Goal: Task Accomplishment & Management: Complete application form

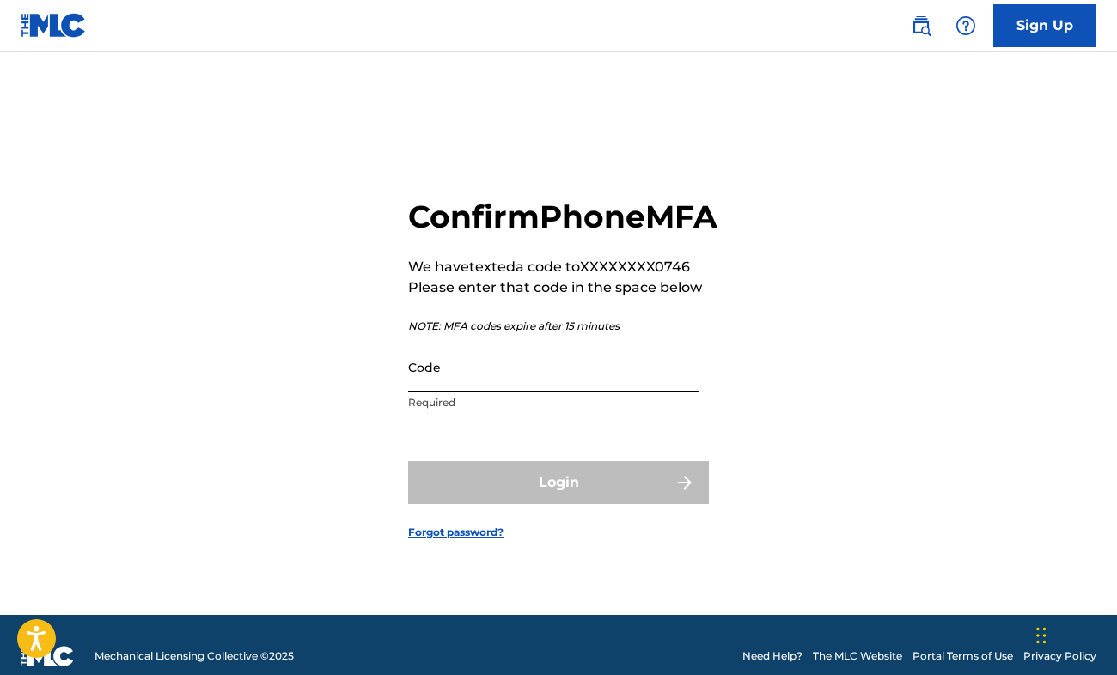
drag, startPoint x: 524, startPoint y: 404, endPoint x: 532, endPoint y: 396, distance: 10.9
click at [525, 392] on input "Code" at bounding box center [553, 367] width 290 height 49
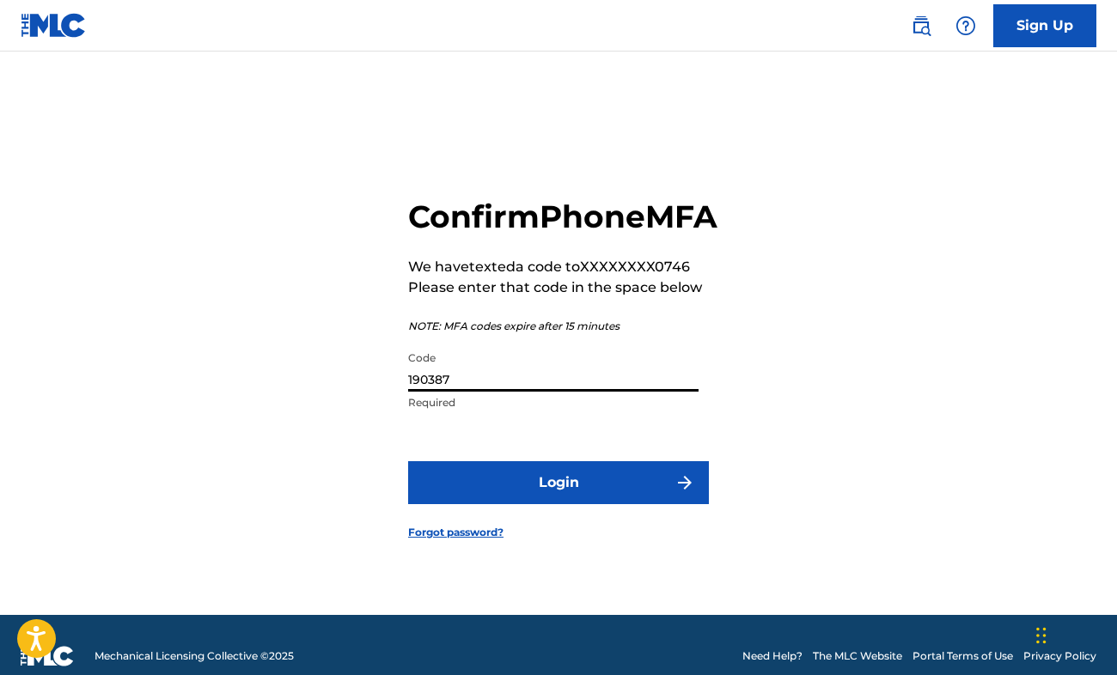
type input "190387"
click at [408, 461] on button "Login" at bounding box center [558, 482] width 301 height 43
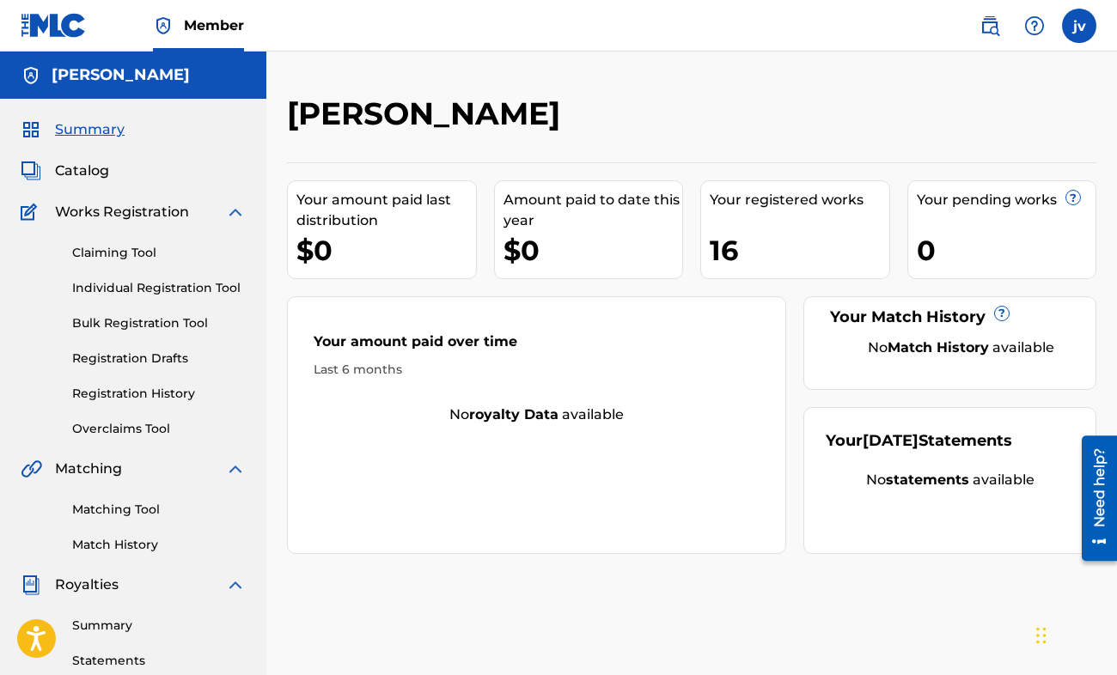
click at [765, 148] on div "[PERSON_NAME] Your amount paid last distribution $0 Amount paid to date this ye…" at bounding box center [691, 324] width 809 height 460
click at [734, 153] on div "[PERSON_NAME] Your amount paid last distribution $0 Amount paid to date this ye…" at bounding box center [691, 324] width 809 height 460
click at [125, 253] on link "Claiming Tool" at bounding box center [159, 253] width 174 height 18
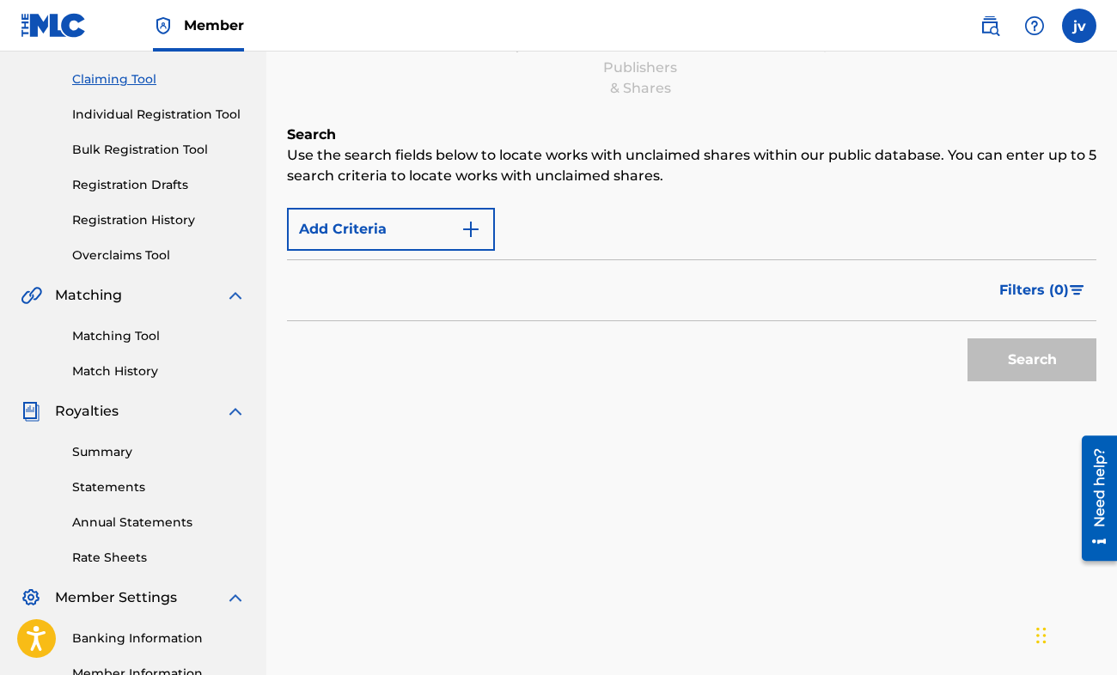
scroll to position [172, 0]
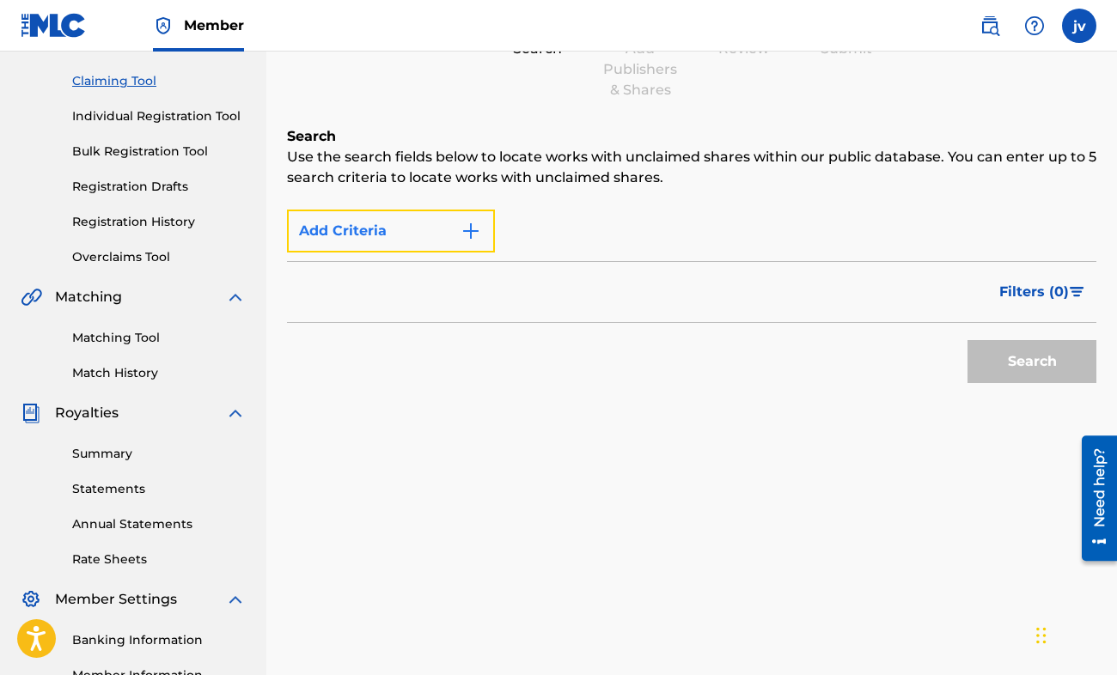
click at [442, 241] on button "Add Criteria" at bounding box center [391, 231] width 208 height 43
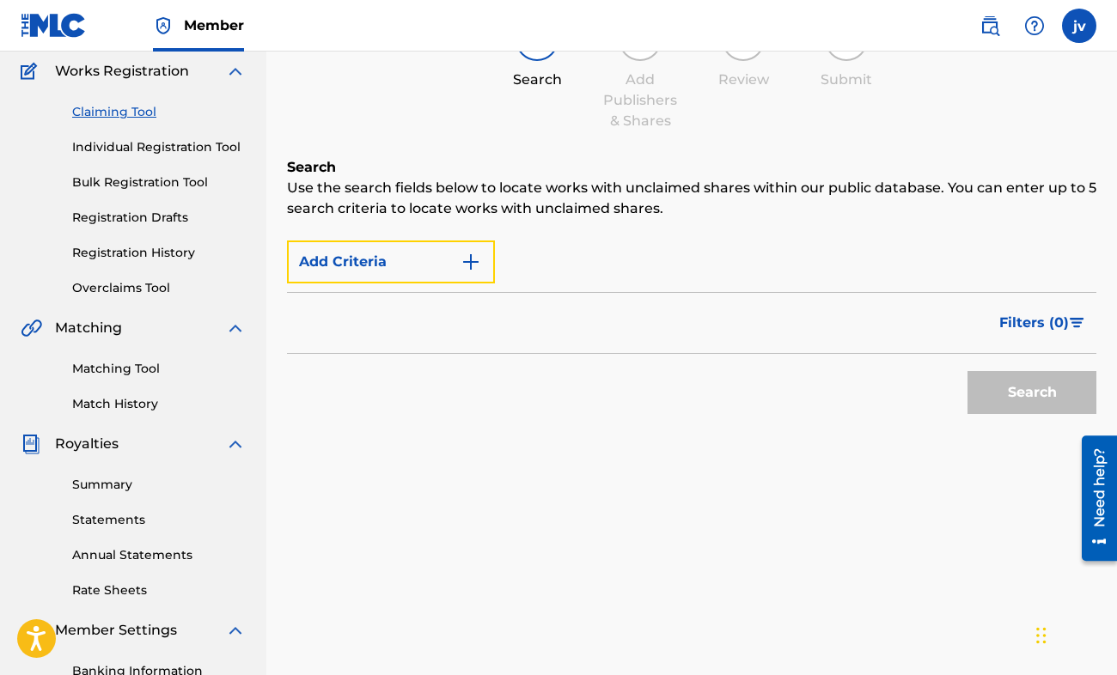
scroll to position [0, 0]
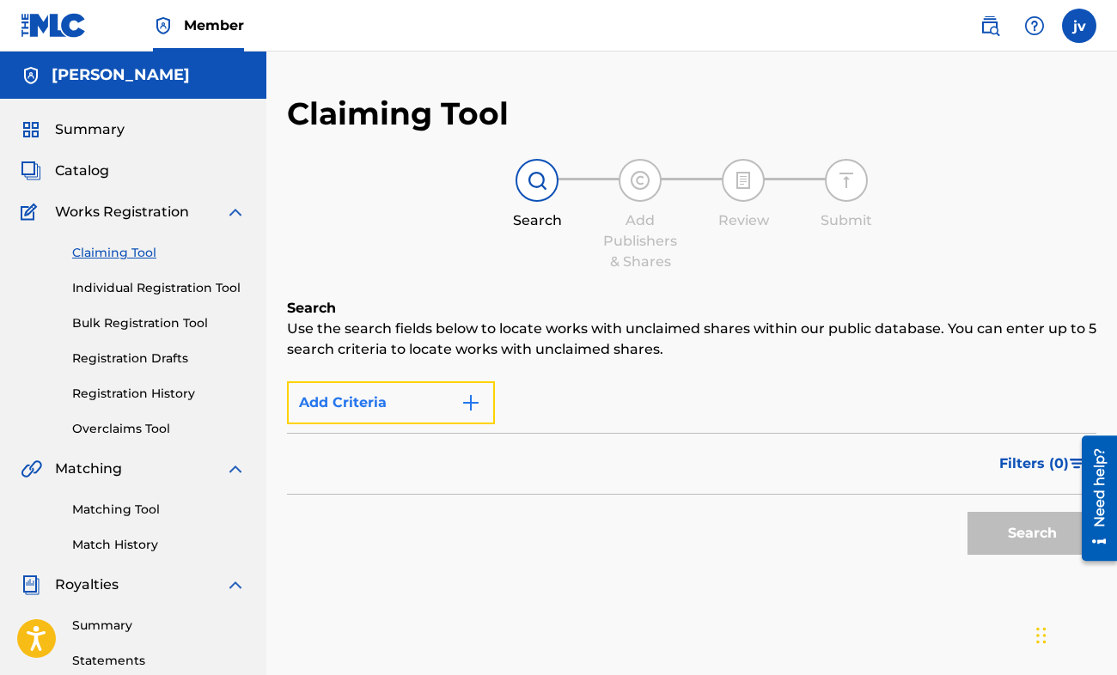
click at [387, 389] on button "Add Criteria" at bounding box center [391, 402] width 208 height 43
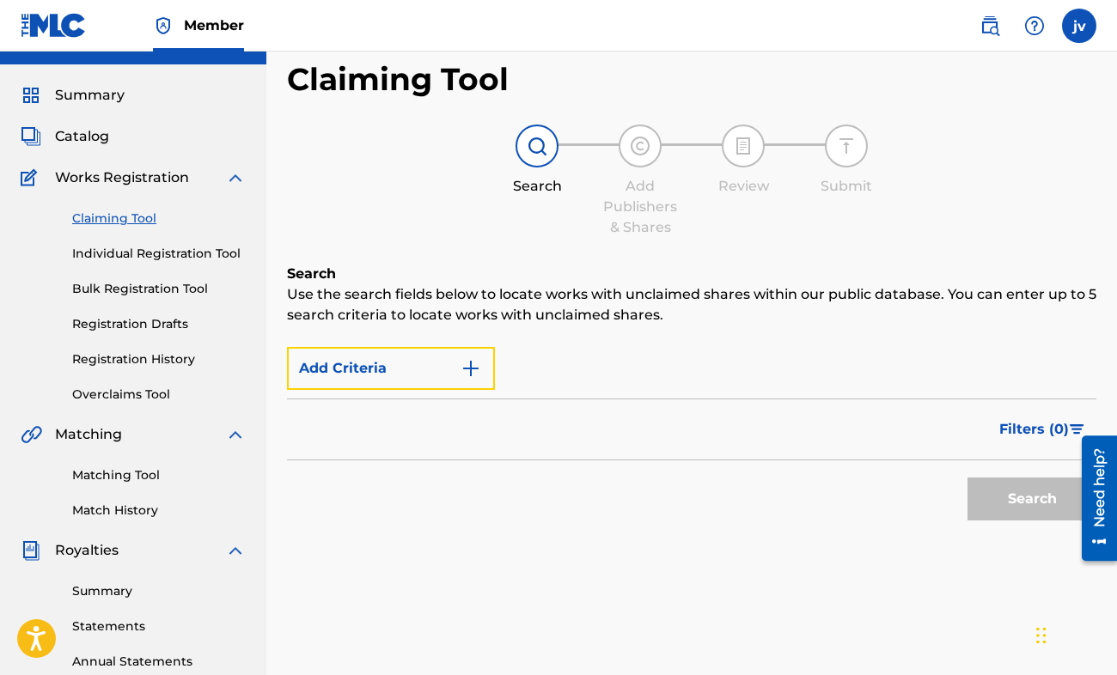
scroll to position [172, 0]
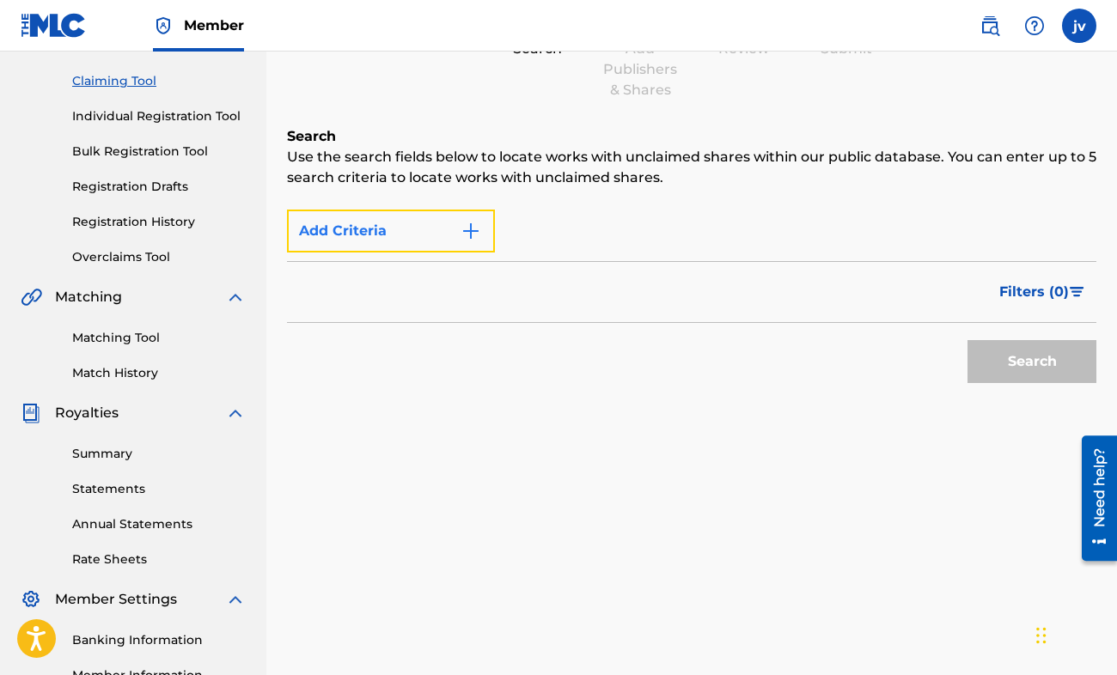
click at [401, 246] on button "Add Criteria" at bounding box center [391, 231] width 208 height 43
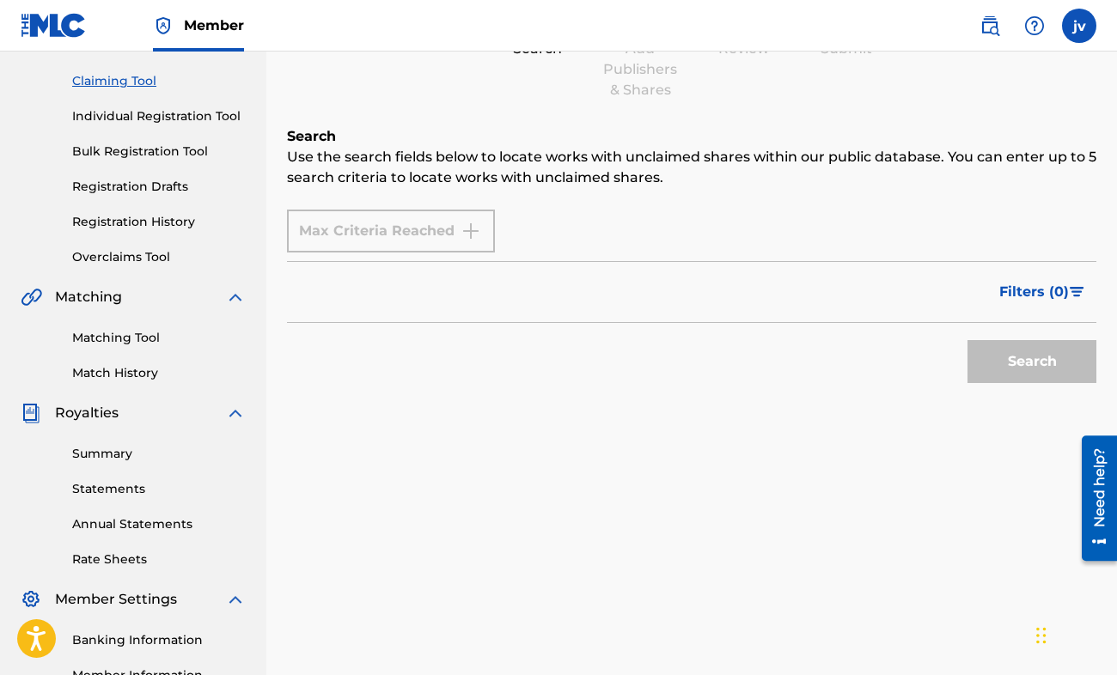
scroll to position [0, 0]
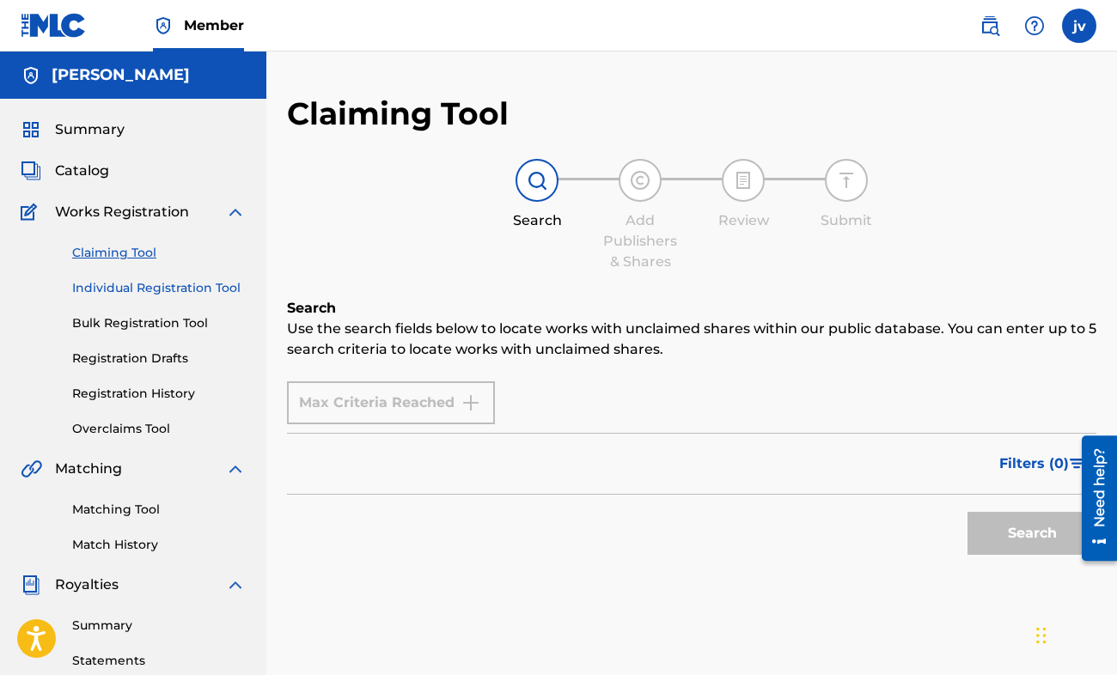
click at [170, 288] on link "Individual Registration Tool" at bounding box center [159, 288] width 174 height 18
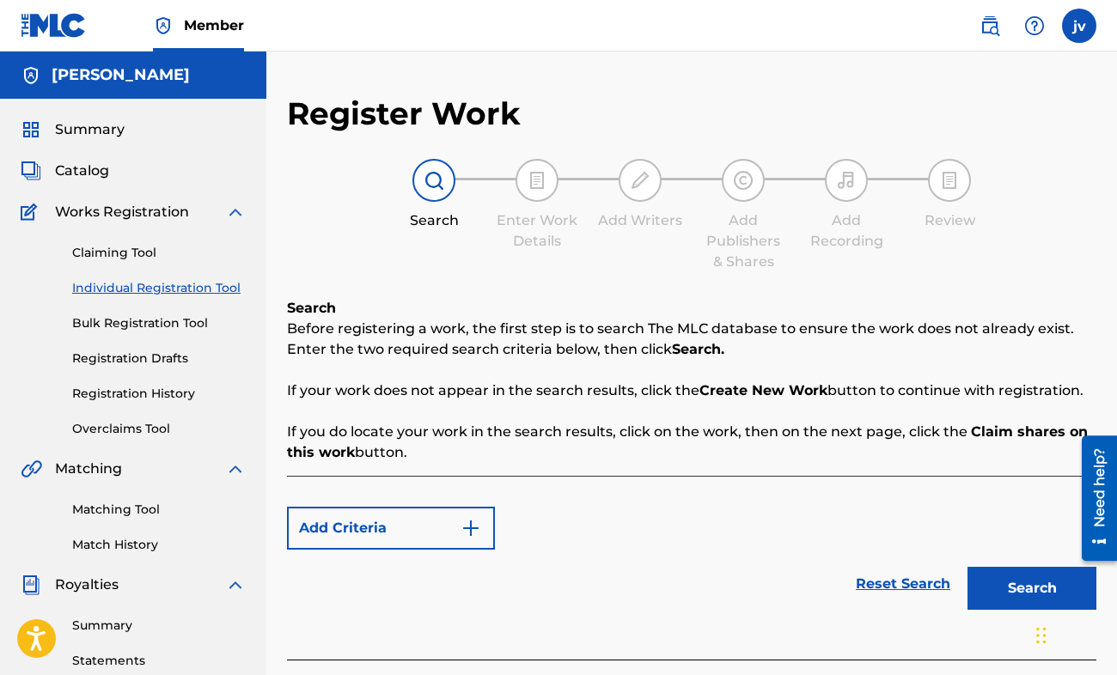
click at [631, 628] on div "Add Criteria Reset Search Search" at bounding box center [691, 568] width 809 height 184
click at [713, 604] on div "Reset Search Search" at bounding box center [691, 584] width 809 height 69
click at [155, 329] on link "Bulk Registration Tool" at bounding box center [159, 323] width 174 height 18
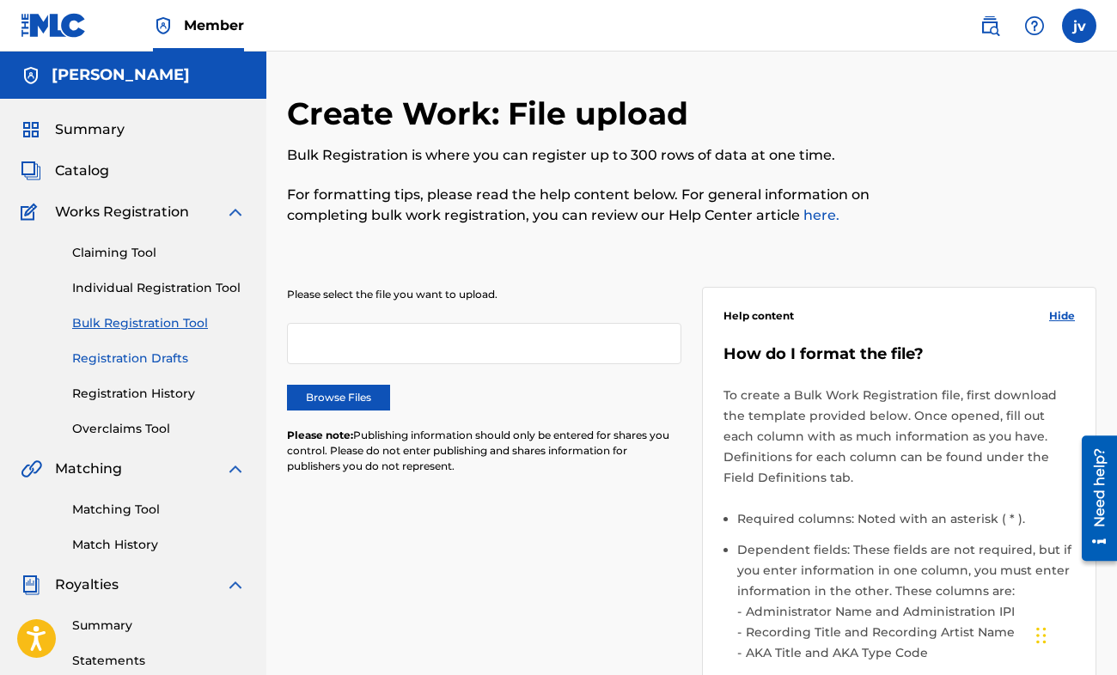
click at [143, 351] on link "Registration Drafts" at bounding box center [159, 359] width 174 height 18
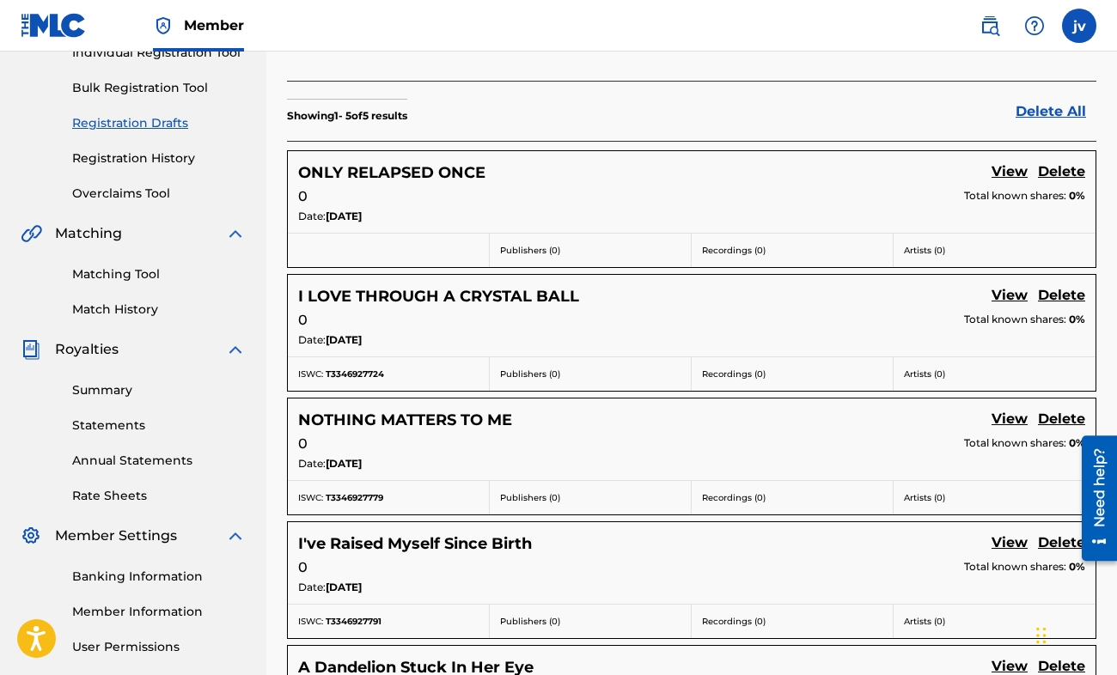
scroll to position [433, 0]
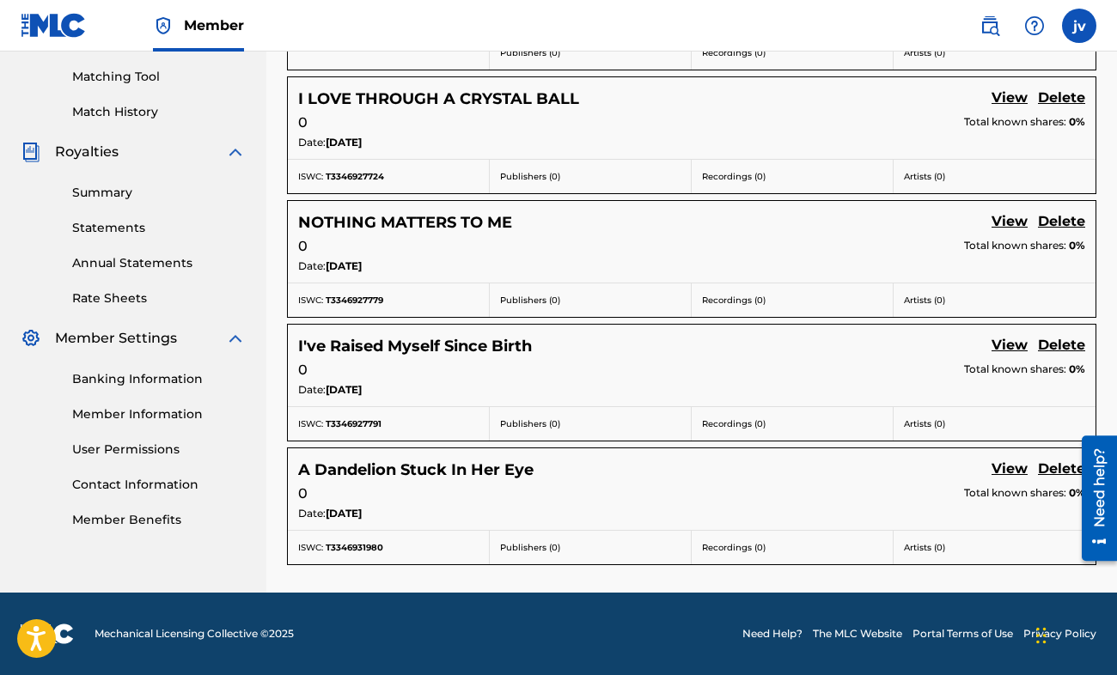
click at [619, 607] on footer "Mechanical Licensing Collective © 2025 Need Help? The MLC Website Portal Terms …" at bounding box center [558, 634] width 1117 height 82
click at [1001, 465] on link "View" at bounding box center [1009, 470] width 36 height 23
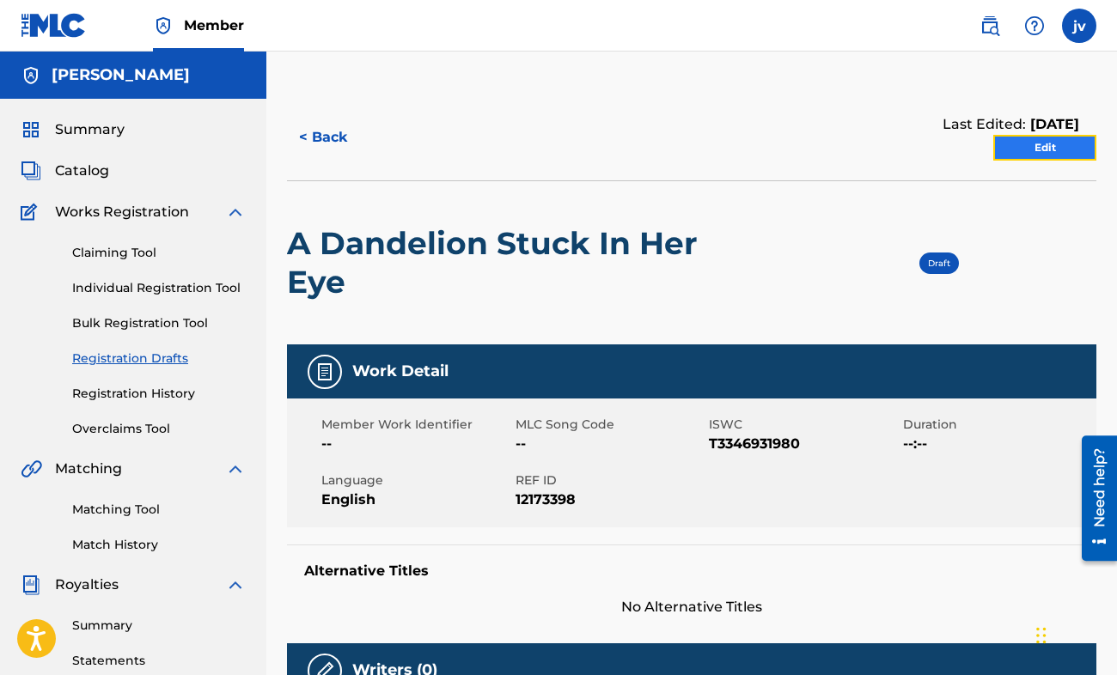
click at [1052, 151] on link "Edit" at bounding box center [1044, 148] width 103 height 26
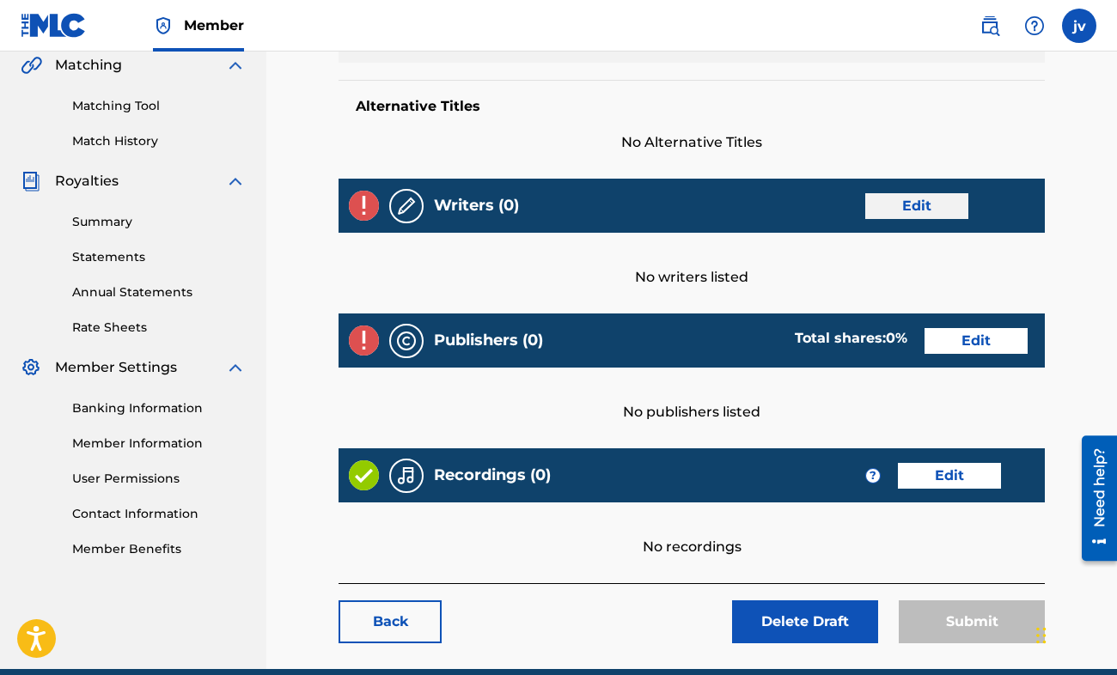
scroll to position [344, 0]
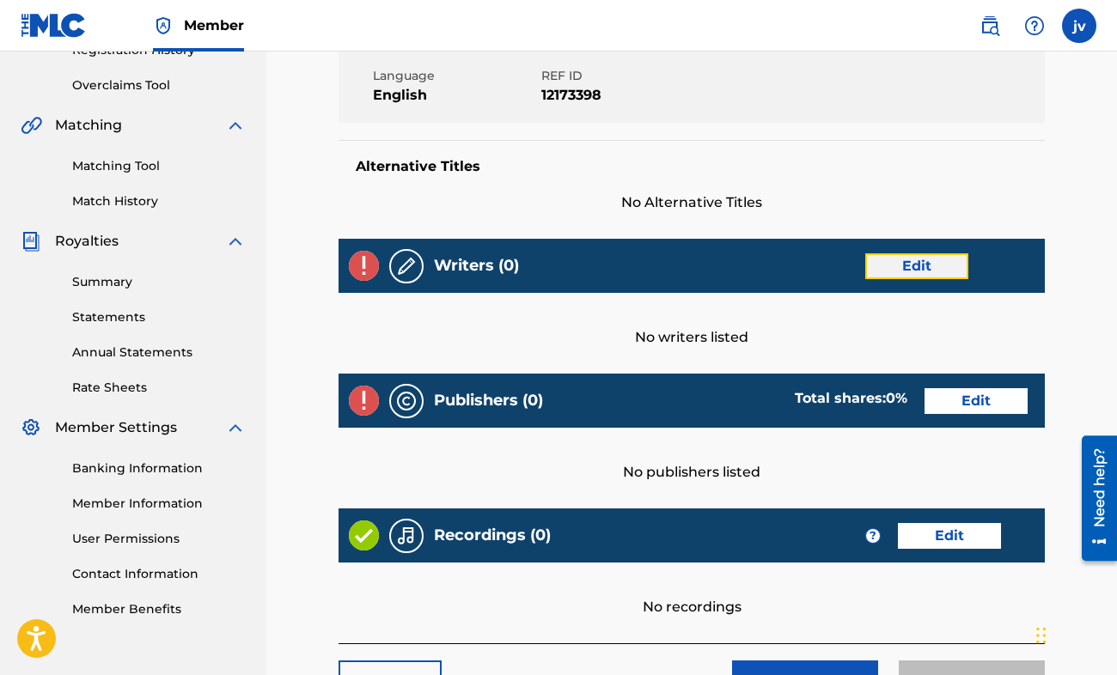
click at [905, 272] on link "Edit" at bounding box center [916, 266] width 103 height 26
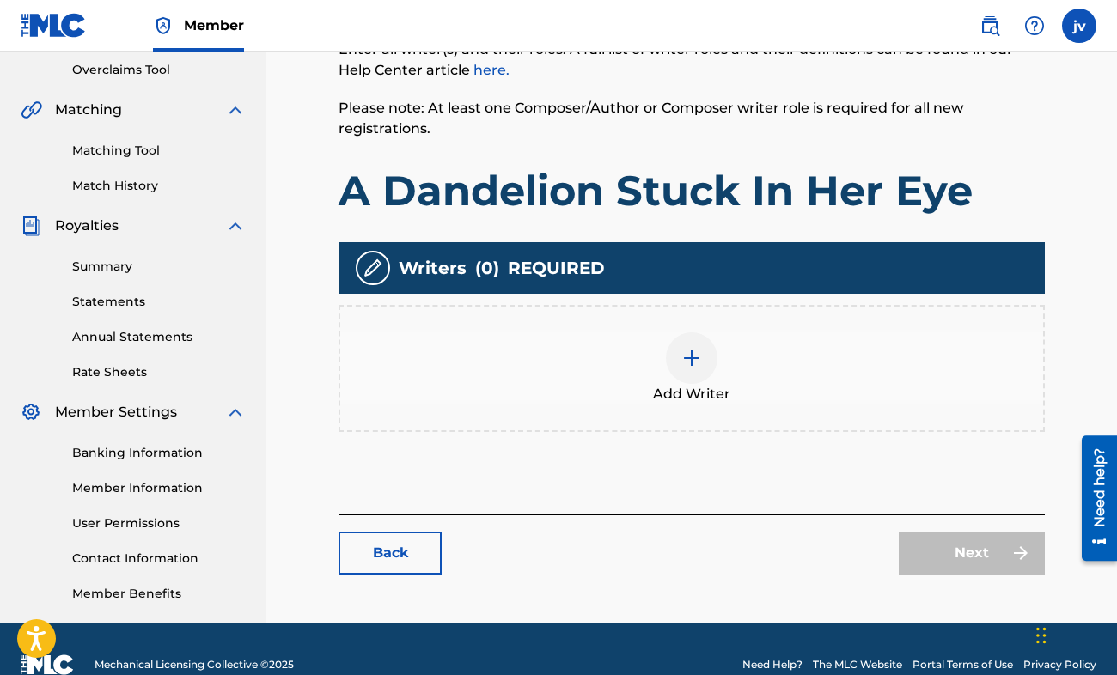
scroll to position [390, 0]
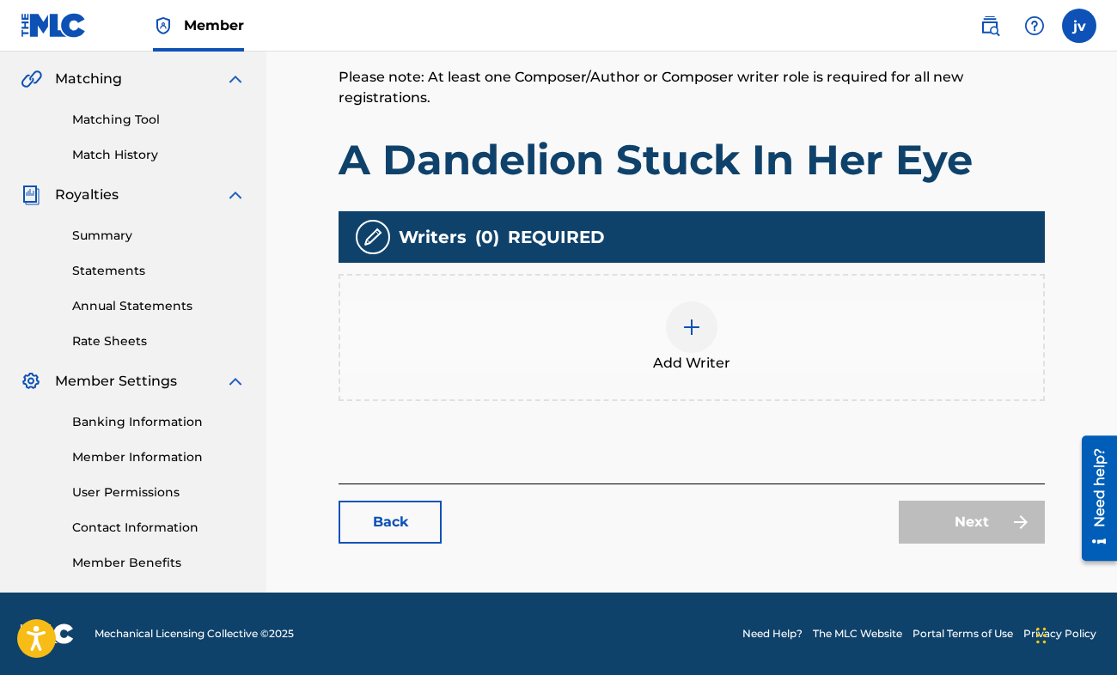
click at [632, 333] on div "Add Writer" at bounding box center [691, 338] width 703 height 72
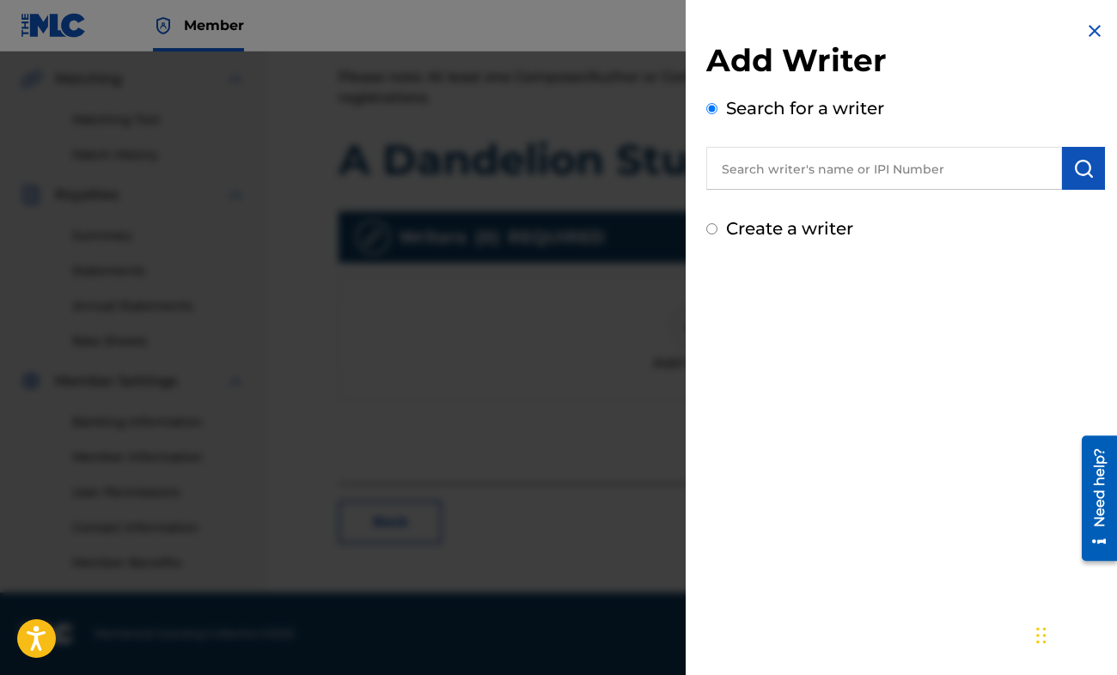
click at [748, 169] on input "text" at bounding box center [884, 168] width 356 height 43
click at [760, 171] on input "text" at bounding box center [884, 168] width 356 height 43
paste input "1220640114"
type input "1220640114"
click at [1073, 172] on img "submit" at bounding box center [1083, 168] width 21 height 21
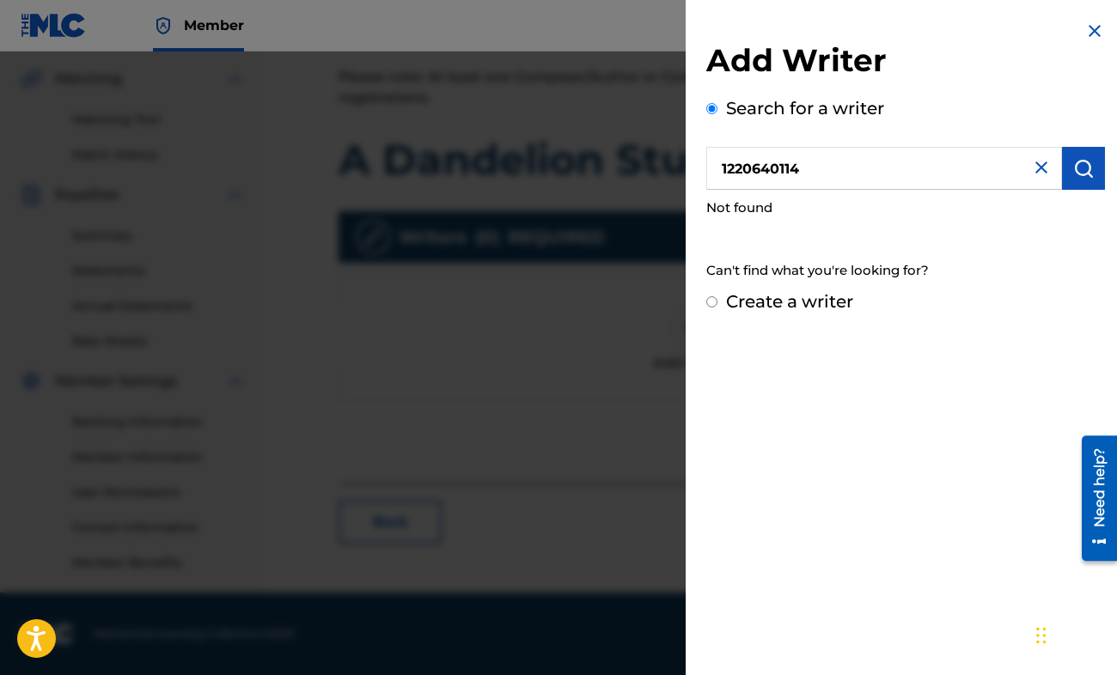
click at [1035, 168] on img at bounding box center [1041, 167] width 21 height 21
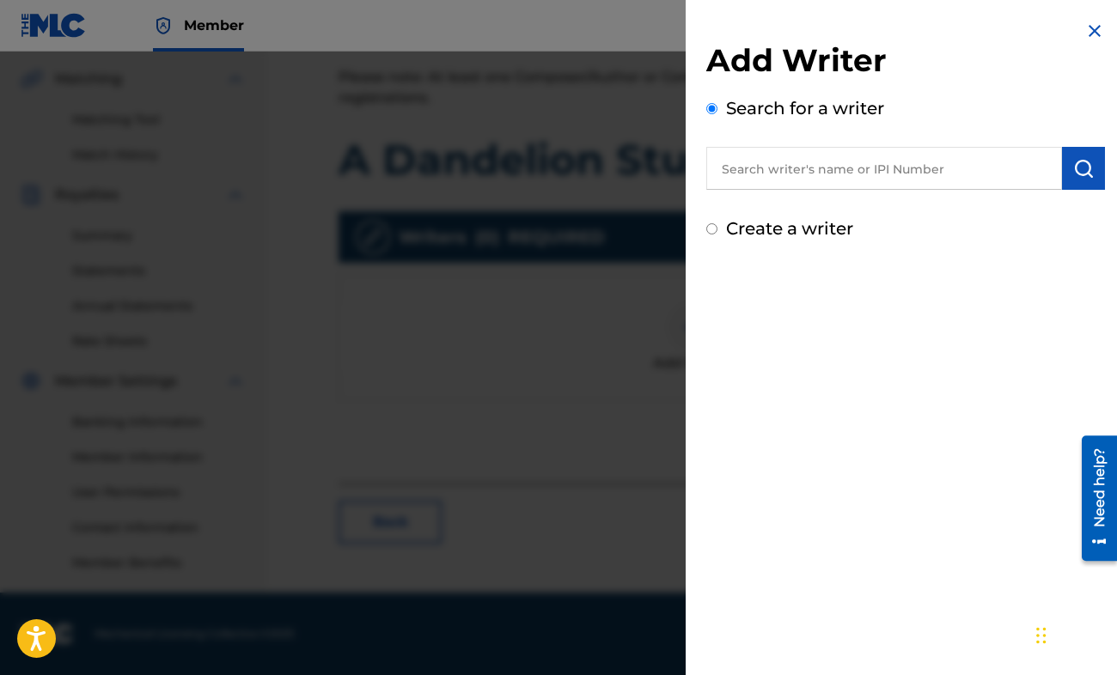
click at [836, 159] on input "text" at bounding box center [884, 168] width 356 height 43
paste input "1220640016"
type input "1220640016"
click at [1073, 168] on img "submit" at bounding box center [1083, 168] width 21 height 21
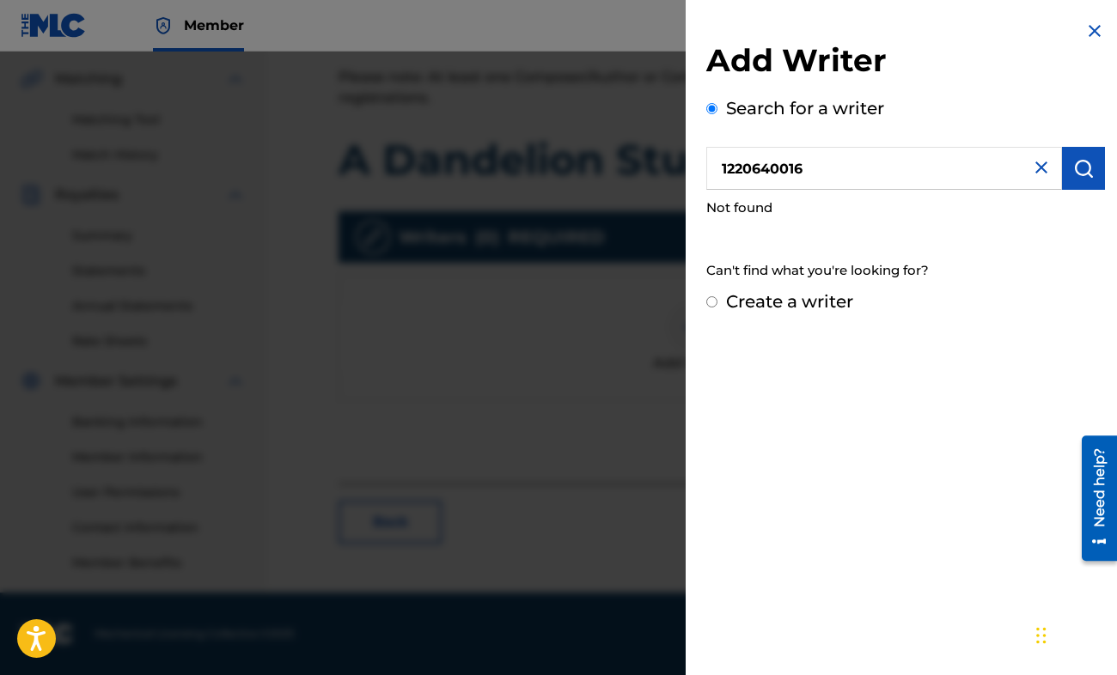
drag, startPoint x: 1040, startPoint y: 170, endPoint x: 1022, endPoint y: 170, distance: 18.0
click at [1039, 170] on img at bounding box center [1041, 167] width 21 height 21
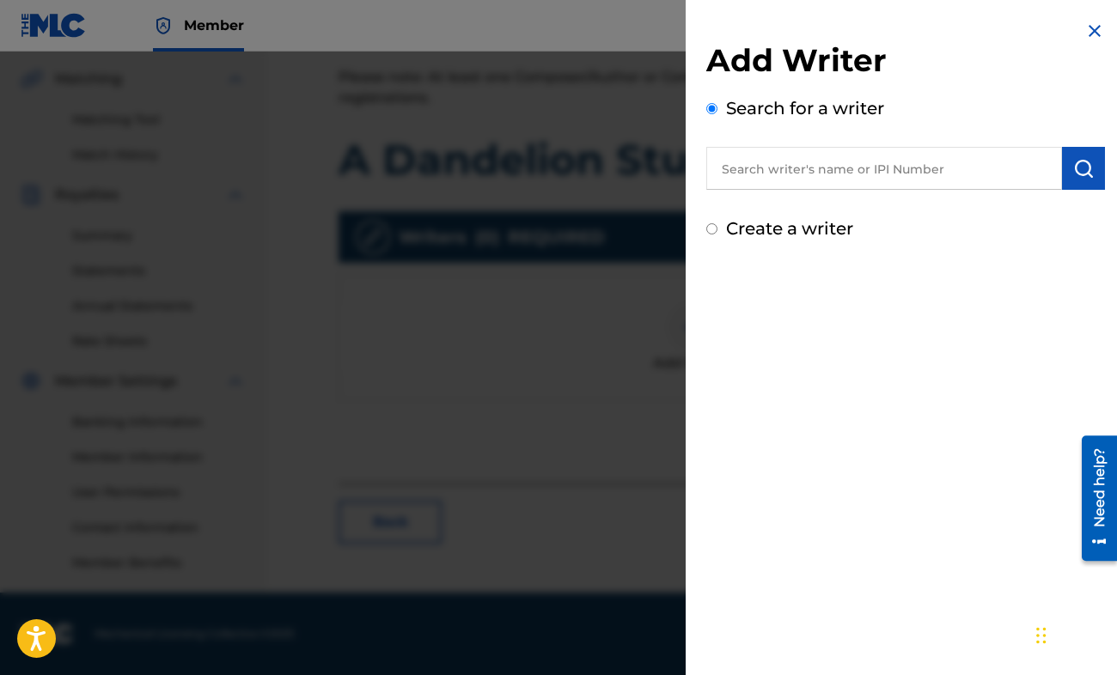
click at [893, 175] on input "text" at bounding box center [884, 168] width 356 height 43
type input "[PERSON_NAME]"
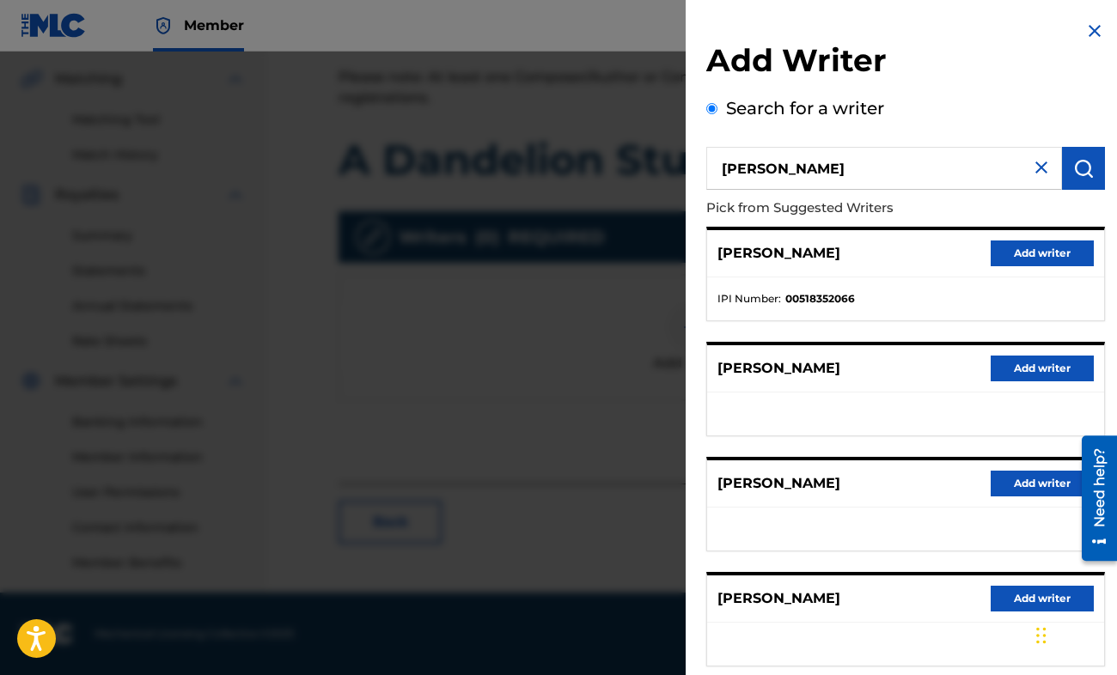
click at [806, 174] on input "[PERSON_NAME]" at bounding box center [884, 168] width 356 height 43
click at [801, 208] on p "Pick from Suggested Writers" at bounding box center [856, 208] width 301 height 37
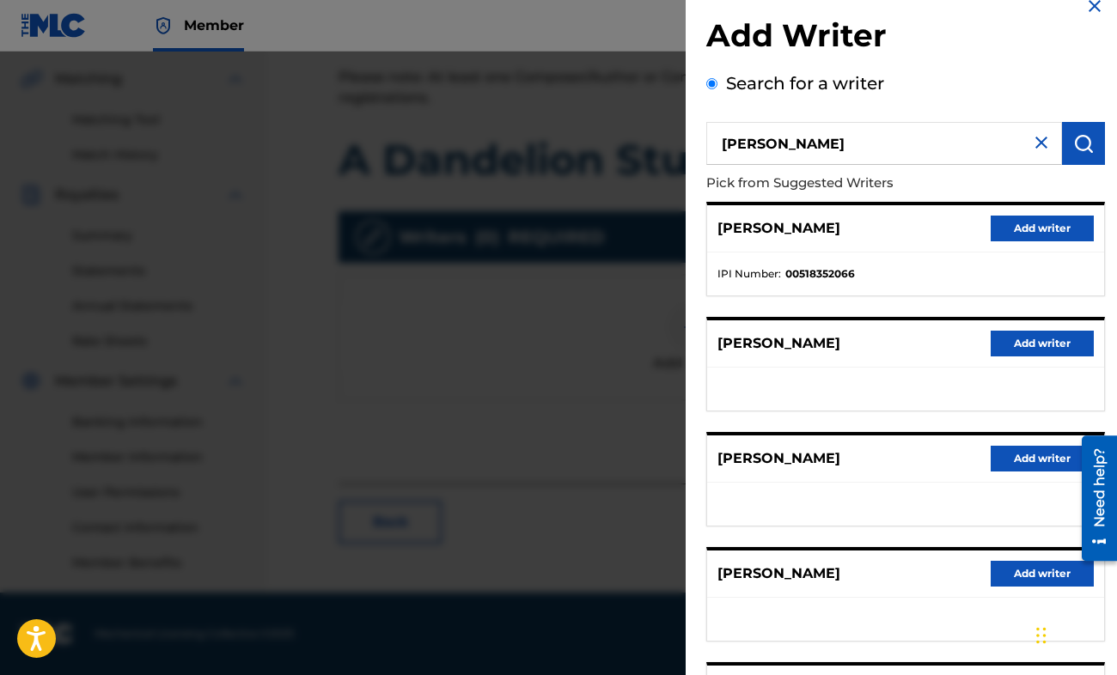
scroll to position [86, 0]
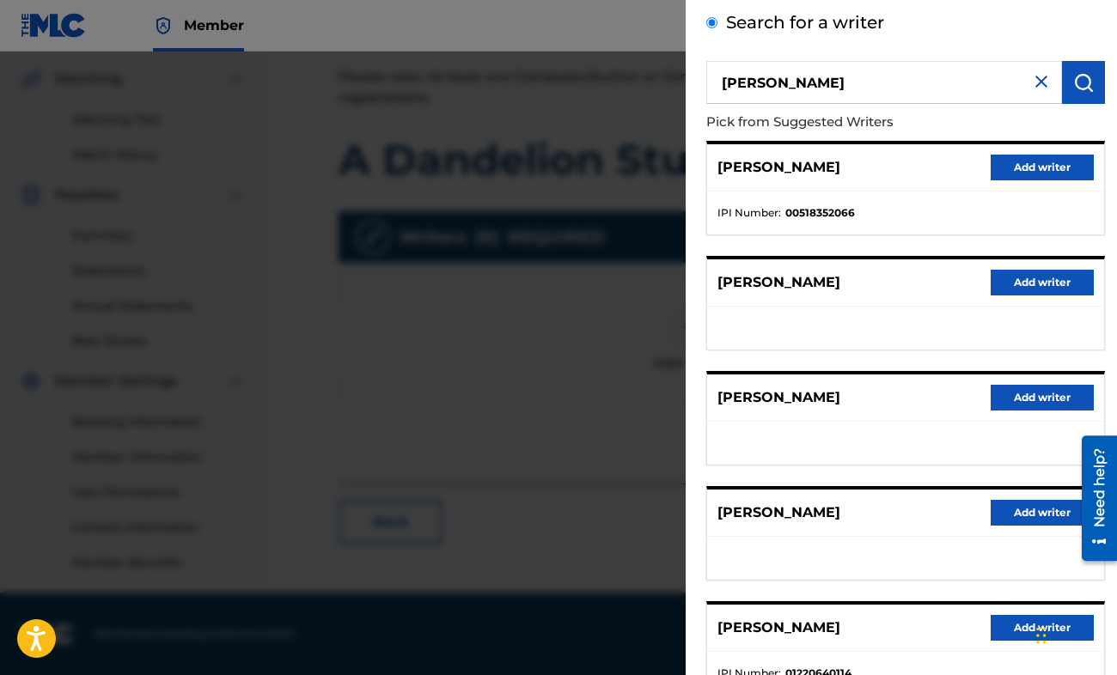
click at [802, 625] on p "[PERSON_NAME]" at bounding box center [778, 628] width 123 height 21
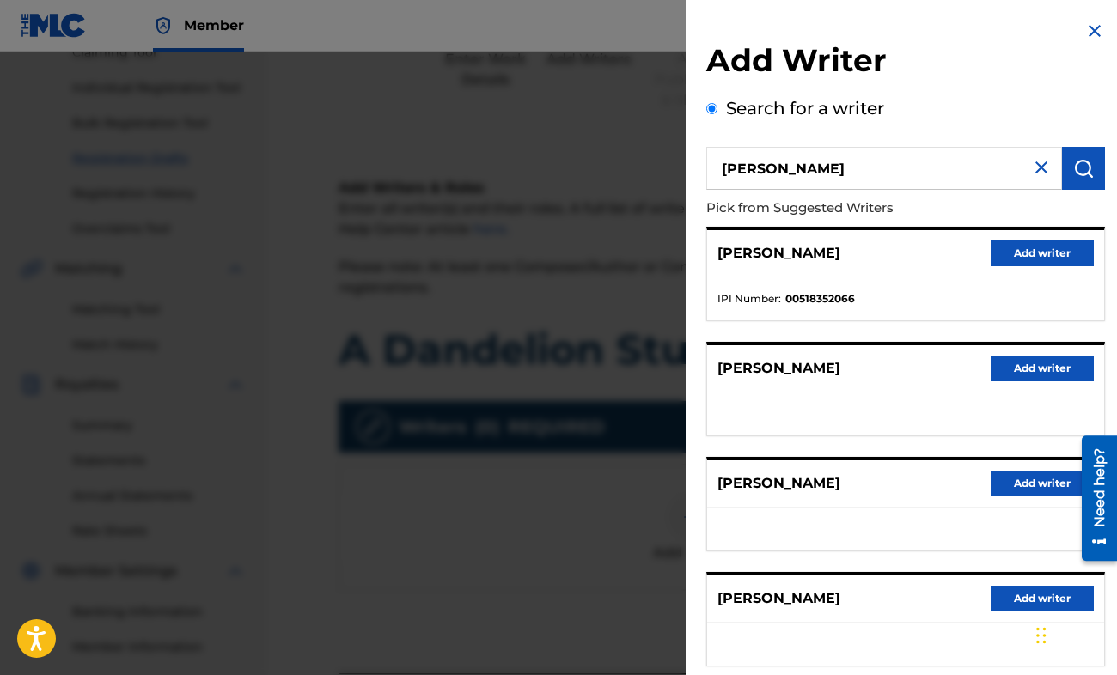
scroll to position [132, 0]
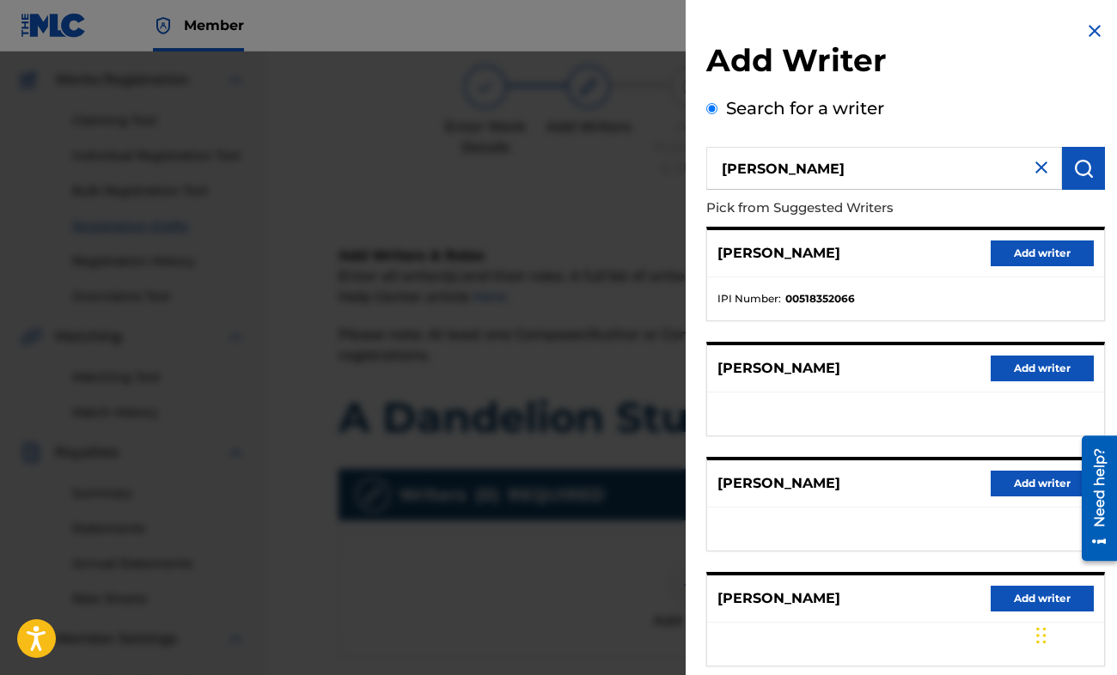
click at [1035, 168] on img at bounding box center [1041, 167] width 21 height 21
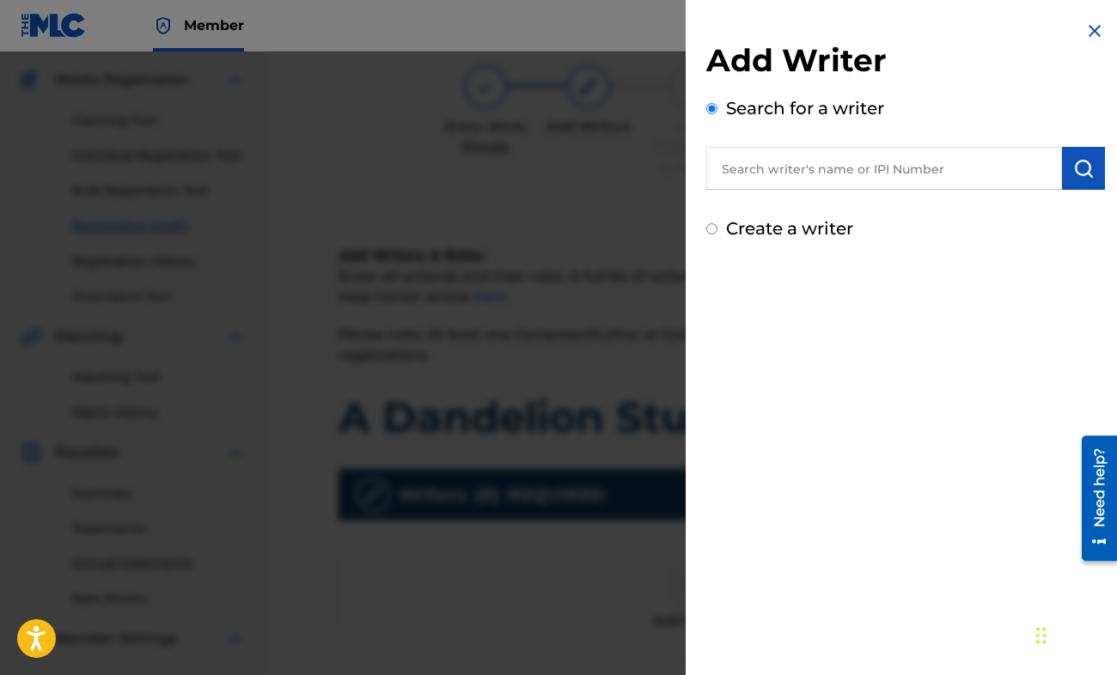
click at [971, 166] on input "text" at bounding box center [884, 168] width 356 height 43
paste input "01220640114"
type input "01220640114"
click at [1075, 166] on img "submit" at bounding box center [1083, 168] width 21 height 21
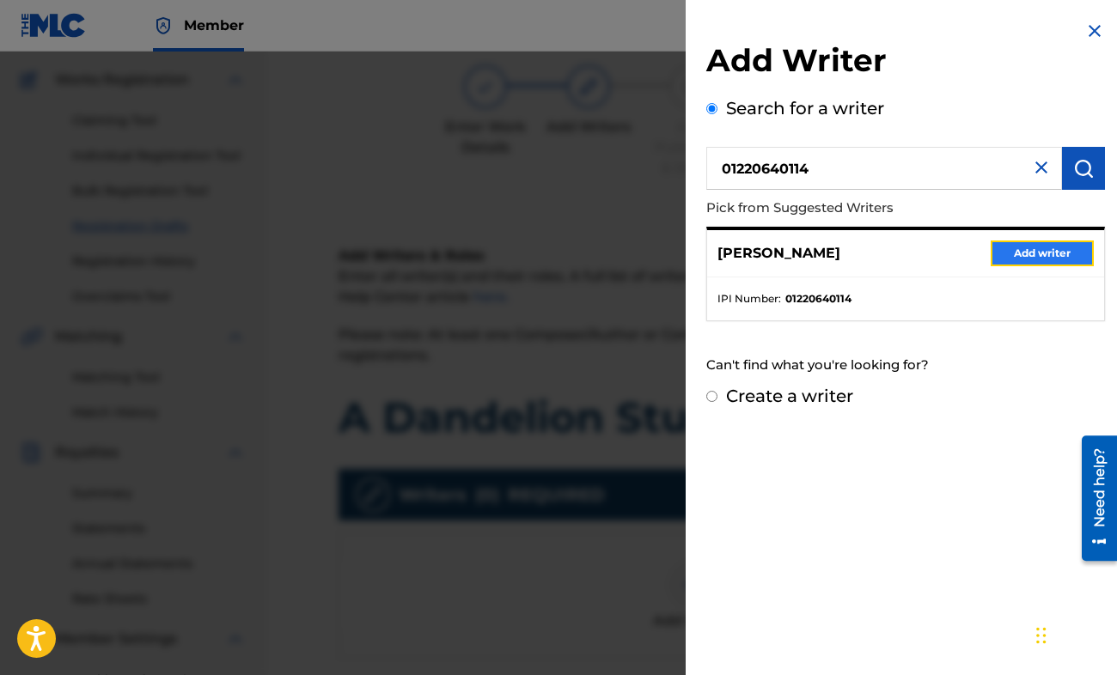
click at [1037, 253] on button "Add writer" at bounding box center [1041, 254] width 103 height 26
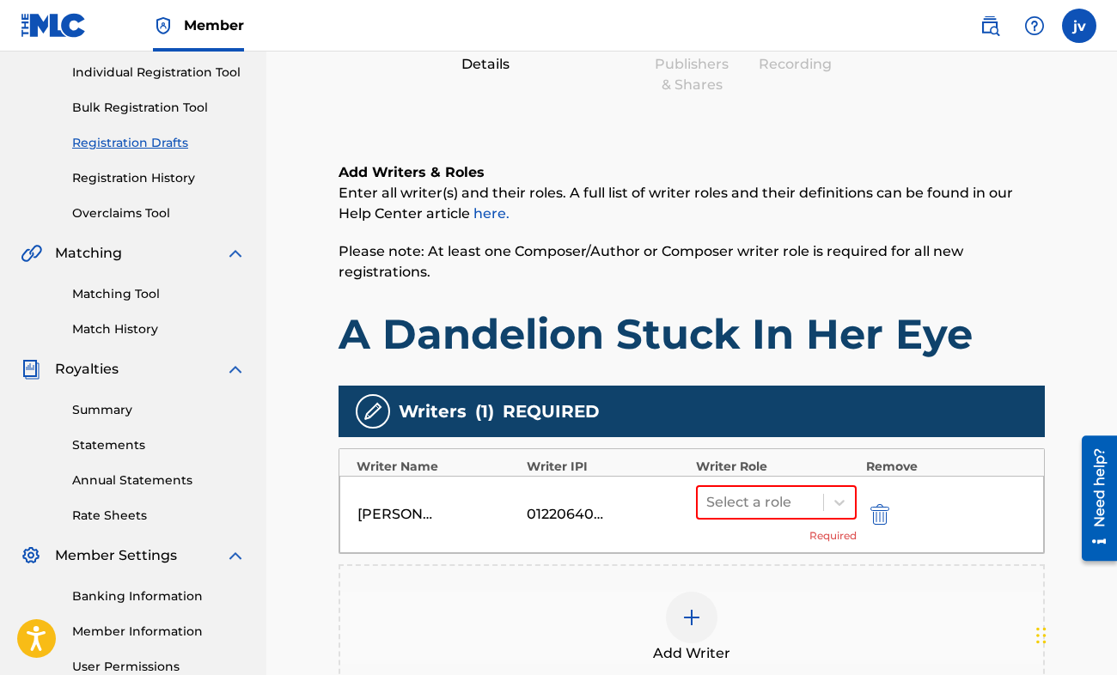
scroll to position [483, 0]
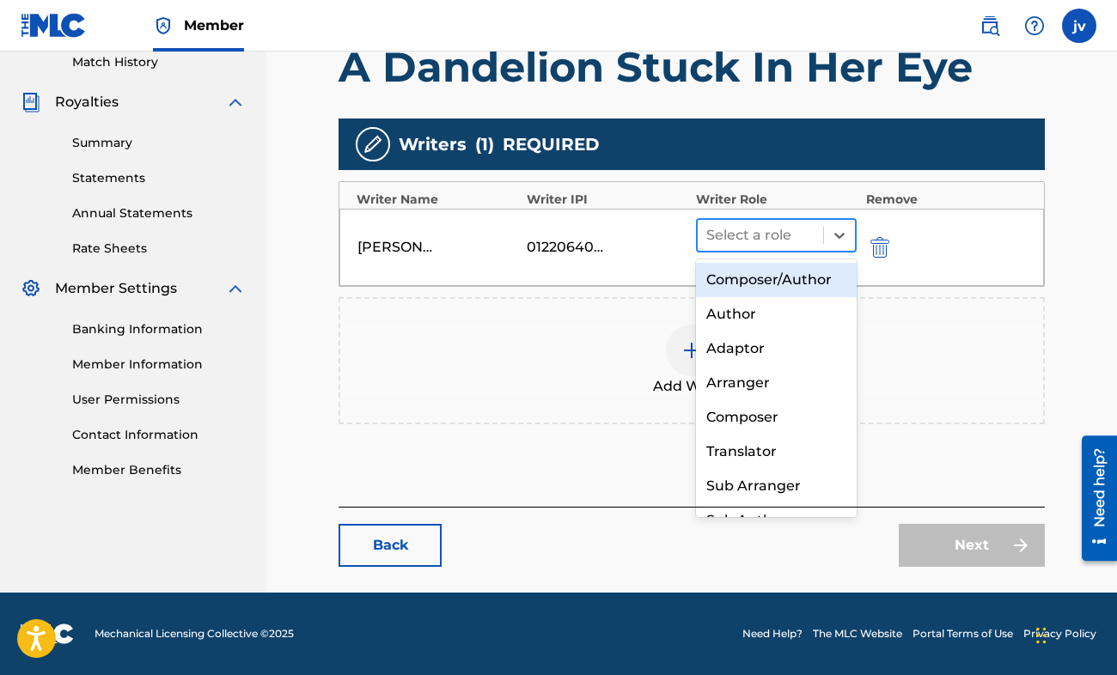
click at [773, 234] on div at bounding box center [760, 235] width 108 height 24
click at [750, 286] on div "Composer/Author" at bounding box center [776, 280] width 161 height 34
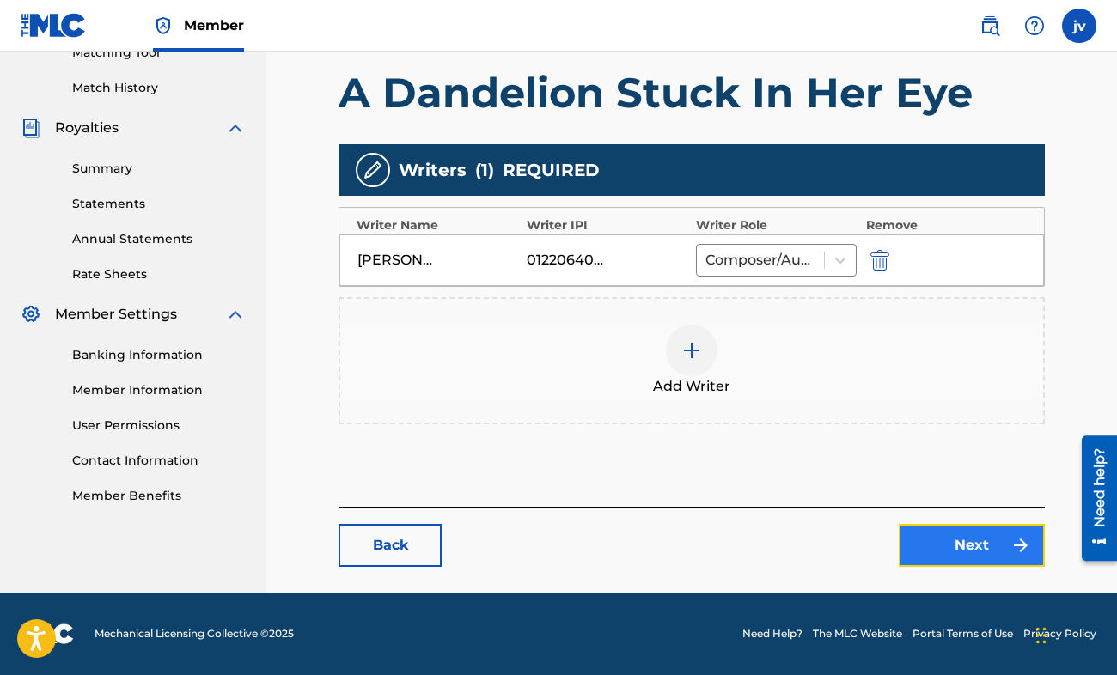
click at [960, 553] on link "Next" at bounding box center [972, 545] width 146 height 43
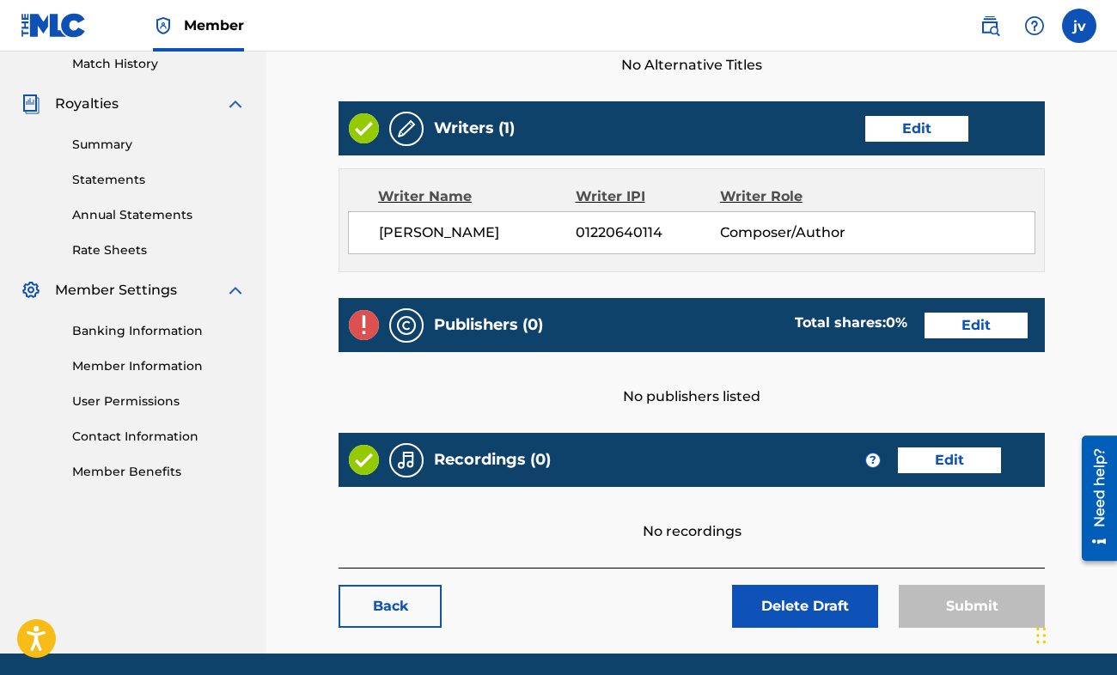
scroll to position [515, 0]
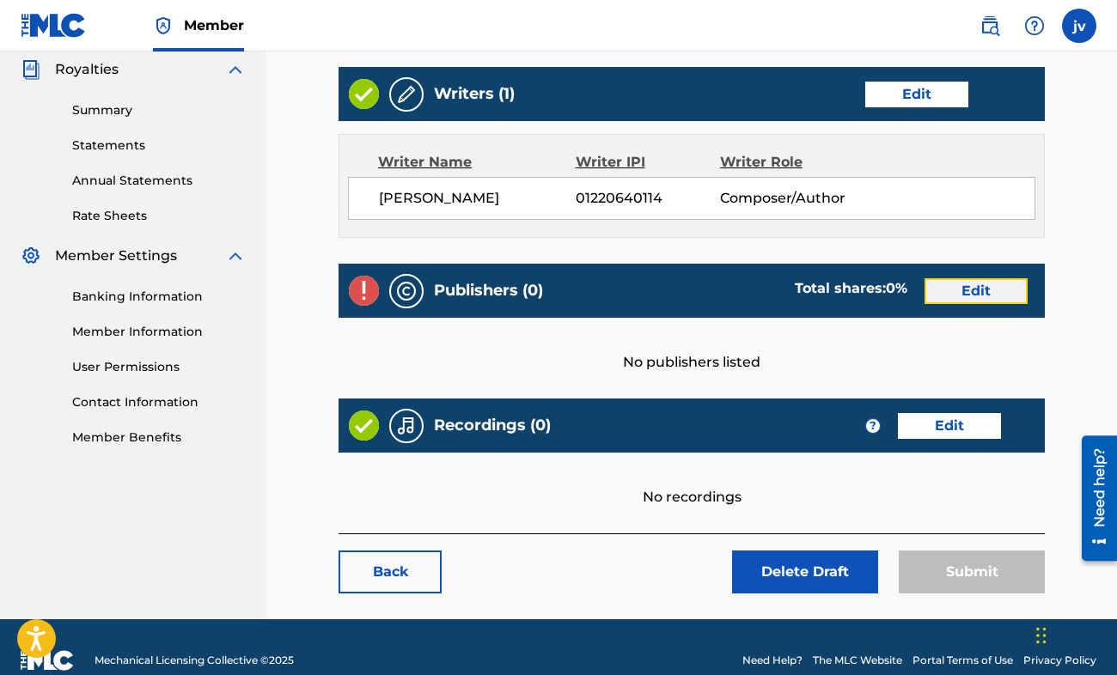
click at [946, 296] on link "Edit" at bounding box center [975, 291] width 103 height 26
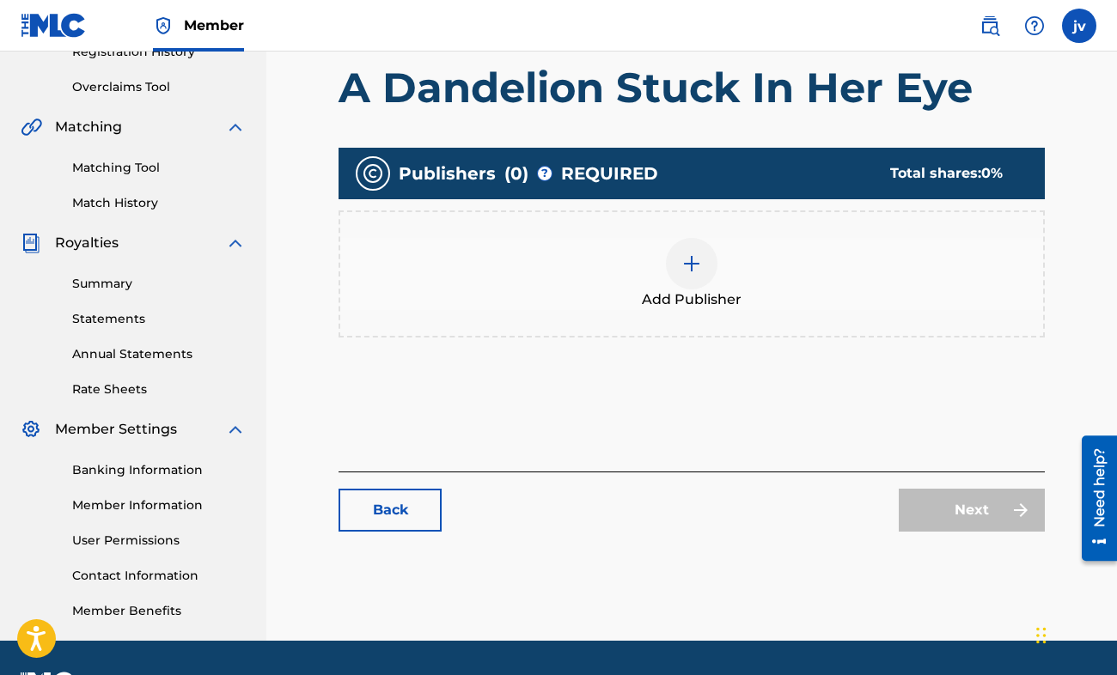
scroll to position [344, 0]
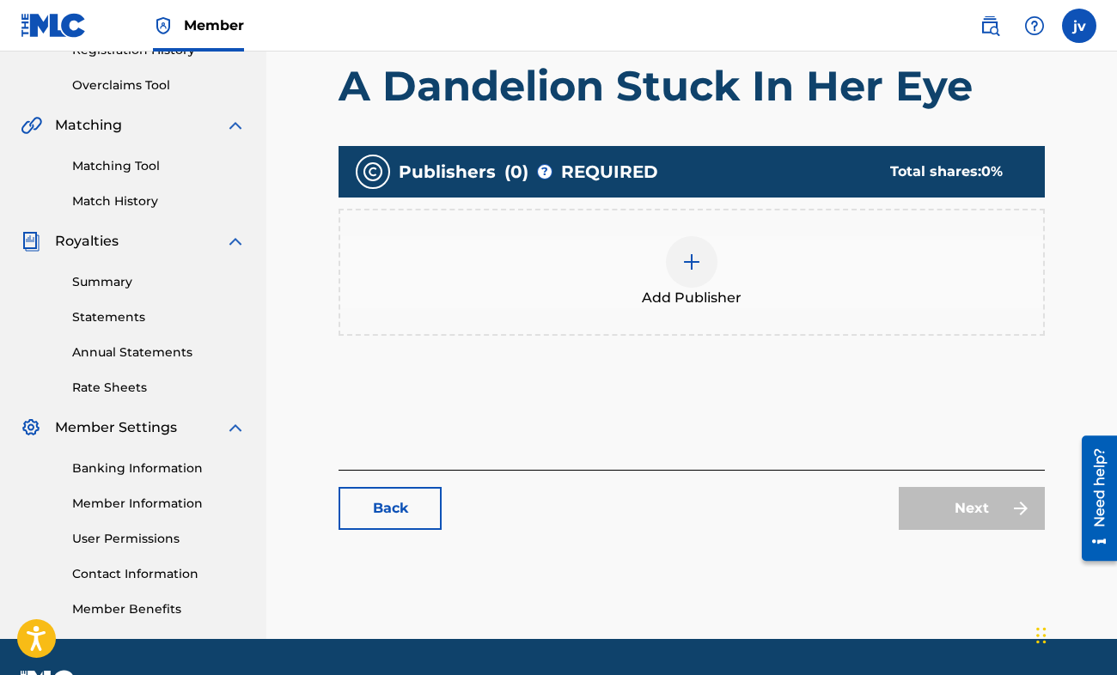
click at [661, 281] on div "Add Publisher" at bounding box center [691, 272] width 703 height 72
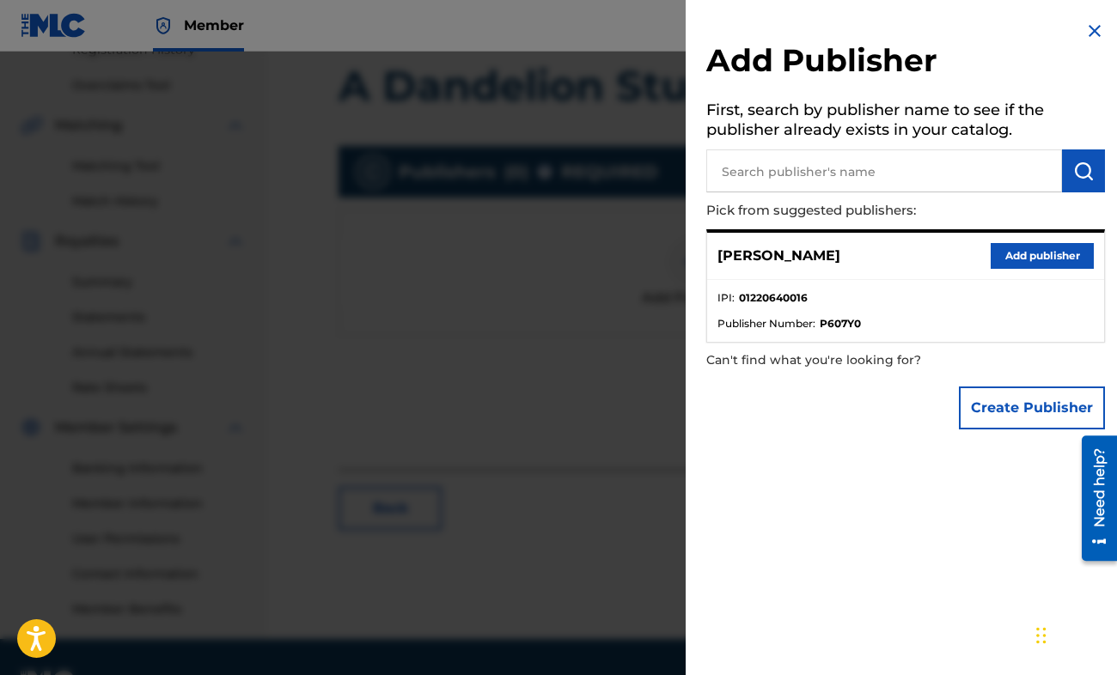
click at [764, 175] on input "text" at bounding box center [884, 170] width 356 height 43
click at [1006, 255] on button "Add publisher" at bounding box center [1041, 256] width 103 height 26
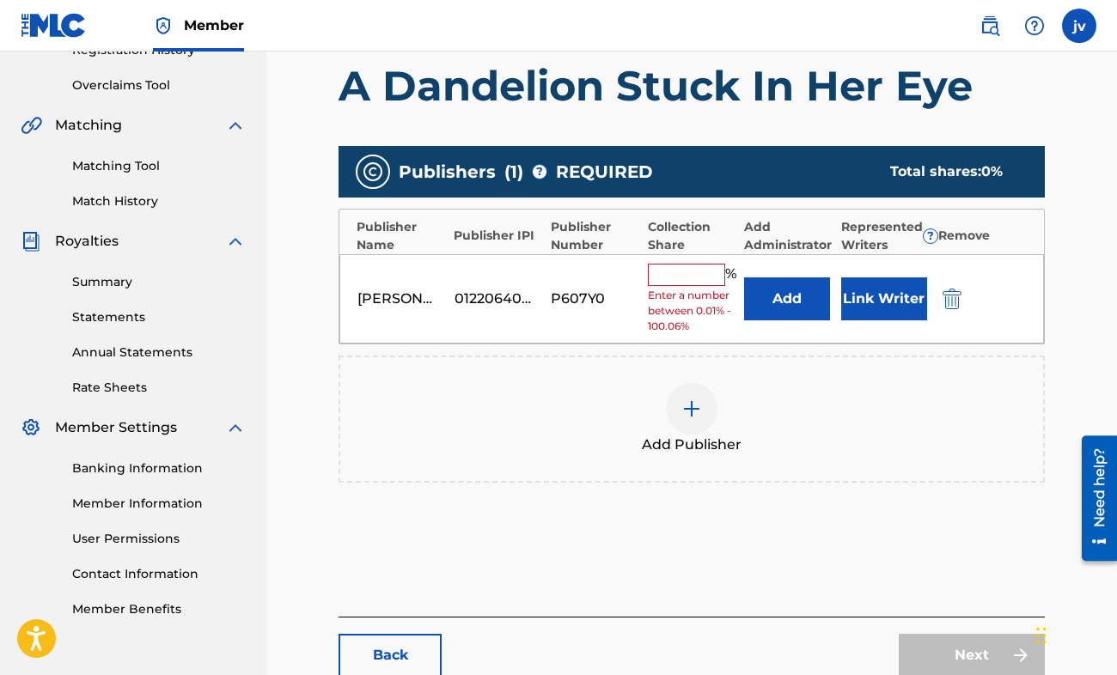
click at [679, 274] on input "text" at bounding box center [686, 275] width 77 height 22
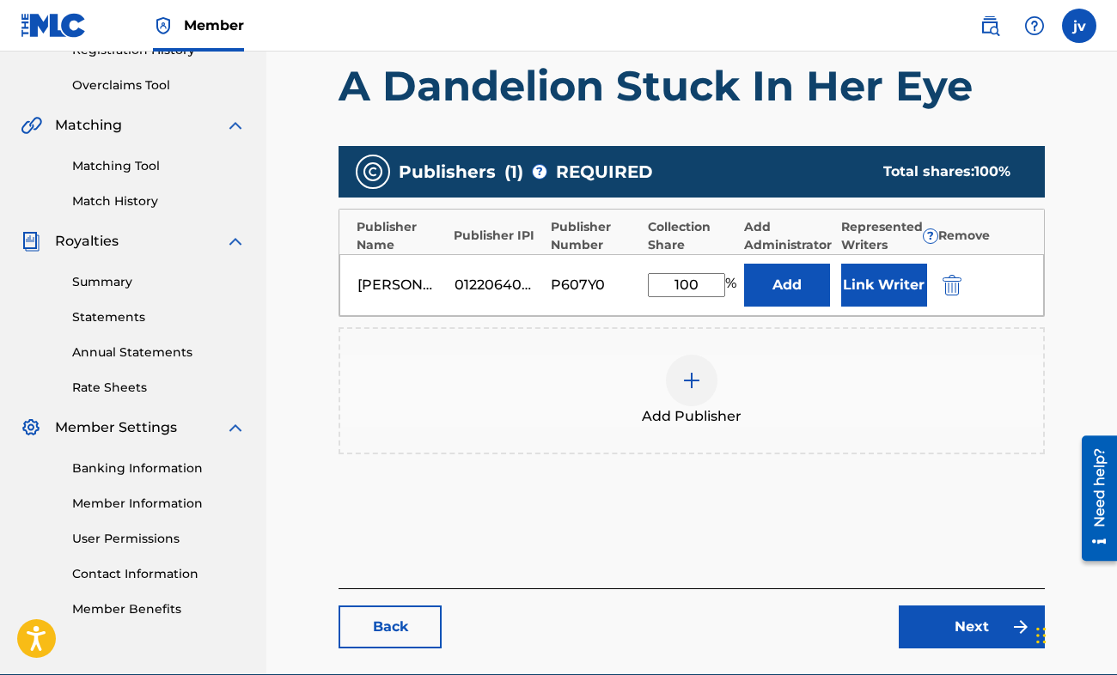
type input "100"
drag, startPoint x: 767, startPoint y: 393, endPoint x: 757, endPoint y: 390, distance: 10.6
click at [757, 390] on div "Add Publisher" at bounding box center [691, 391] width 703 height 72
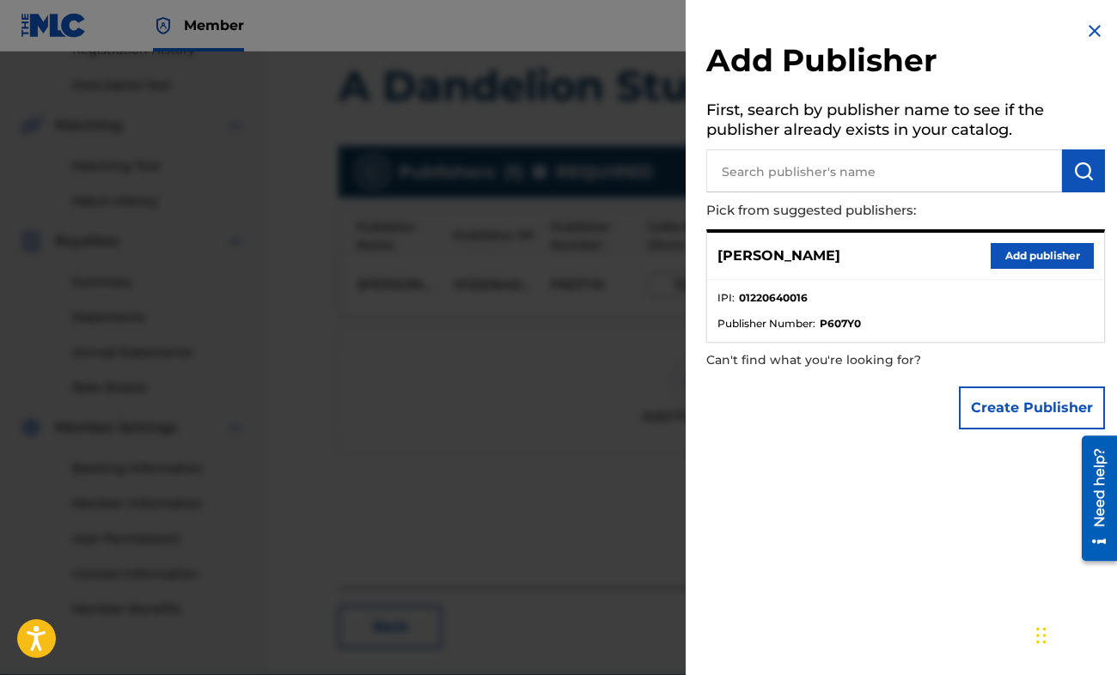
click at [1092, 30] on img at bounding box center [1094, 31] width 21 height 21
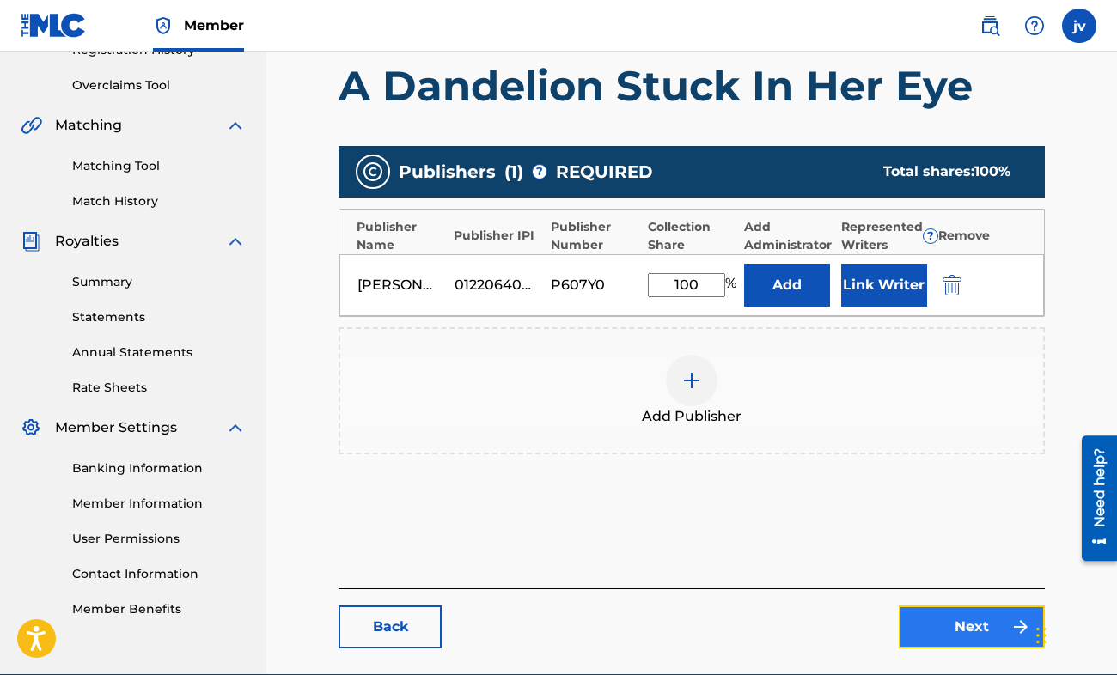
click at [964, 617] on link "Next" at bounding box center [972, 627] width 146 height 43
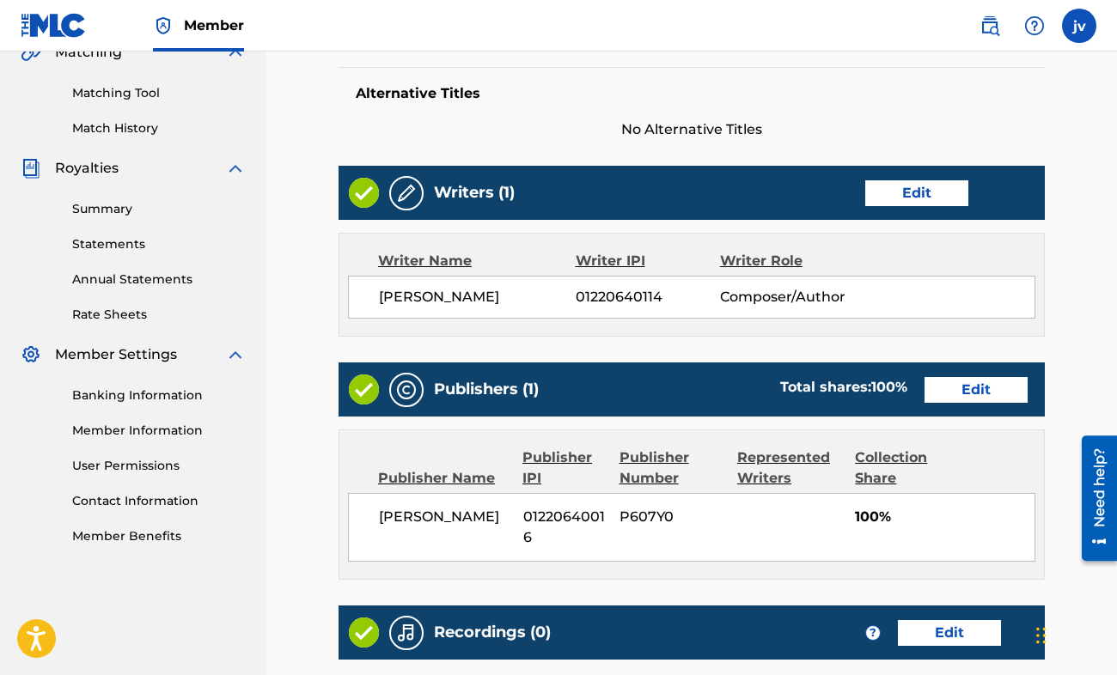
scroll to position [650, 0]
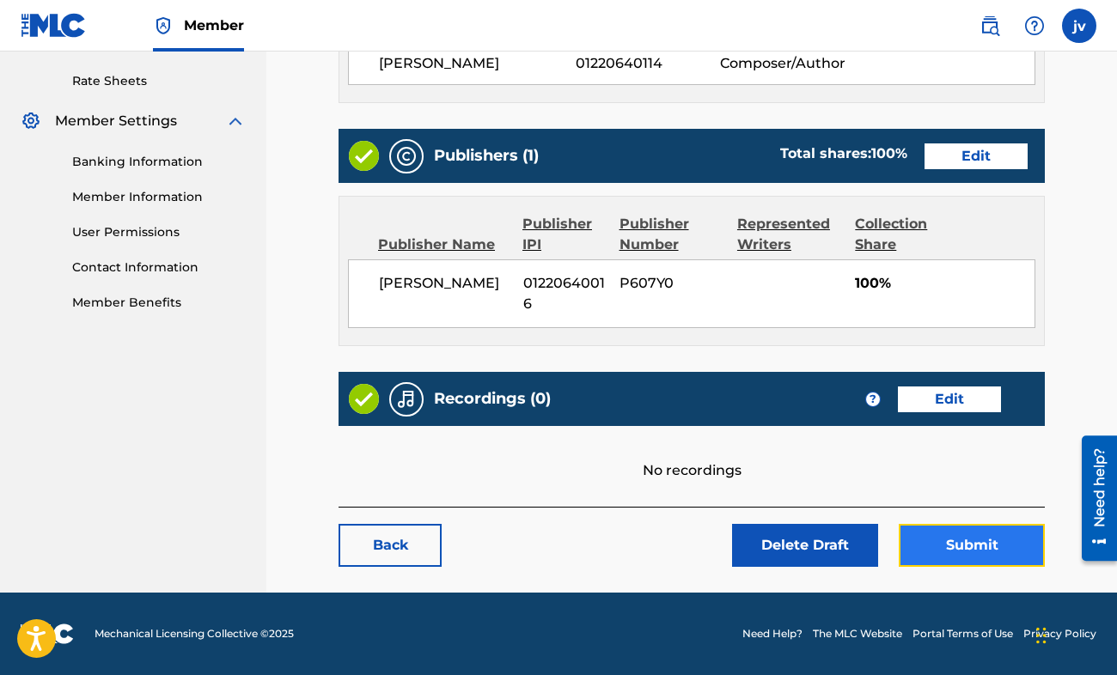
click at [941, 548] on button "Submit" at bounding box center [972, 545] width 146 height 43
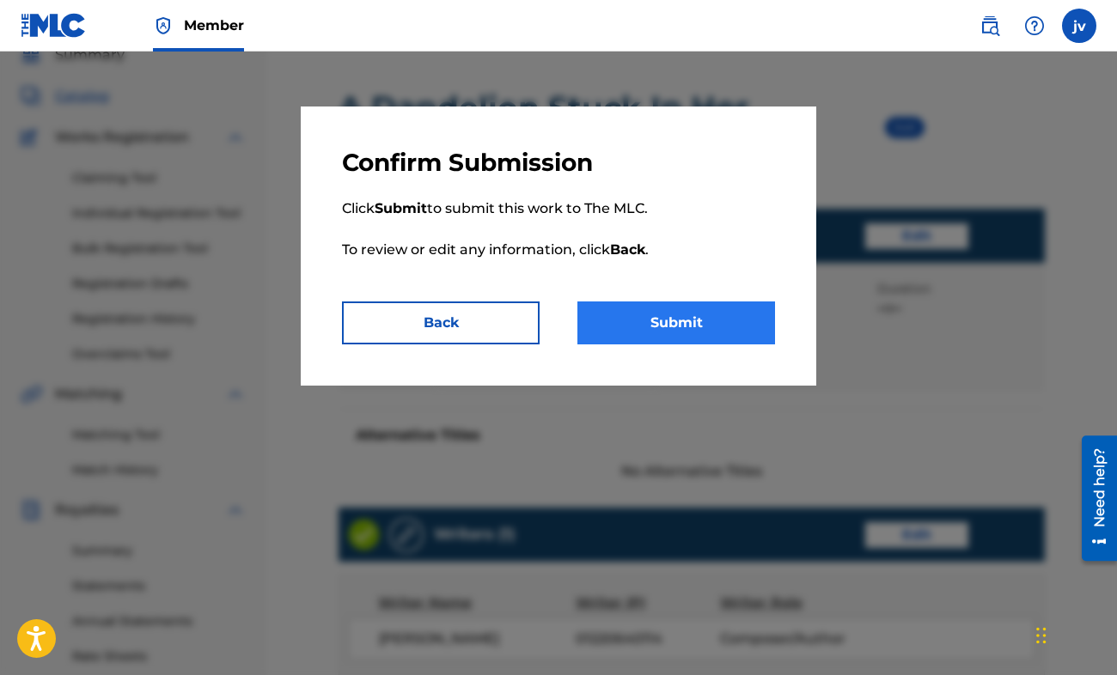
scroll to position [0, 0]
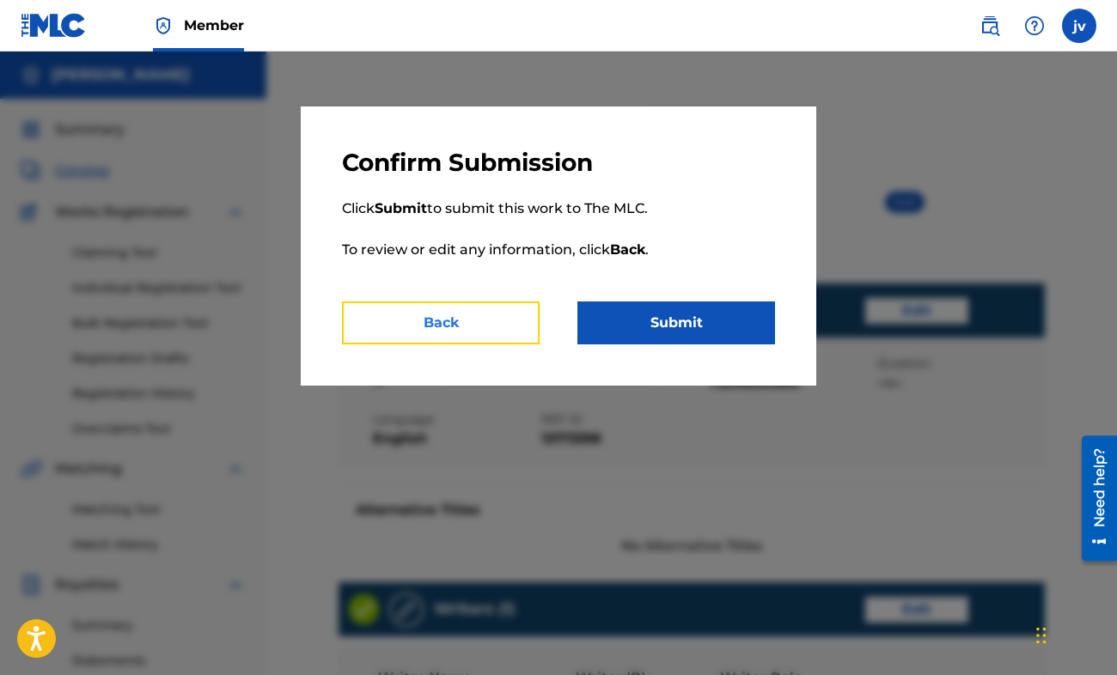
click at [501, 328] on button "Back" at bounding box center [441, 323] width 198 height 43
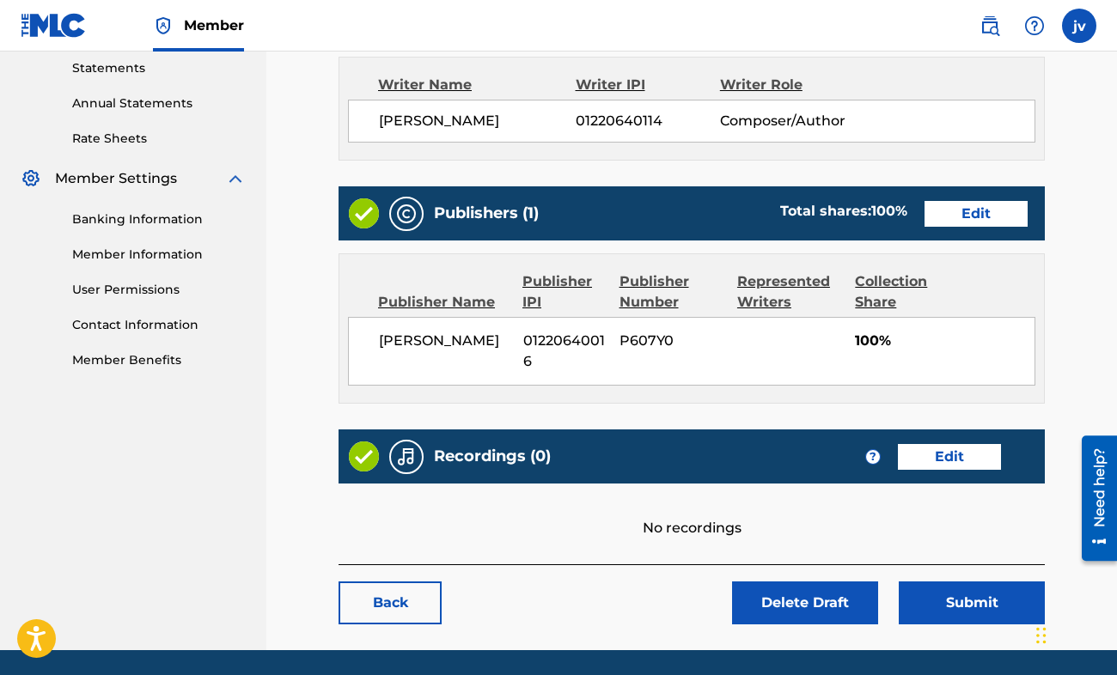
scroll to position [650, 0]
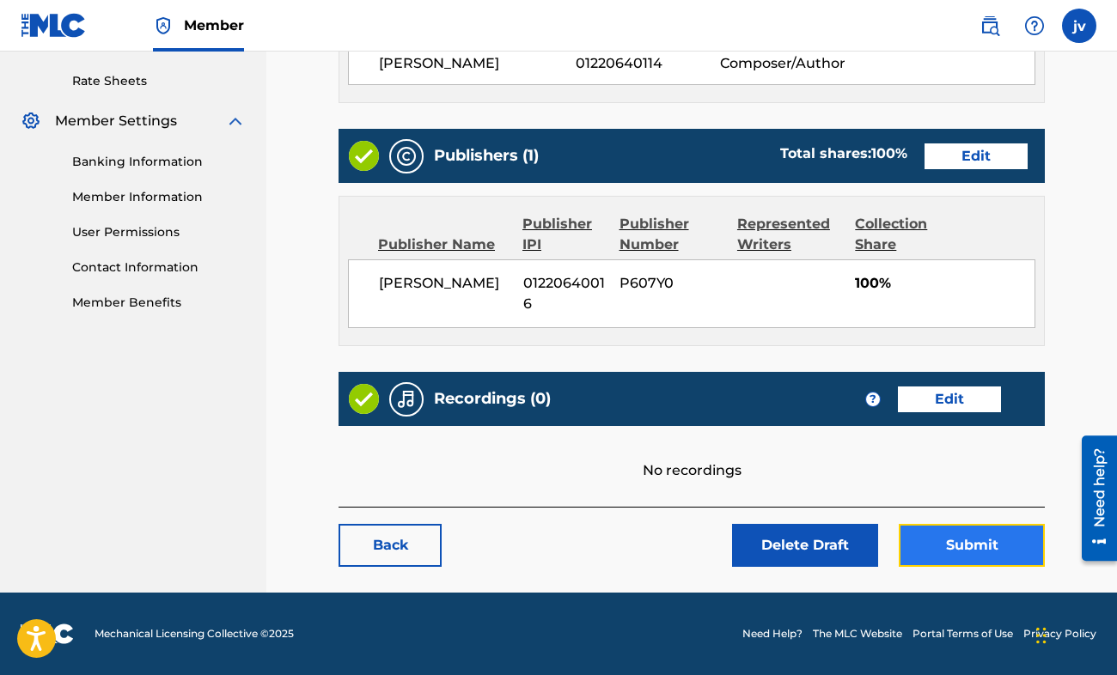
click at [966, 560] on button "Submit" at bounding box center [972, 545] width 146 height 43
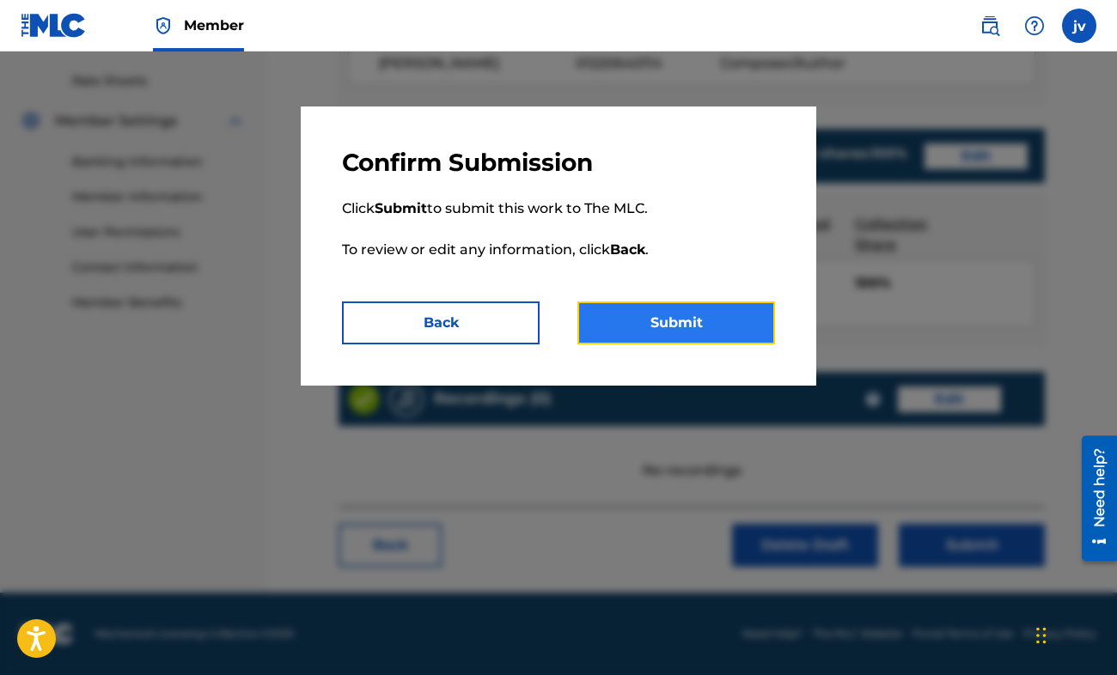
click at [729, 309] on button "Submit" at bounding box center [676, 323] width 198 height 43
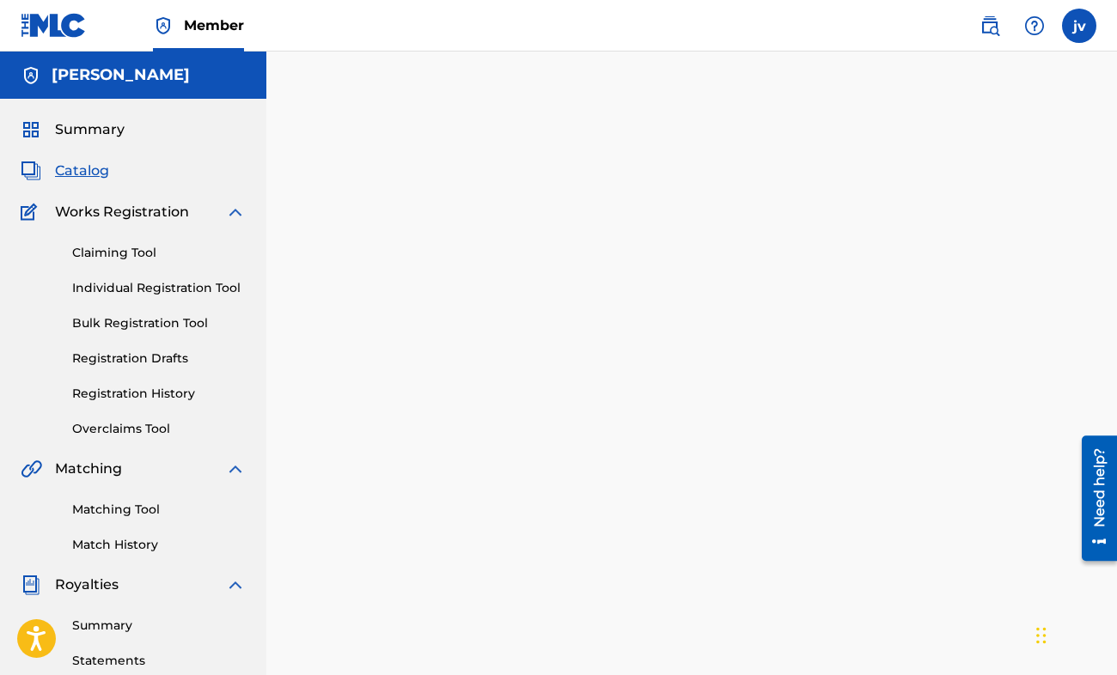
drag, startPoint x: 686, startPoint y: 639, endPoint x: 621, endPoint y: 539, distance: 118.7
click at [686, 639] on div "Back Done" at bounding box center [691, 432] width 706 height 624
click at [126, 241] on div "Claiming Tool Individual Registration Tool Bulk Registration Tool Registration …" at bounding box center [133, 330] width 225 height 216
click at [127, 248] on link "Claiming Tool" at bounding box center [159, 253] width 174 height 18
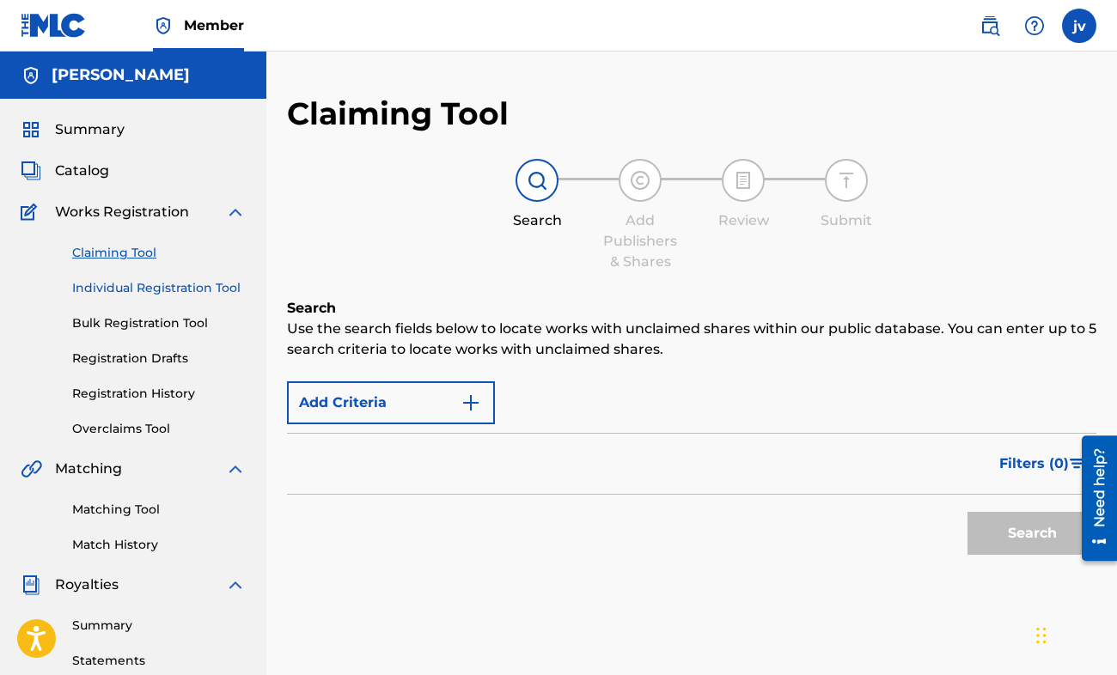
click at [139, 289] on link "Individual Registration Tool" at bounding box center [159, 288] width 174 height 18
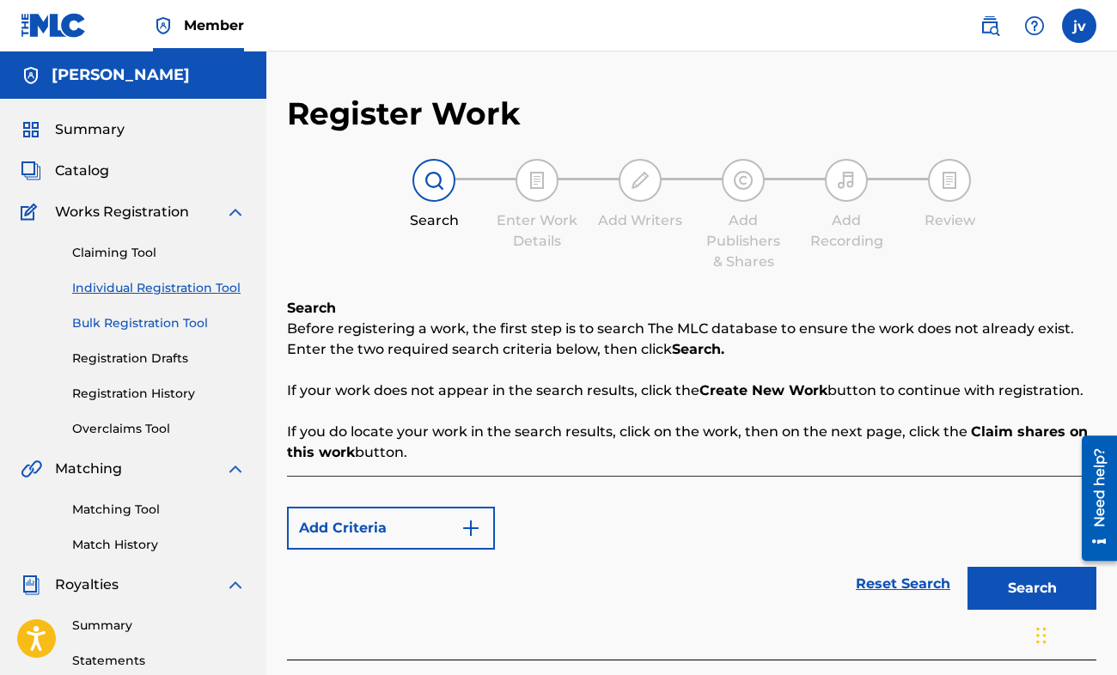
click at [138, 314] on link "Bulk Registration Tool" at bounding box center [159, 323] width 174 height 18
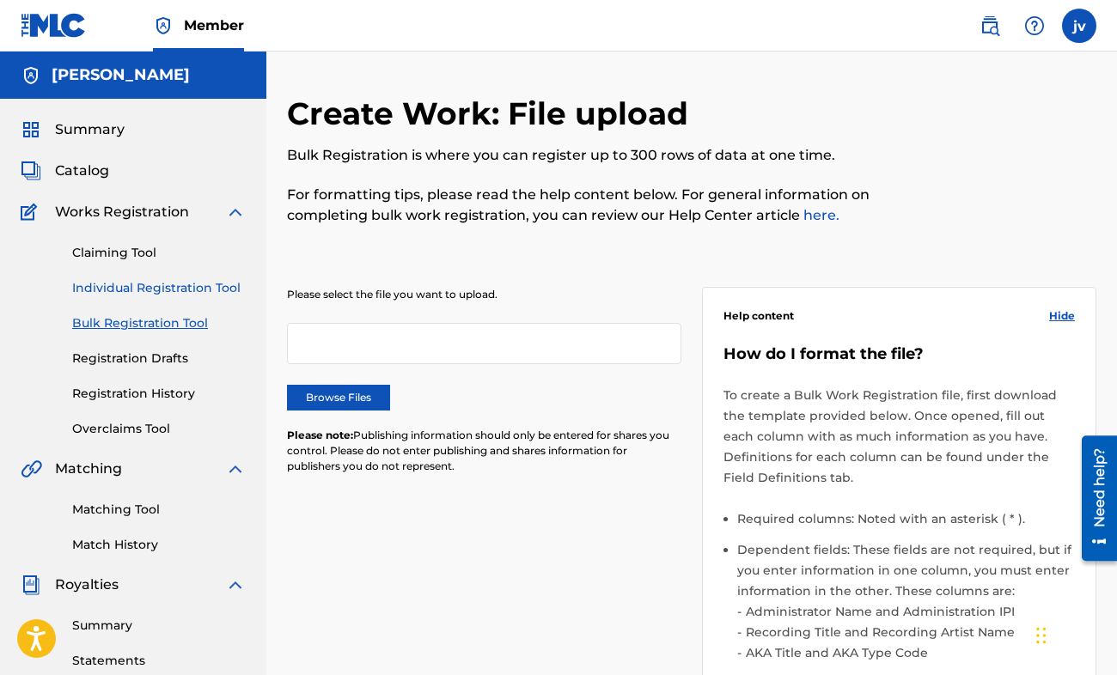
click at [138, 292] on link "Individual Registration Tool" at bounding box center [159, 288] width 174 height 18
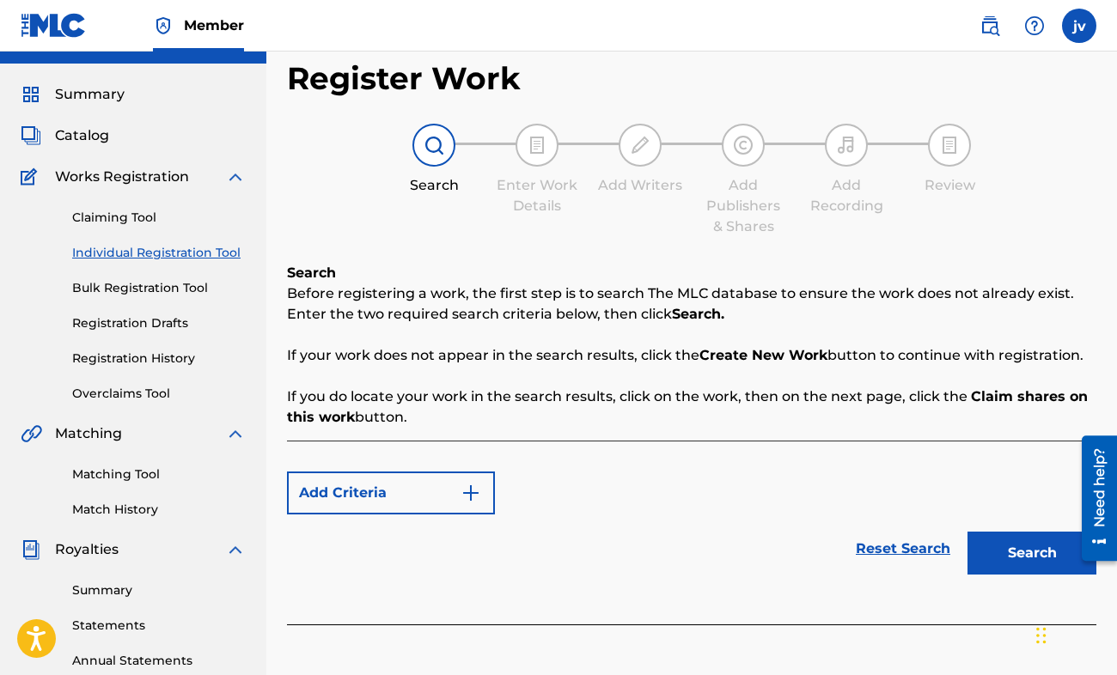
scroll to position [172, 0]
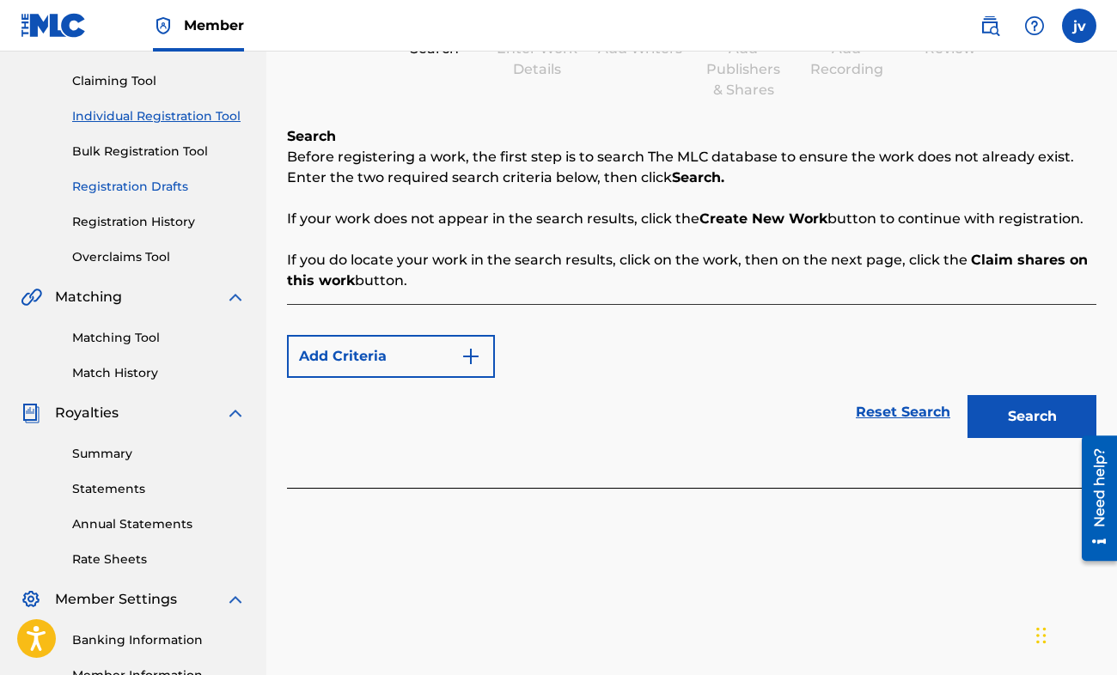
click at [138, 186] on link "Registration Drafts" at bounding box center [159, 187] width 174 height 18
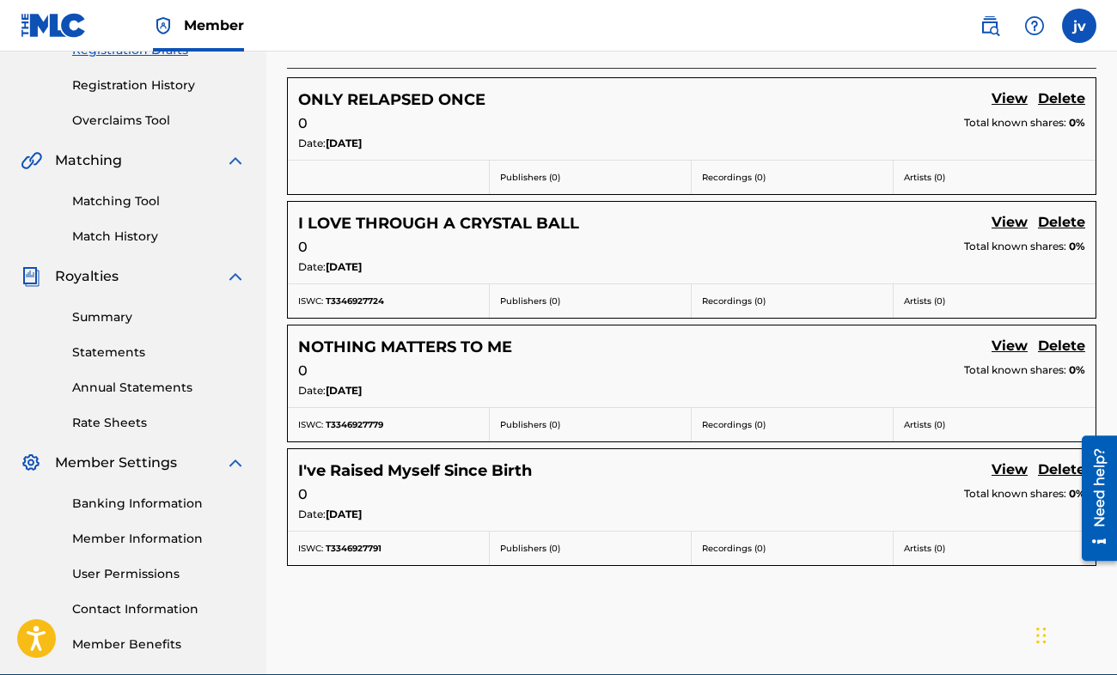
scroll to position [172, 0]
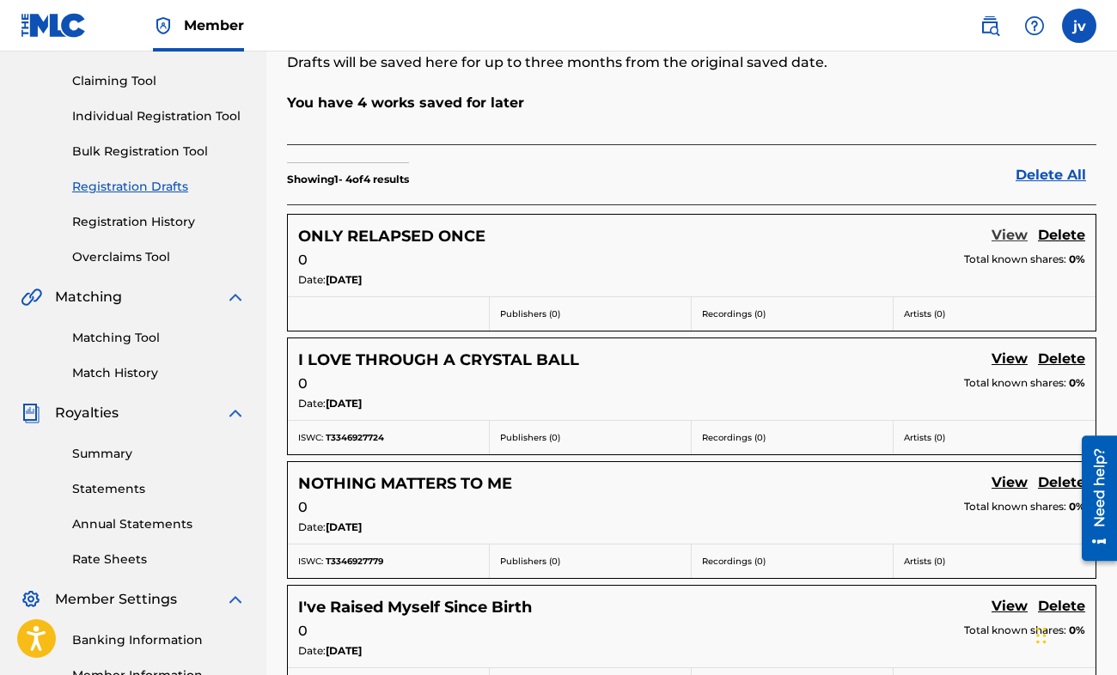
click at [1009, 235] on link "View" at bounding box center [1009, 236] width 36 height 23
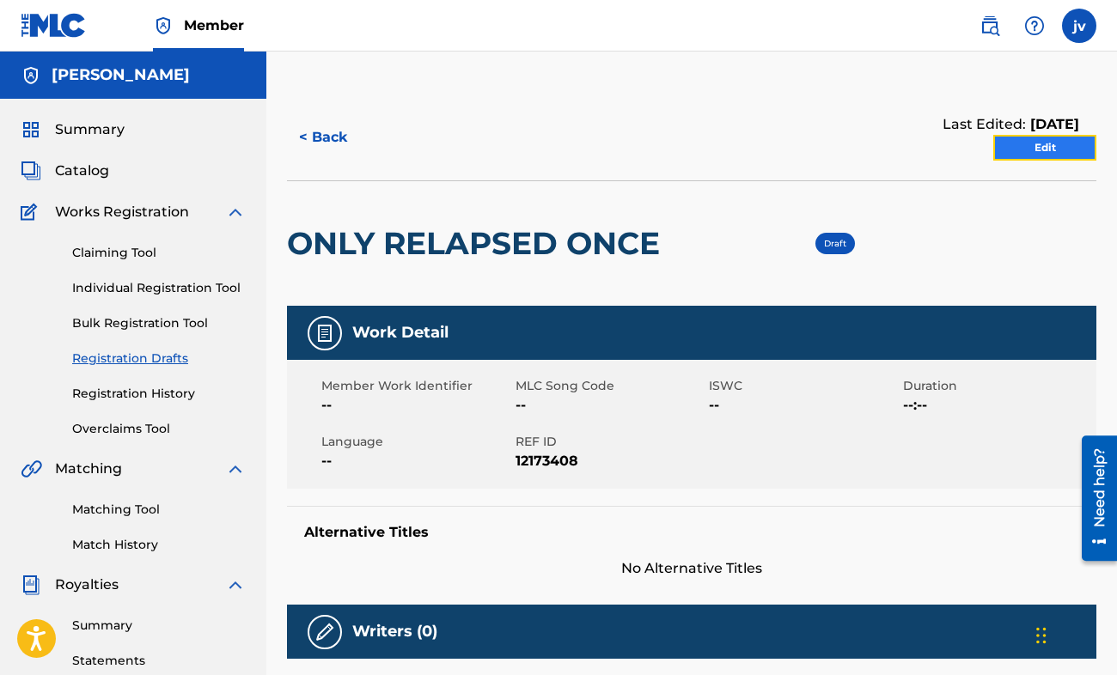
click at [1039, 159] on link "Edit" at bounding box center [1044, 148] width 103 height 26
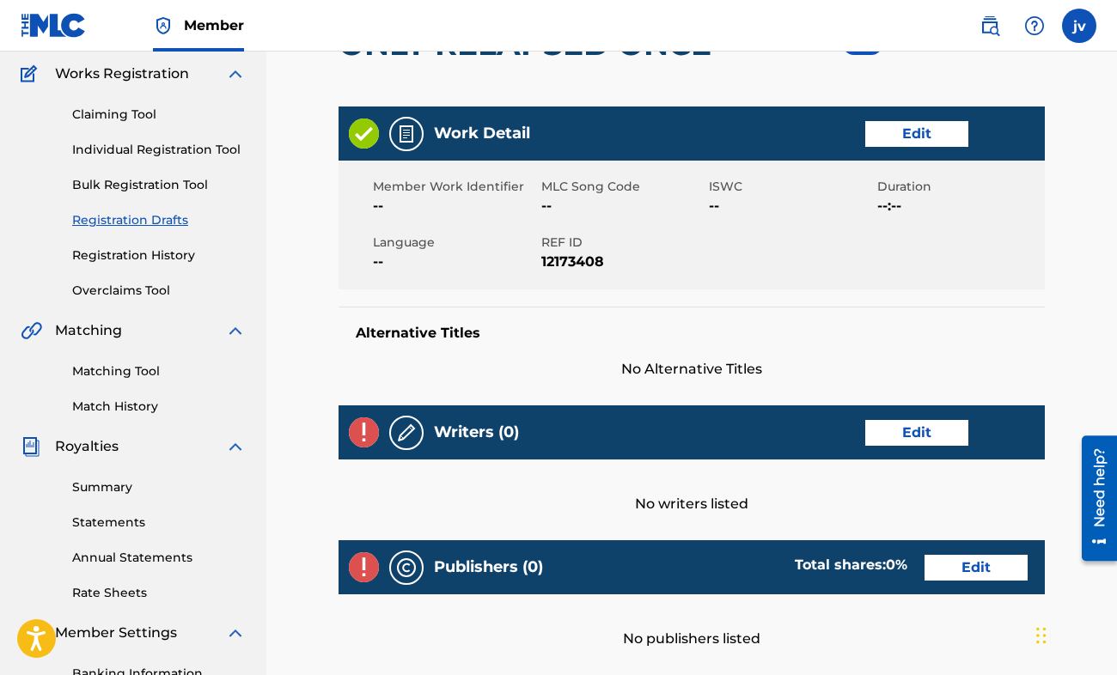
scroll to position [430, 0]
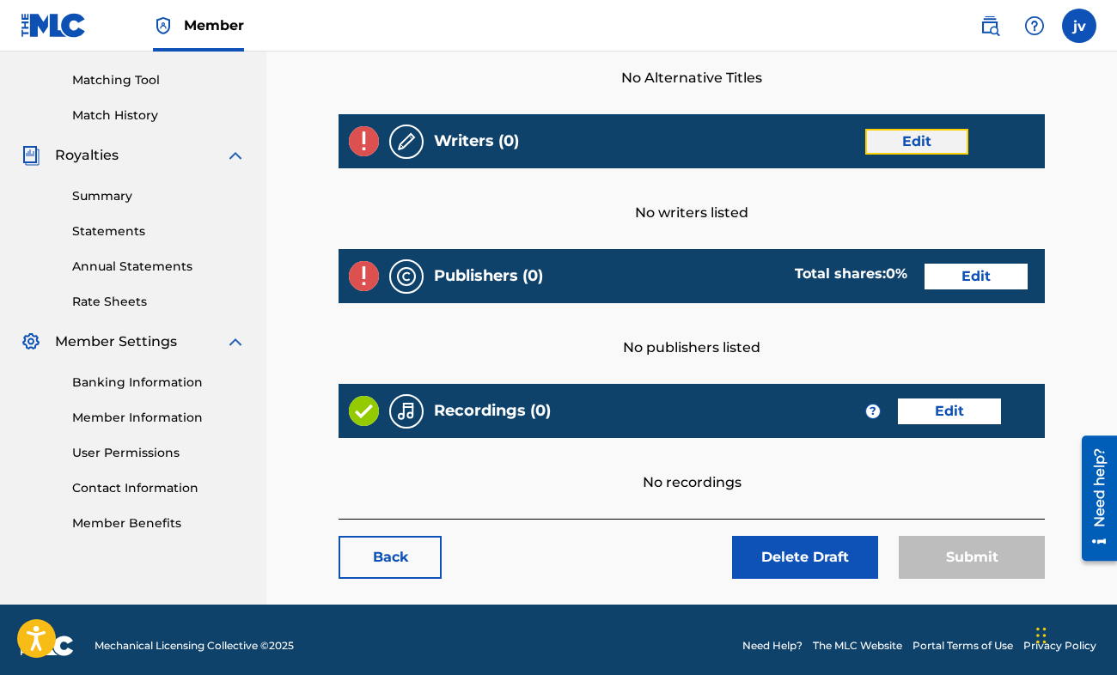
click at [906, 131] on link "Edit" at bounding box center [916, 142] width 103 height 26
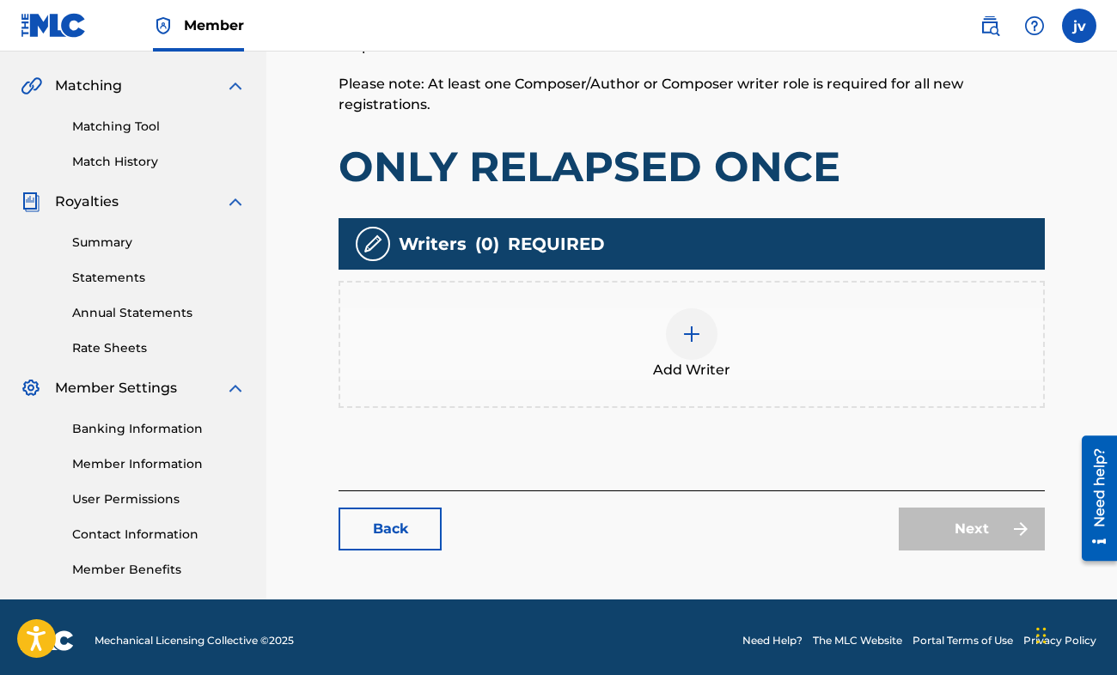
scroll to position [390, 0]
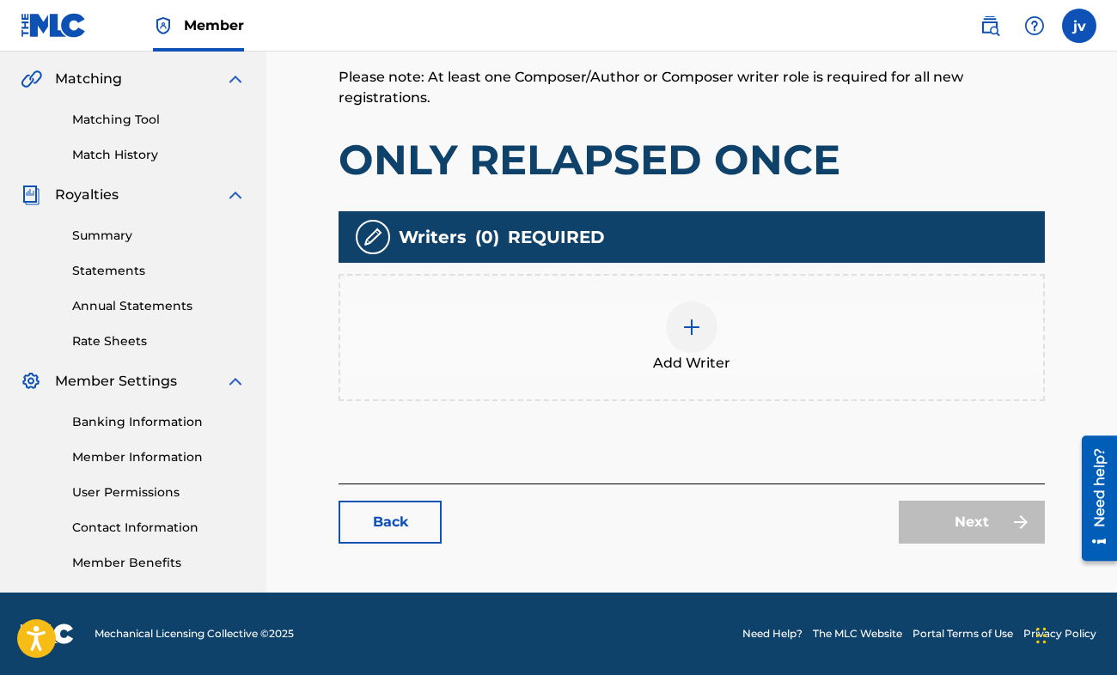
click at [622, 296] on div "Add Writer" at bounding box center [691, 337] width 706 height 127
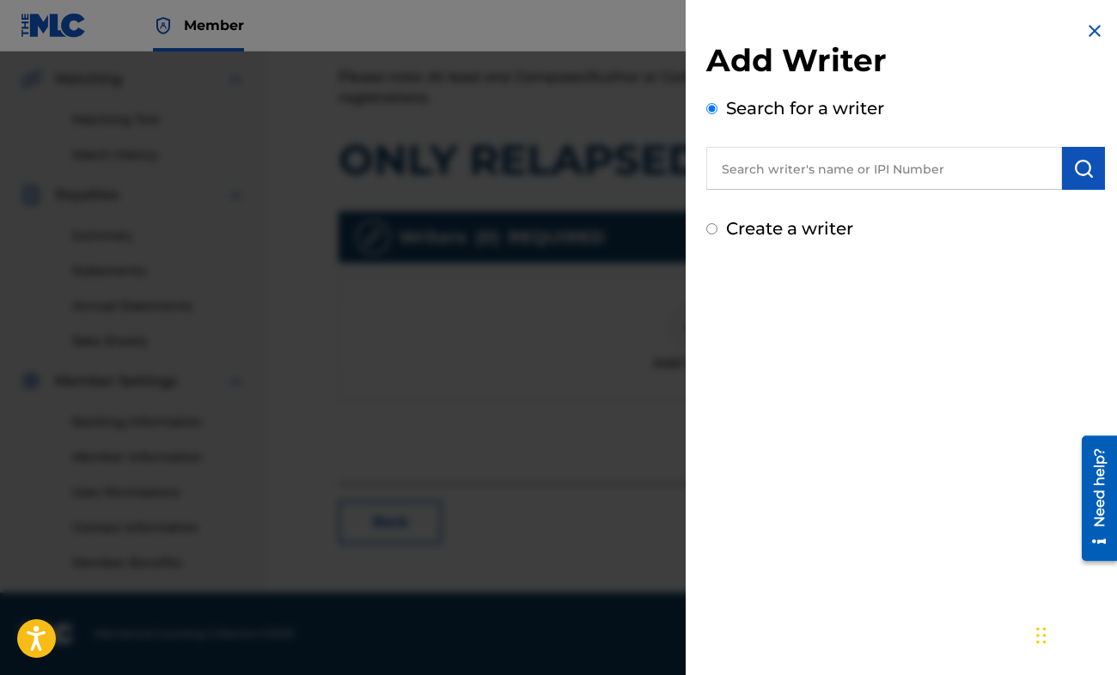
click at [779, 149] on input "text" at bounding box center [884, 168] width 356 height 43
paste input "01220640114"
type input "01220640114"
click at [1081, 174] on img "submit" at bounding box center [1083, 168] width 21 height 21
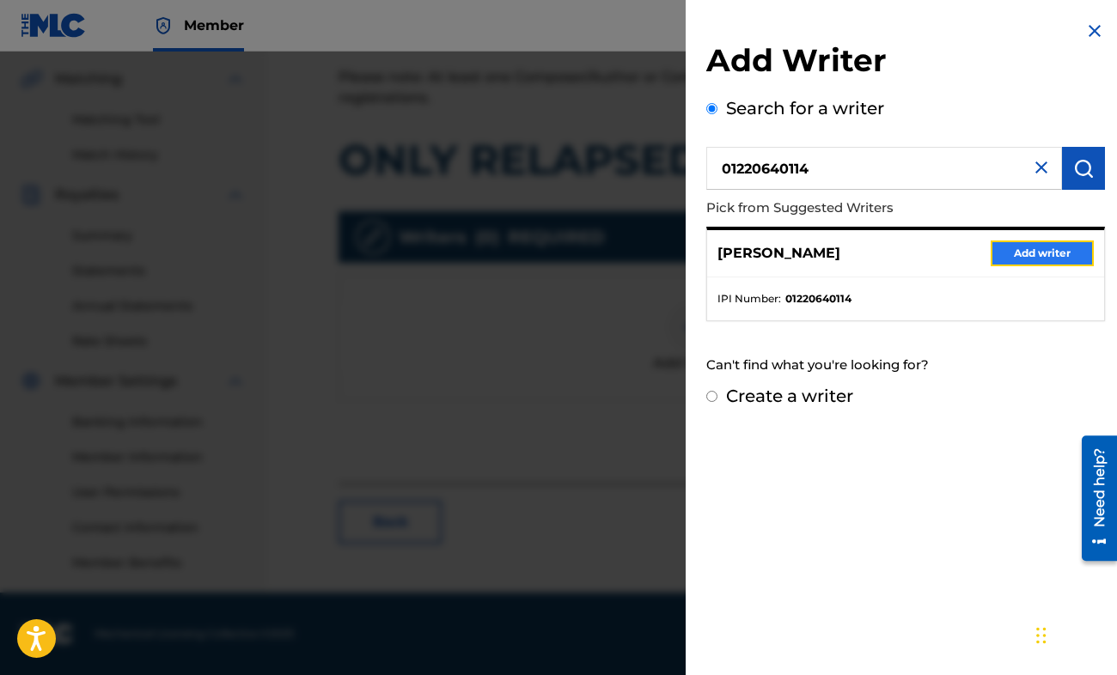
click at [1030, 262] on button "Add writer" at bounding box center [1041, 254] width 103 height 26
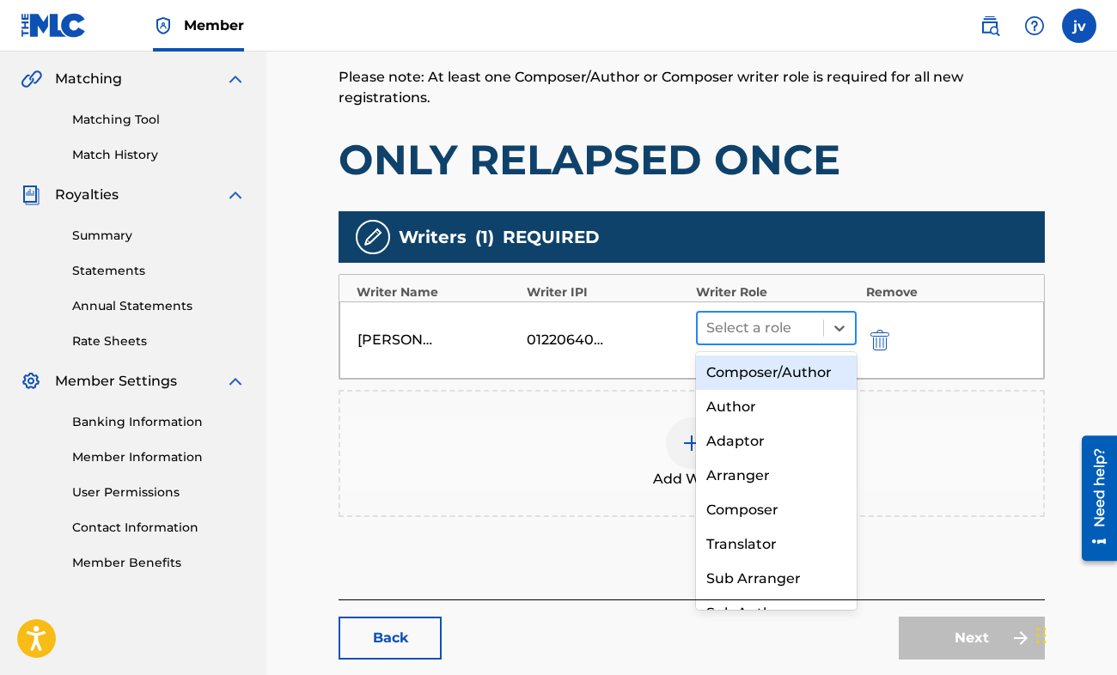
click at [789, 343] on div "Select a role" at bounding box center [760, 328] width 125 height 31
click at [767, 377] on div "Composer/Author" at bounding box center [776, 373] width 161 height 34
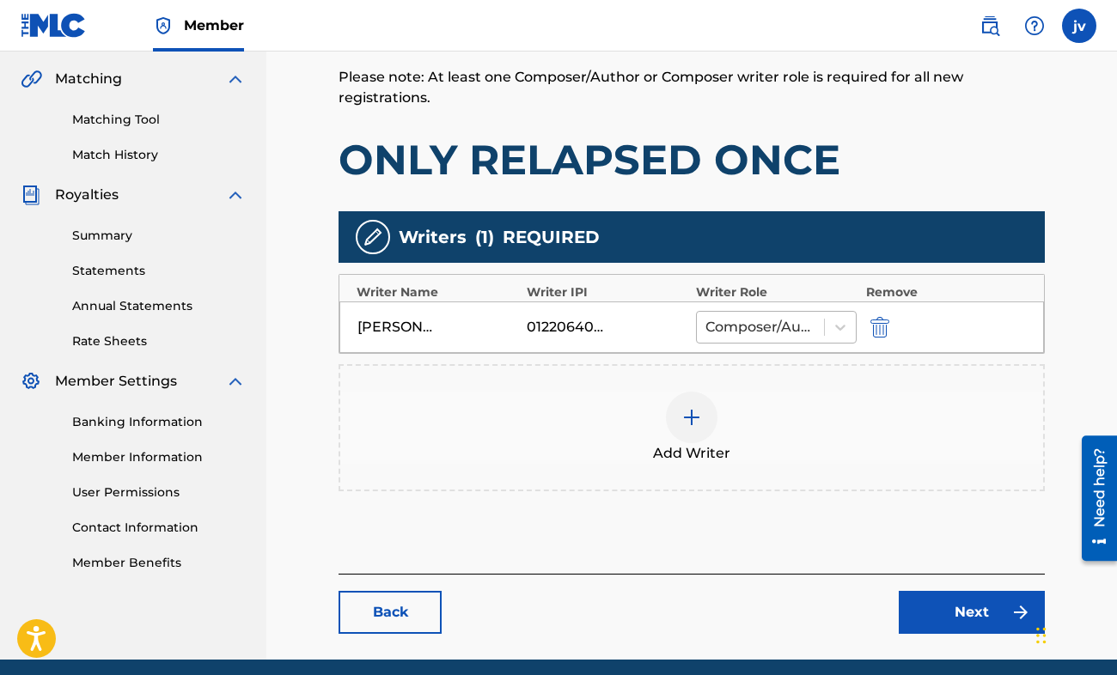
click at [777, 316] on div at bounding box center [760, 327] width 110 height 24
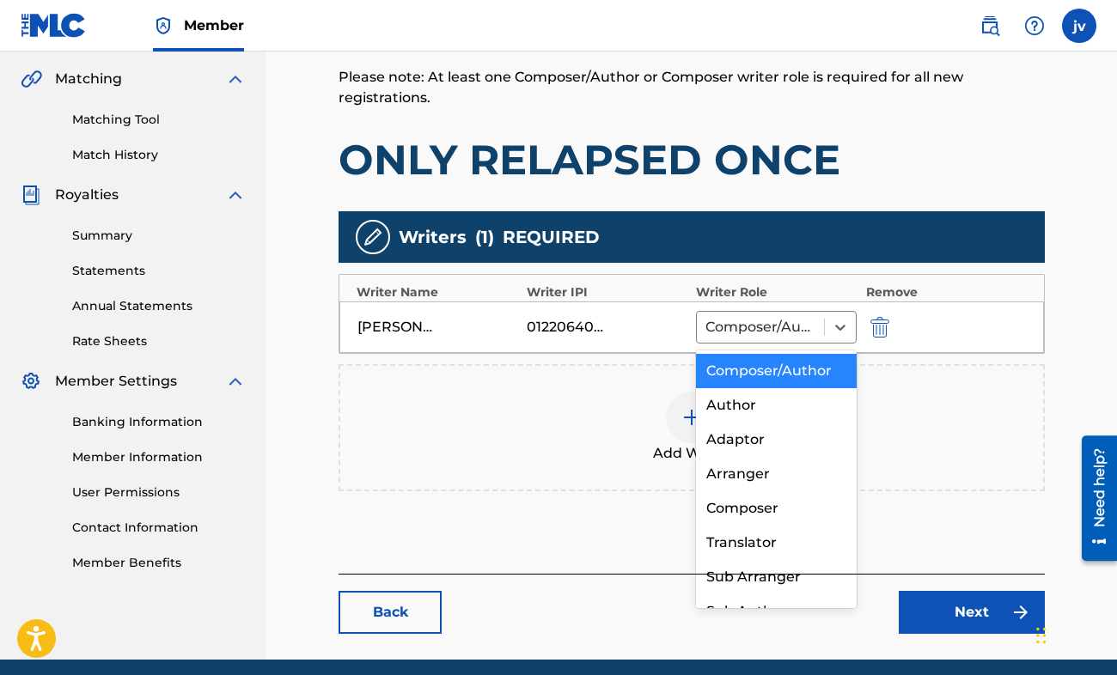
scroll to position [24, 0]
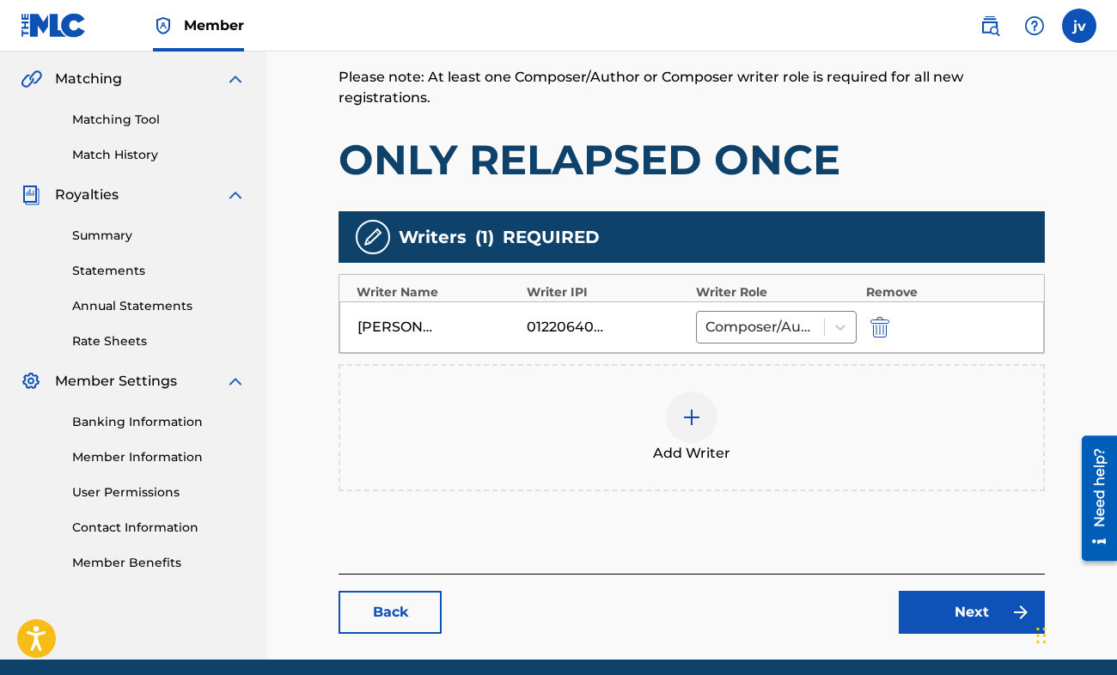
click at [839, 623] on div "Back Next" at bounding box center [691, 604] width 706 height 60
click at [958, 600] on link "Next" at bounding box center [972, 612] width 146 height 43
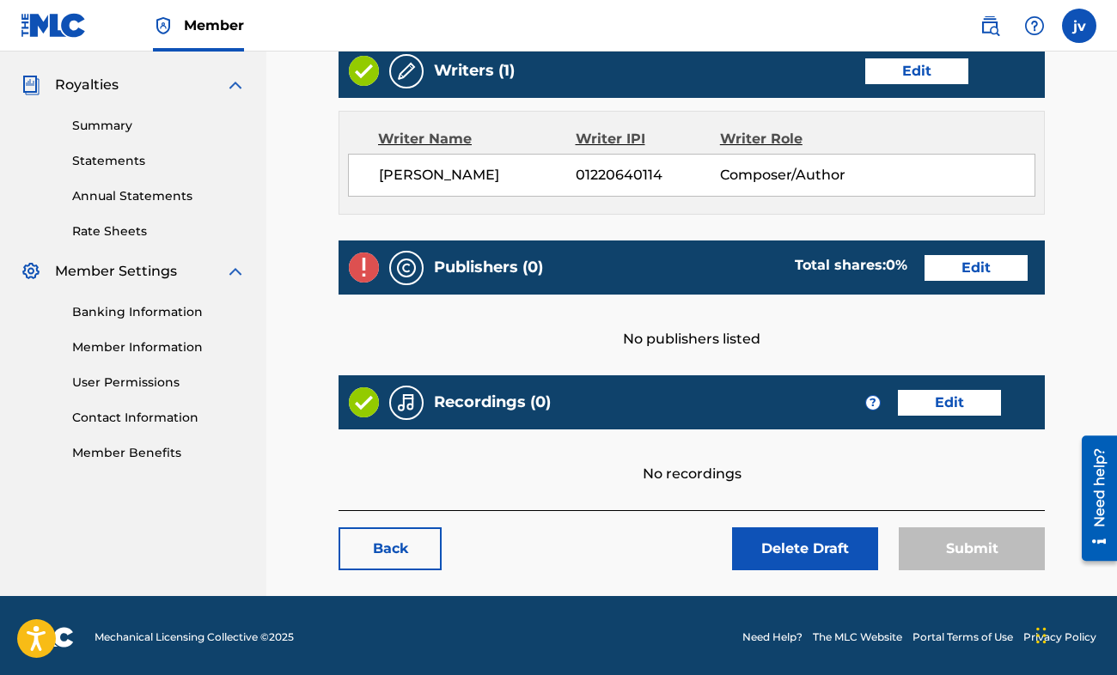
scroll to position [503, 0]
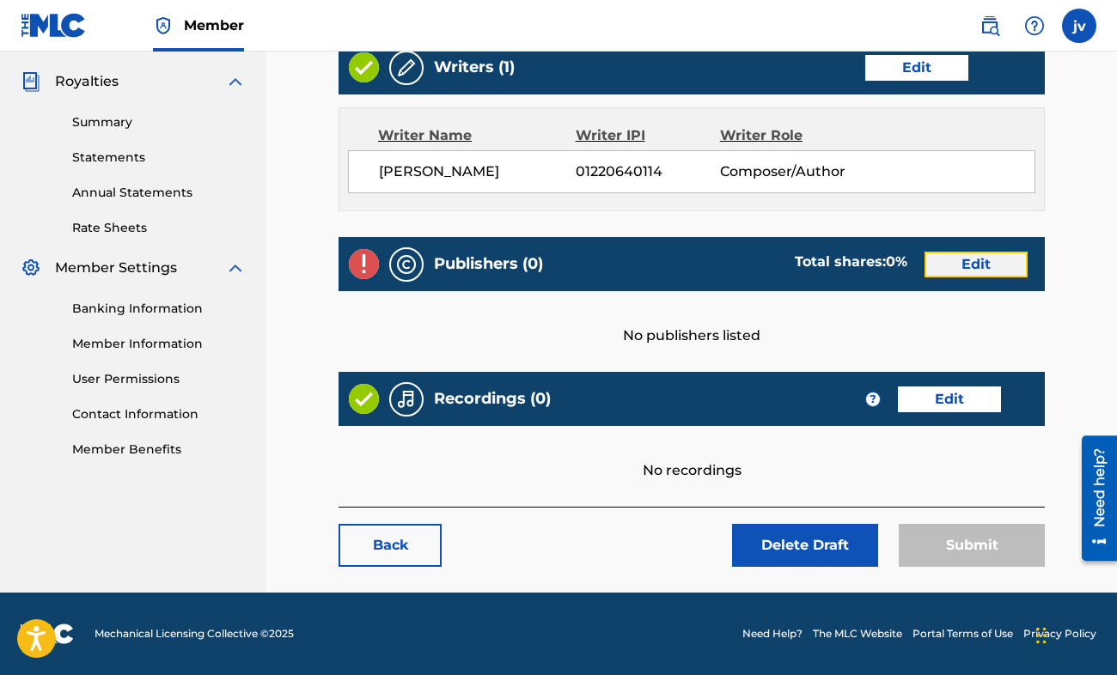
click at [948, 263] on link "Edit" at bounding box center [975, 265] width 103 height 26
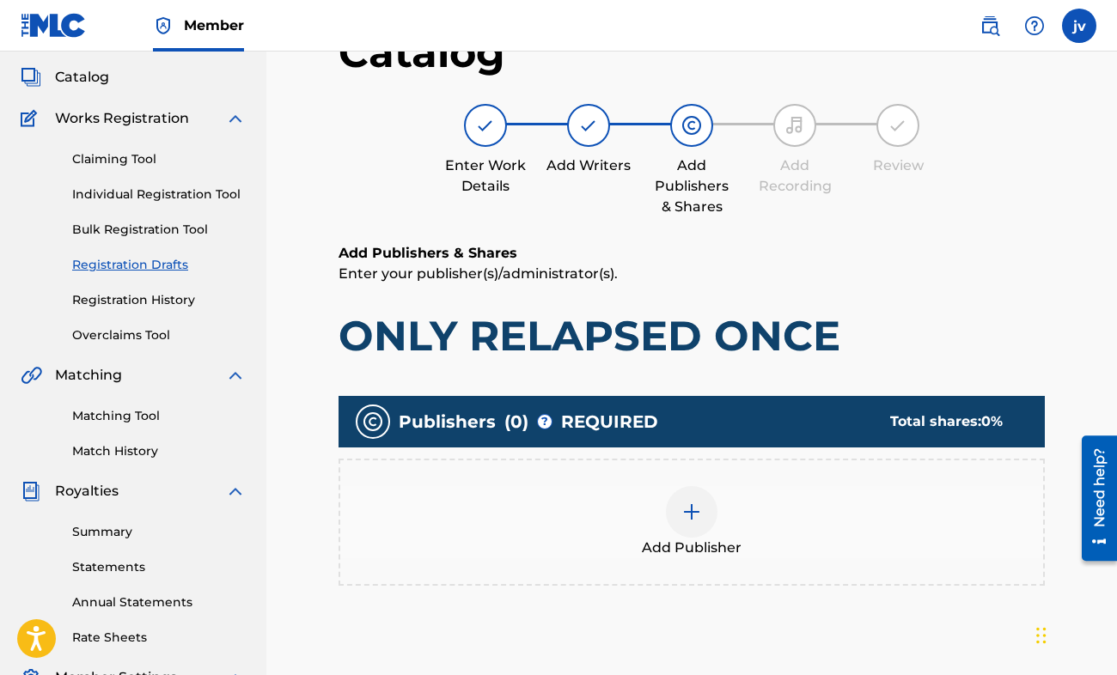
scroll to position [344, 0]
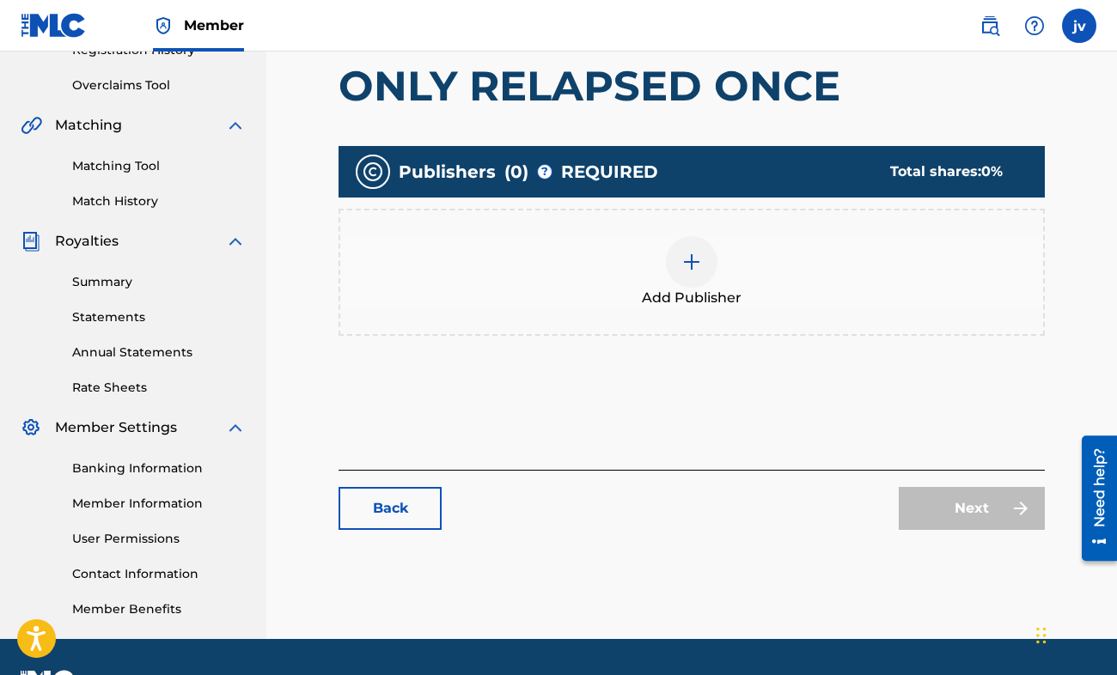
click at [664, 302] on span "Add Publisher" at bounding box center [692, 298] width 100 height 21
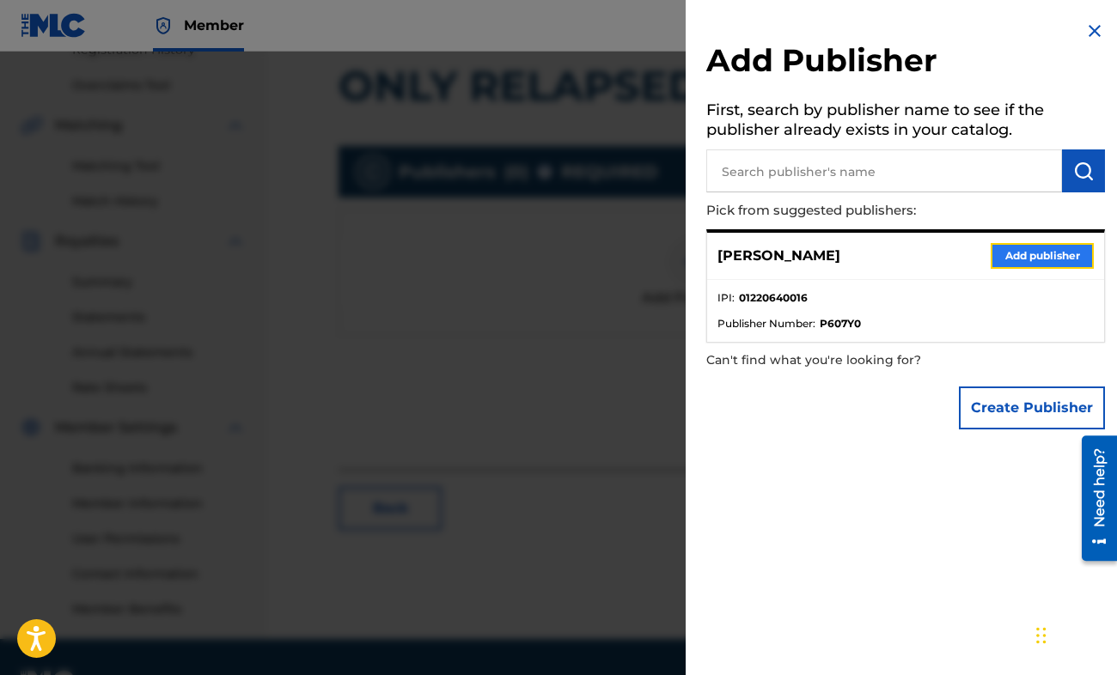
click at [1022, 255] on button "Add publisher" at bounding box center [1041, 256] width 103 height 26
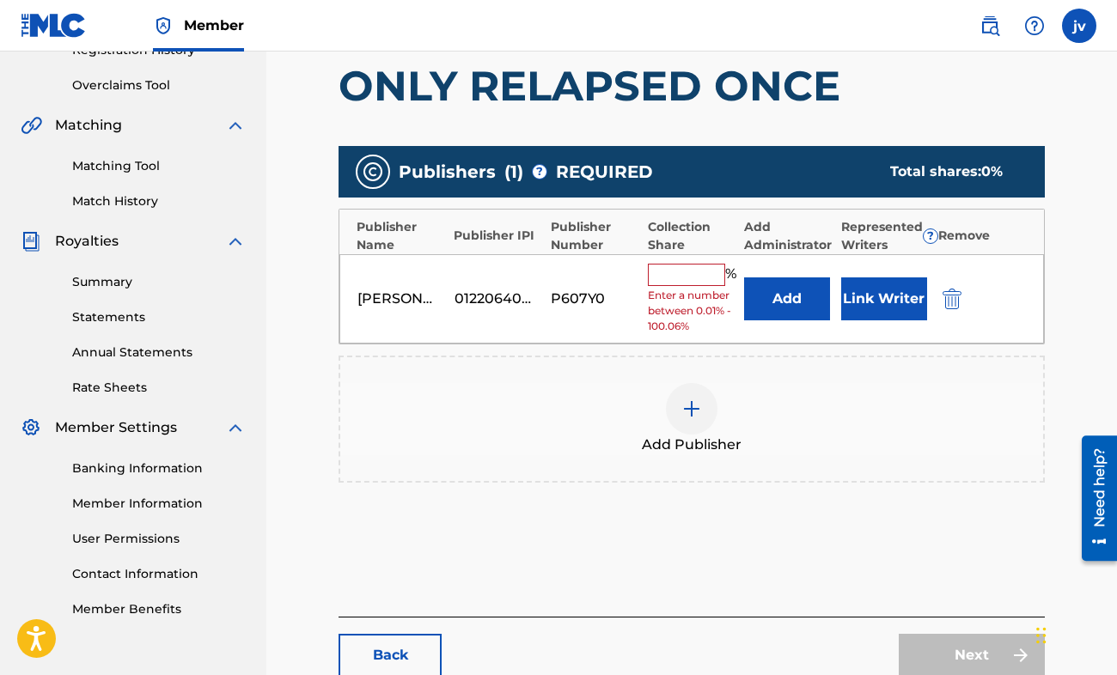
click at [681, 283] on input "text" at bounding box center [686, 275] width 77 height 22
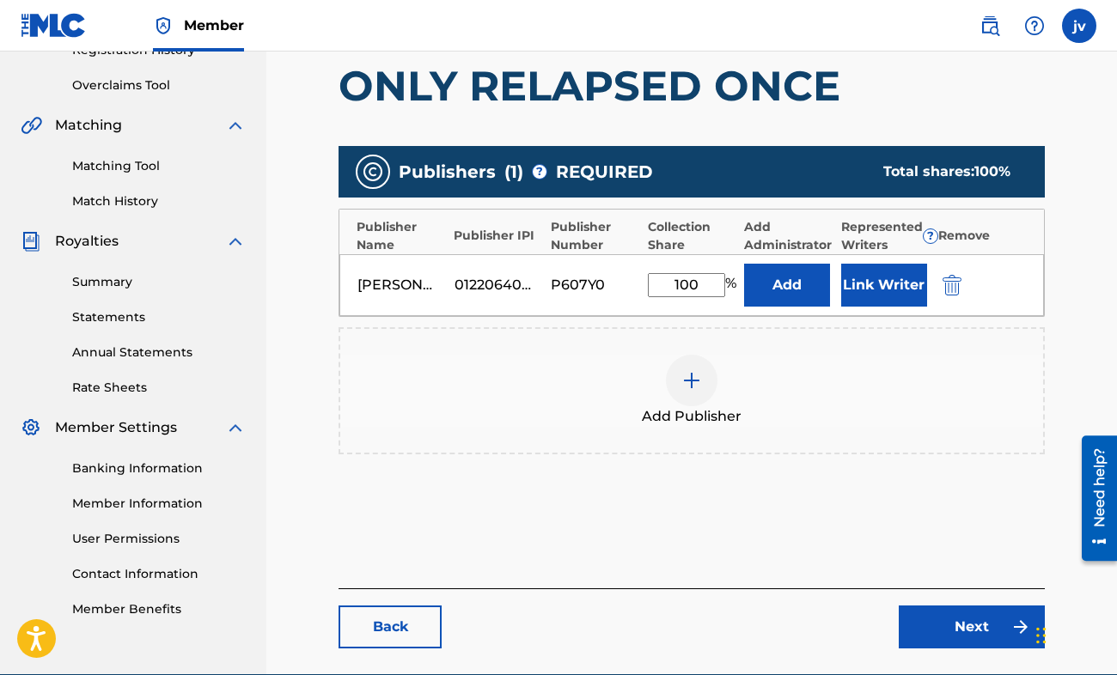
type input "100"
click at [698, 529] on div "Add Publishers & Shares Enter your publisher(s)/administrator(s). ONLY RELAPSED…" at bounding box center [691, 290] width 706 height 595
click at [944, 626] on link "Next" at bounding box center [972, 627] width 146 height 43
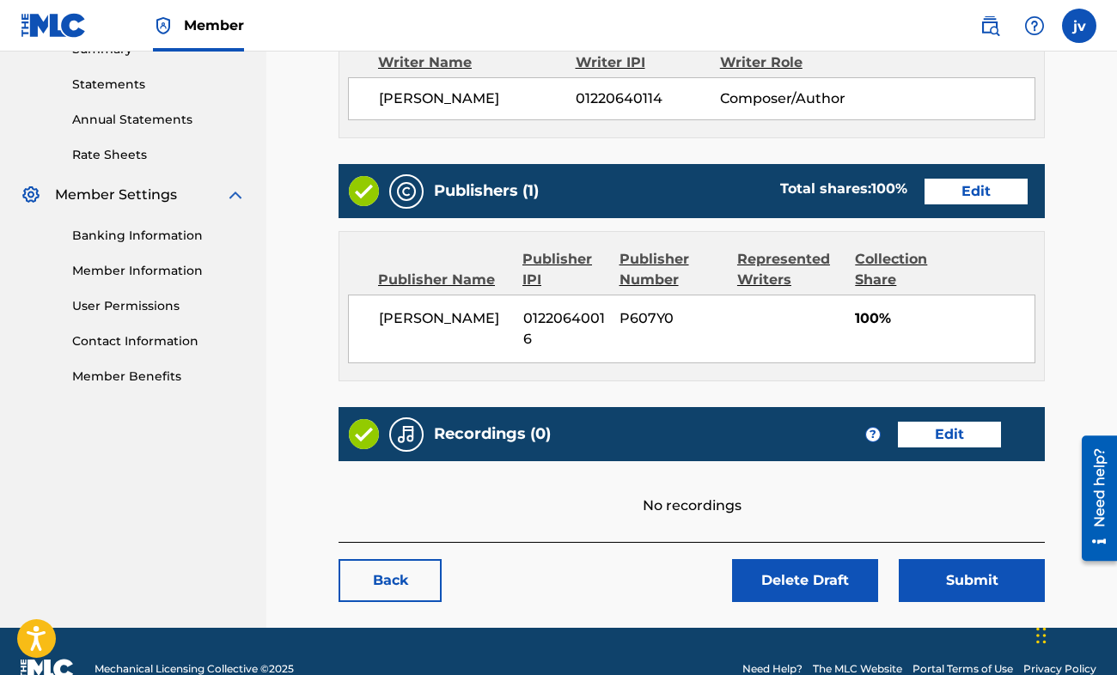
scroll to position [612, 0]
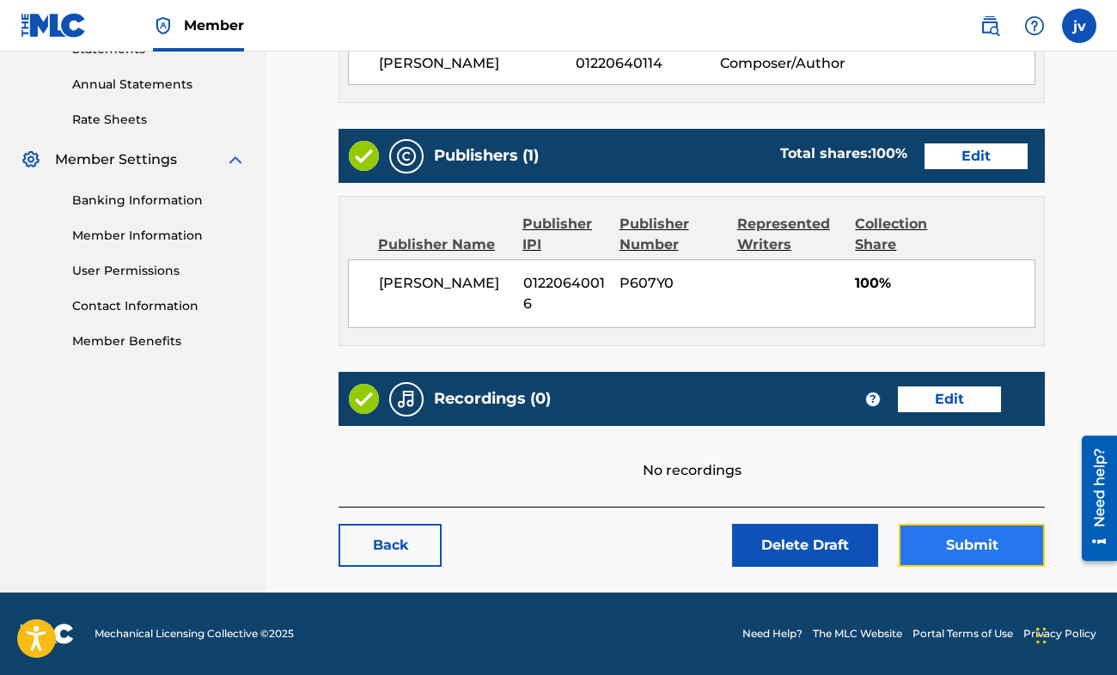
click at [952, 544] on button "Submit" at bounding box center [972, 545] width 146 height 43
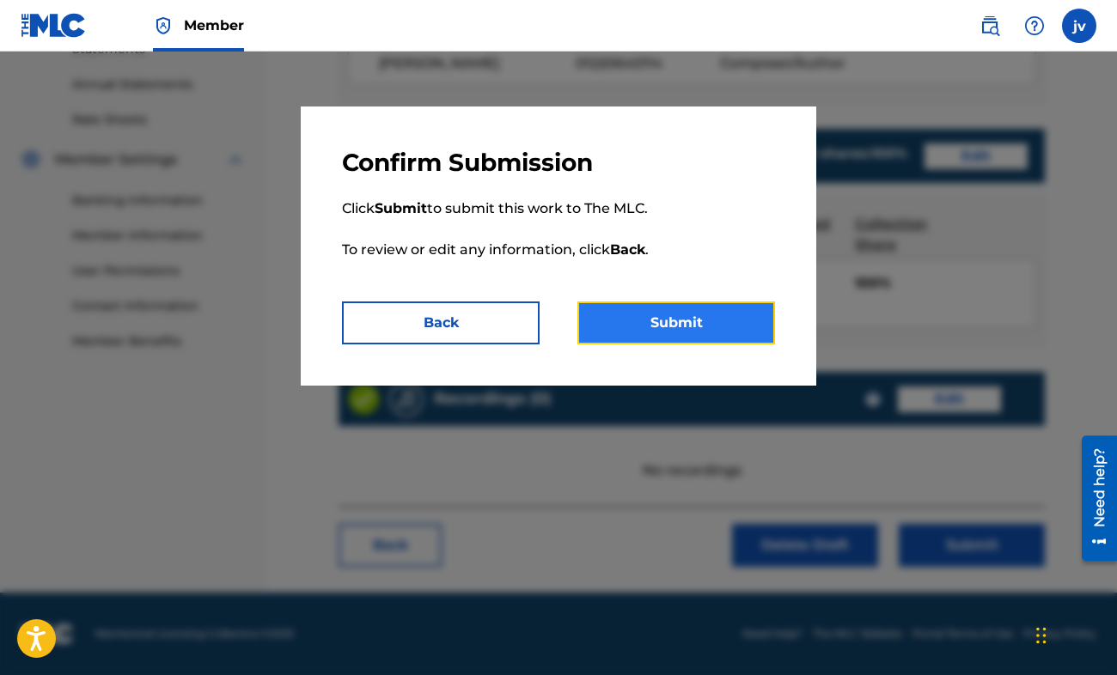
click at [600, 324] on button "Submit" at bounding box center [676, 323] width 198 height 43
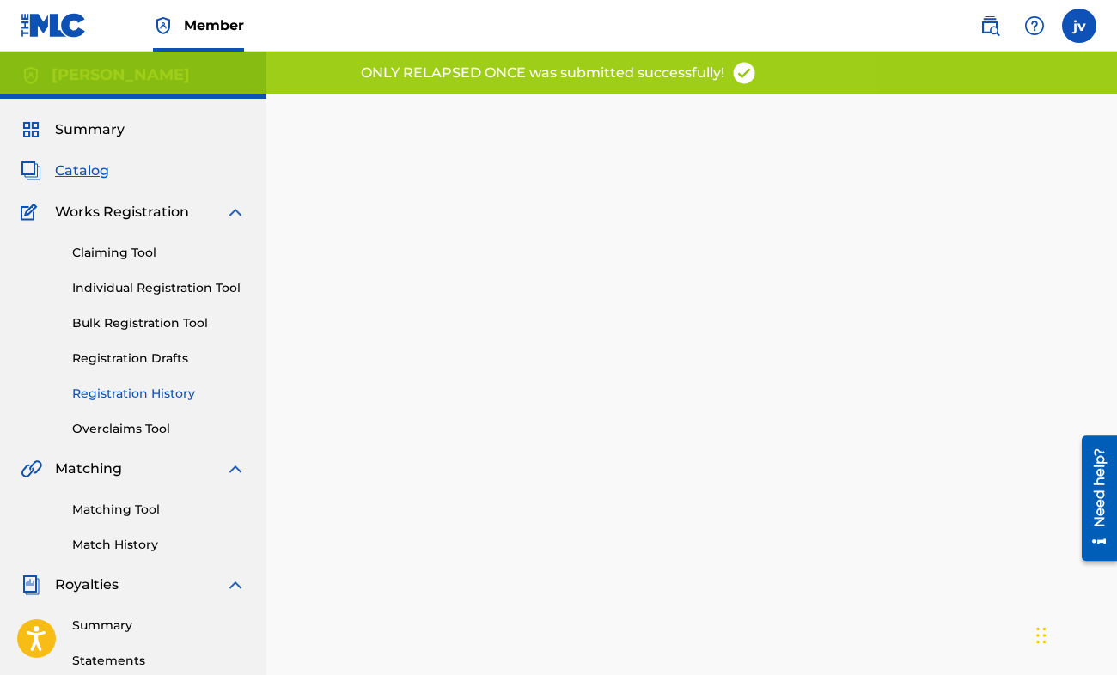
click at [128, 395] on link "Registration History" at bounding box center [159, 394] width 174 height 18
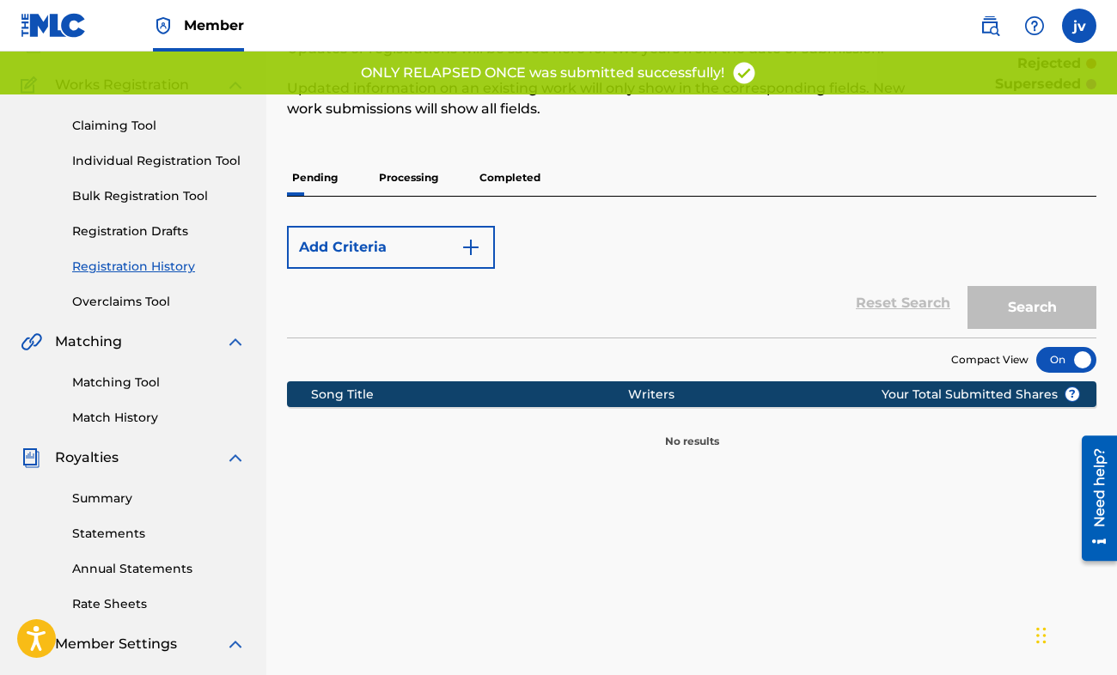
scroll to position [86, 0]
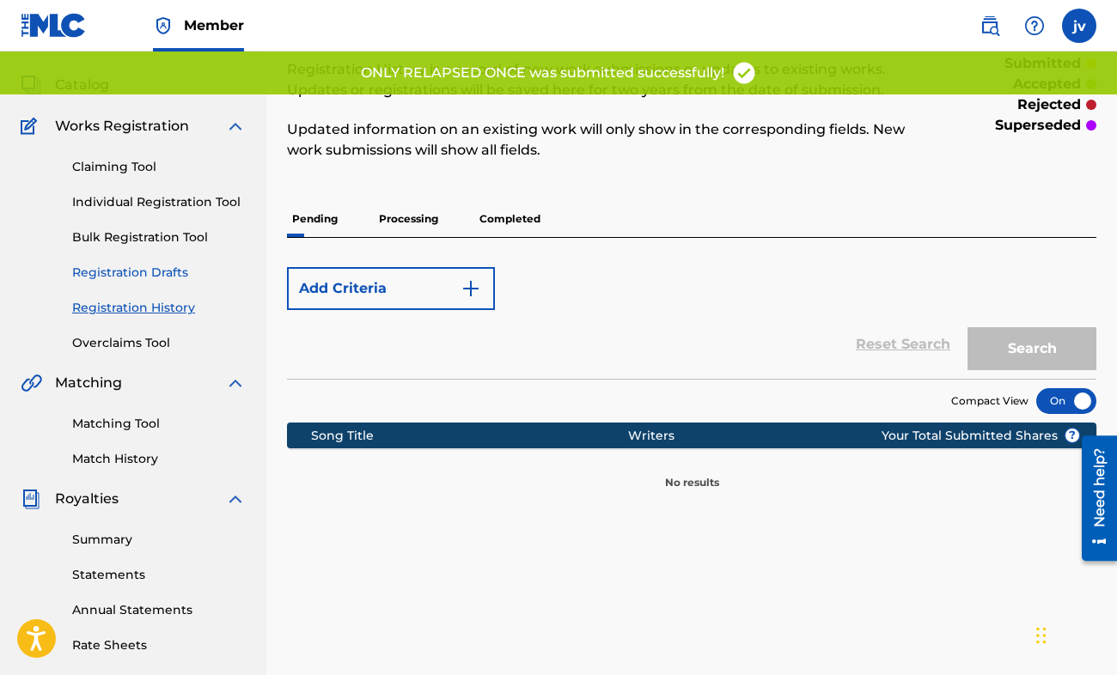
click at [155, 278] on link "Registration Drafts" at bounding box center [159, 273] width 174 height 18
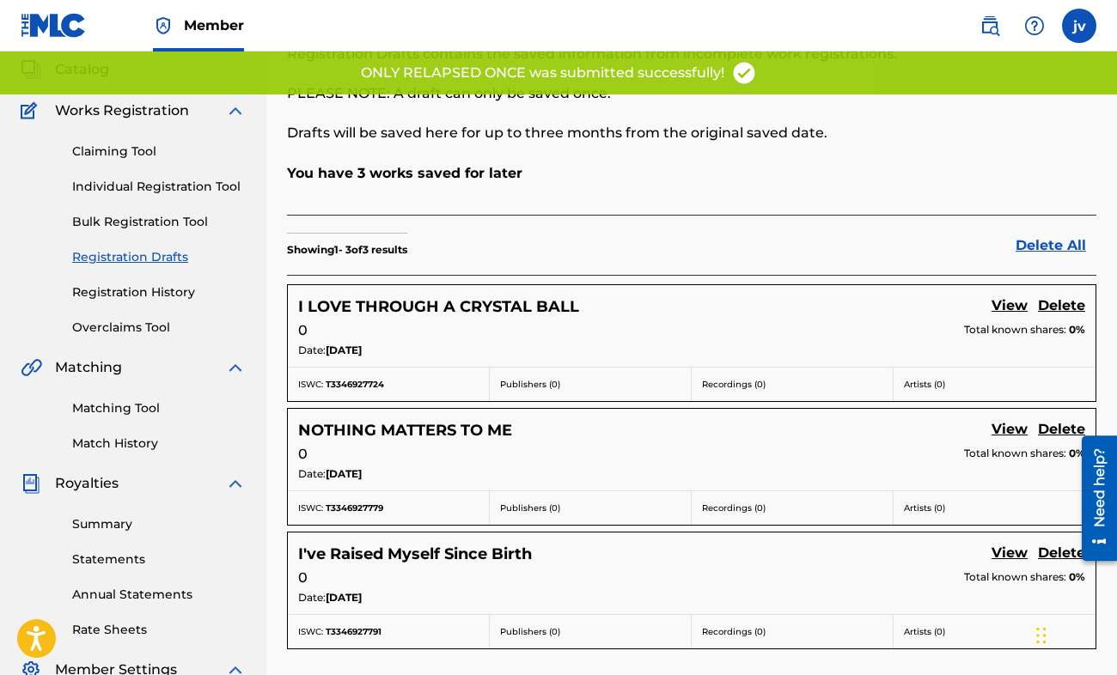
scroll to position [86, 0]
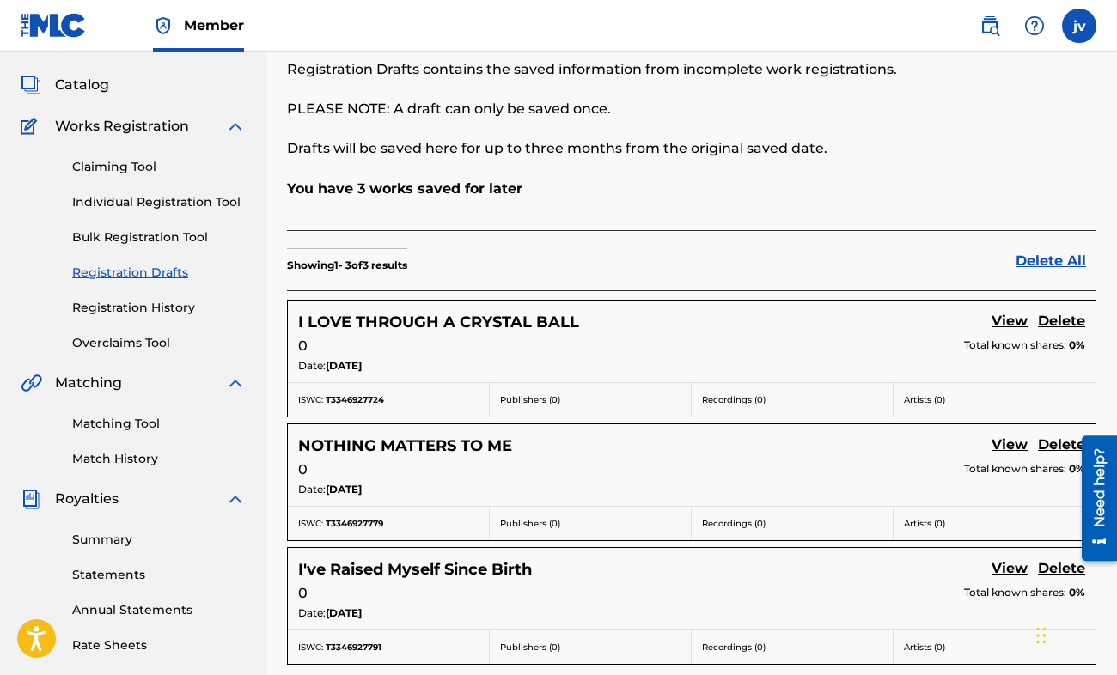
click at [1002, 307] on div "I LOVE THROUGH A CRYSTAL BALL View Delete 0 Total known shares: 0% Date: [DATE]" at bounding box center [691, 342] width 807 height 82
click at [1001, 314] on link "View" at bounding box center [1009, 322] width 36 height 23
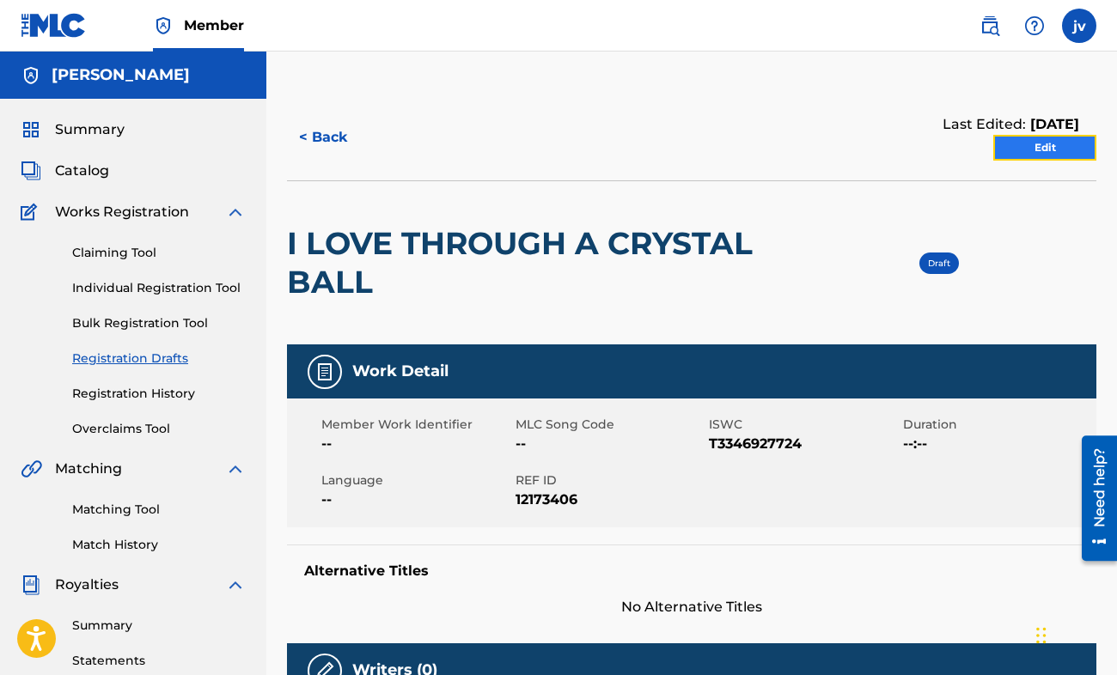
click at [1021, 150] on link "Edit" at bounding box center [1044, 148] width 103 height 26
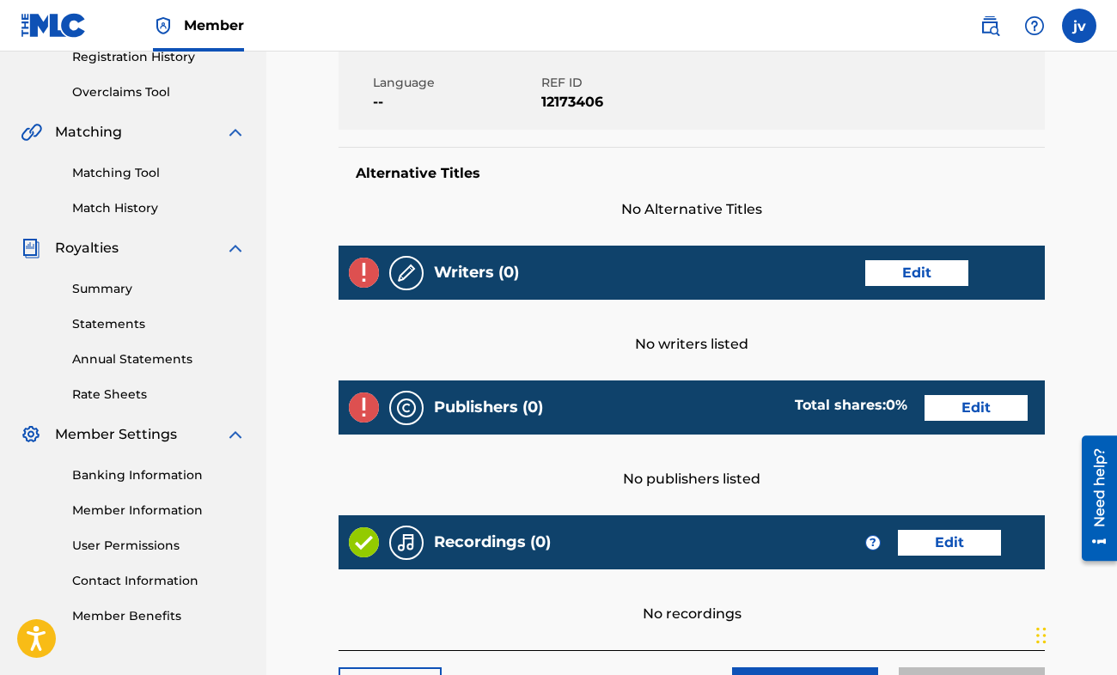
scroll to position [308, 0]
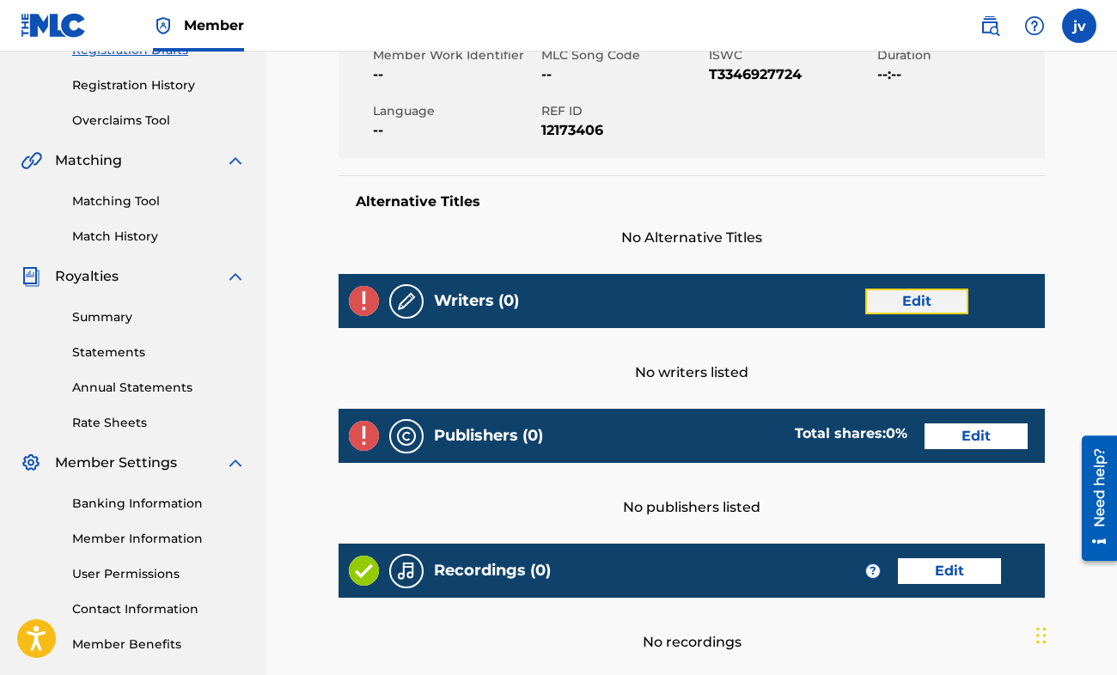
click at [905, 292] on link "Edit" at bounding box center [916, 302] width 103 height 26
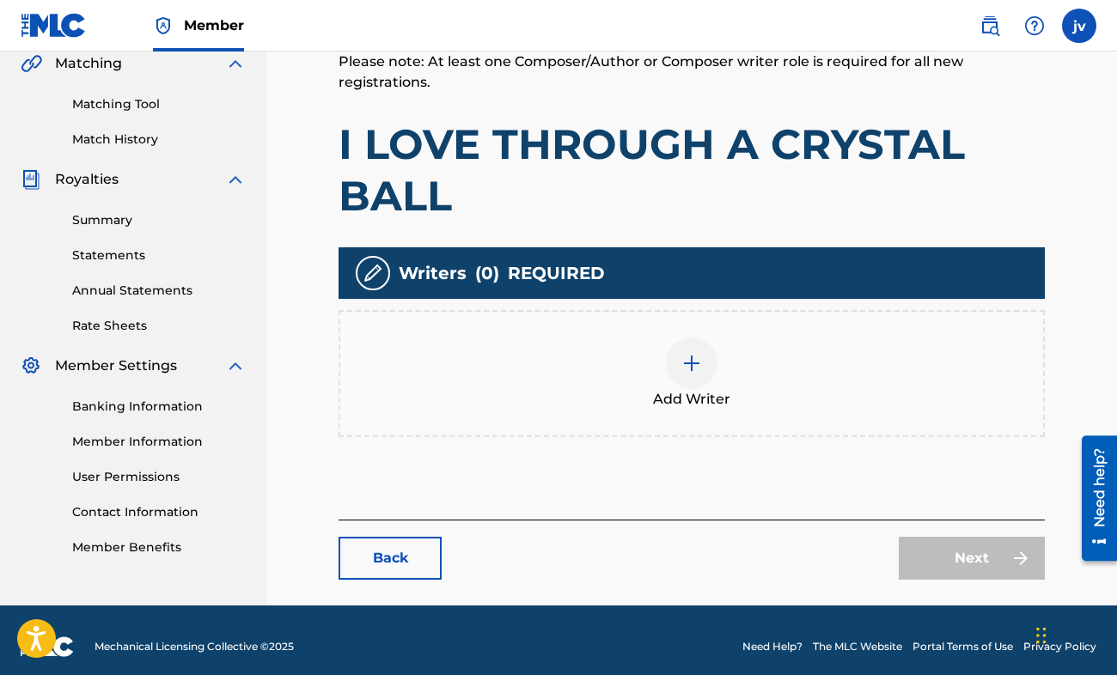
scroll to position [418, 0]
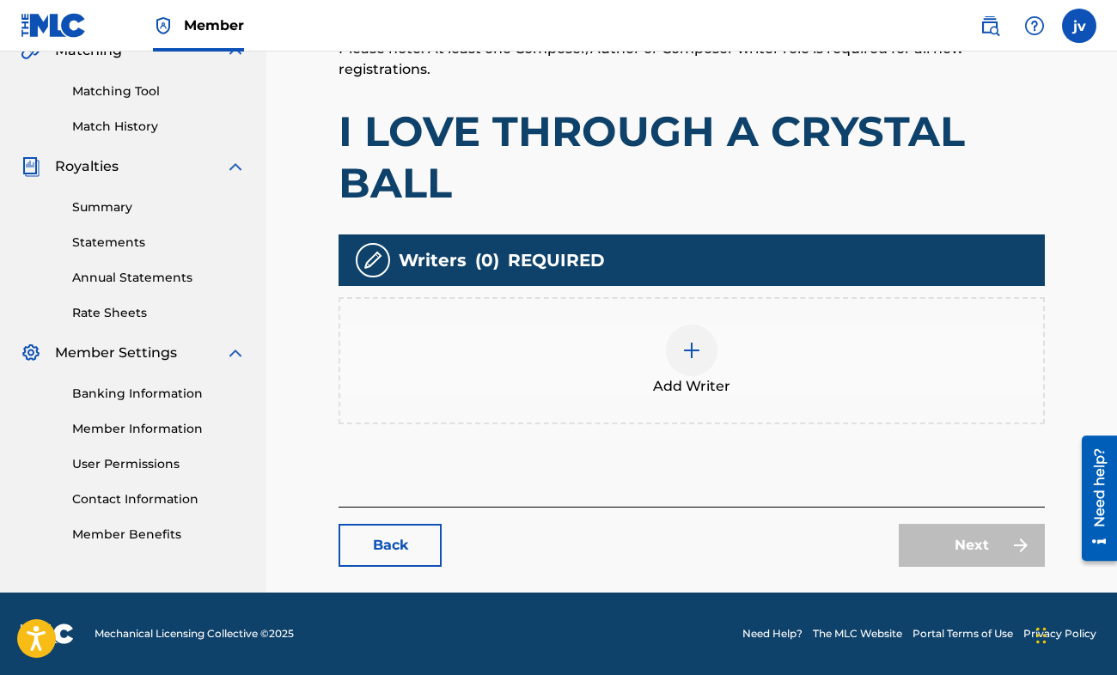
click at [606, 384] on div "Add Writer" at bounding box center [691, 361] width 703 height 72
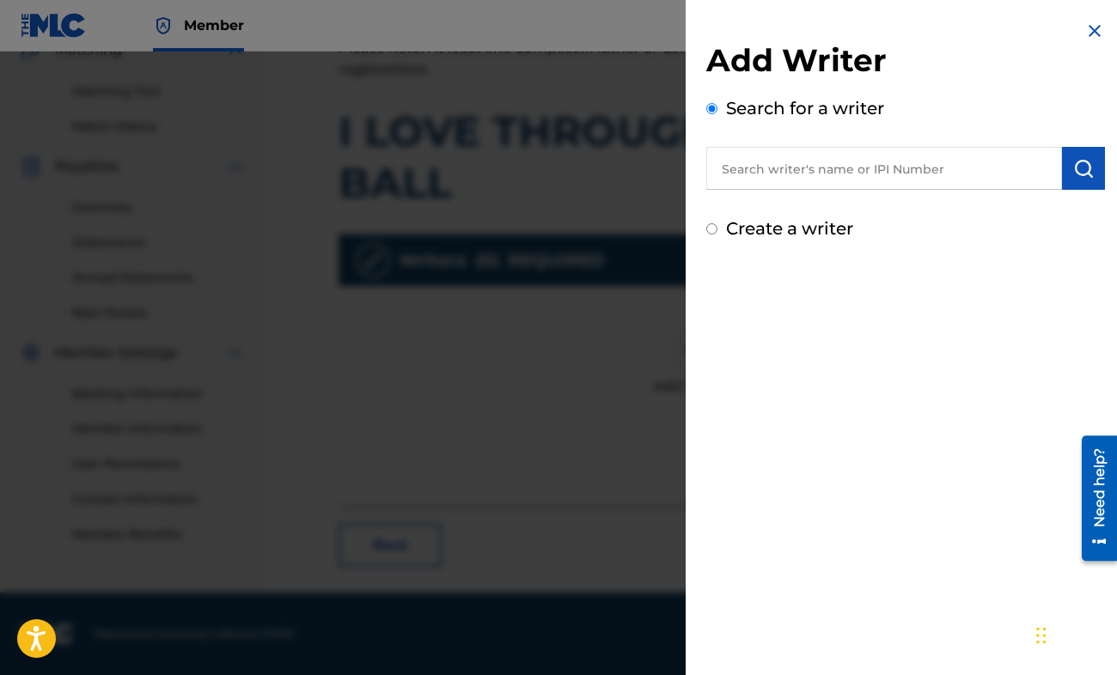
click at [740, 161] on input "text" at bounding box center [884, 168] width 356 height 43
paste input "01220640114"
type input "01220640114"
click at [1084, 169] on img "submit" at bounding box center [1083, 168] width 21 height 21
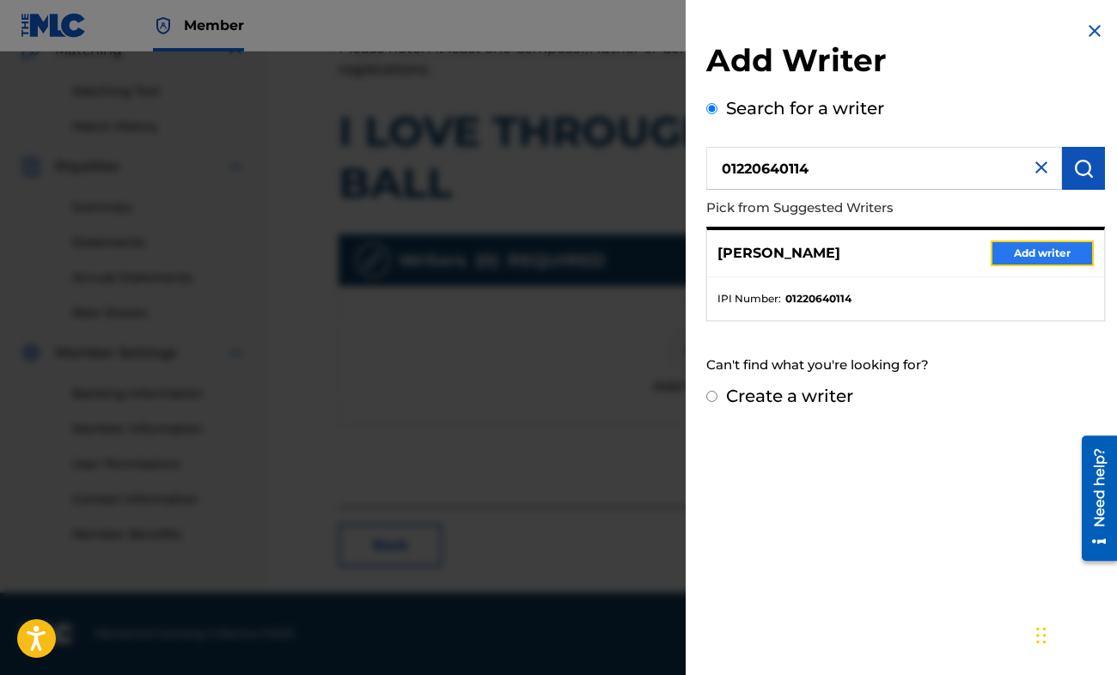
click at [1030, 252] on button "Add writer" at bounding box center [1041, 254] width 103 height 26
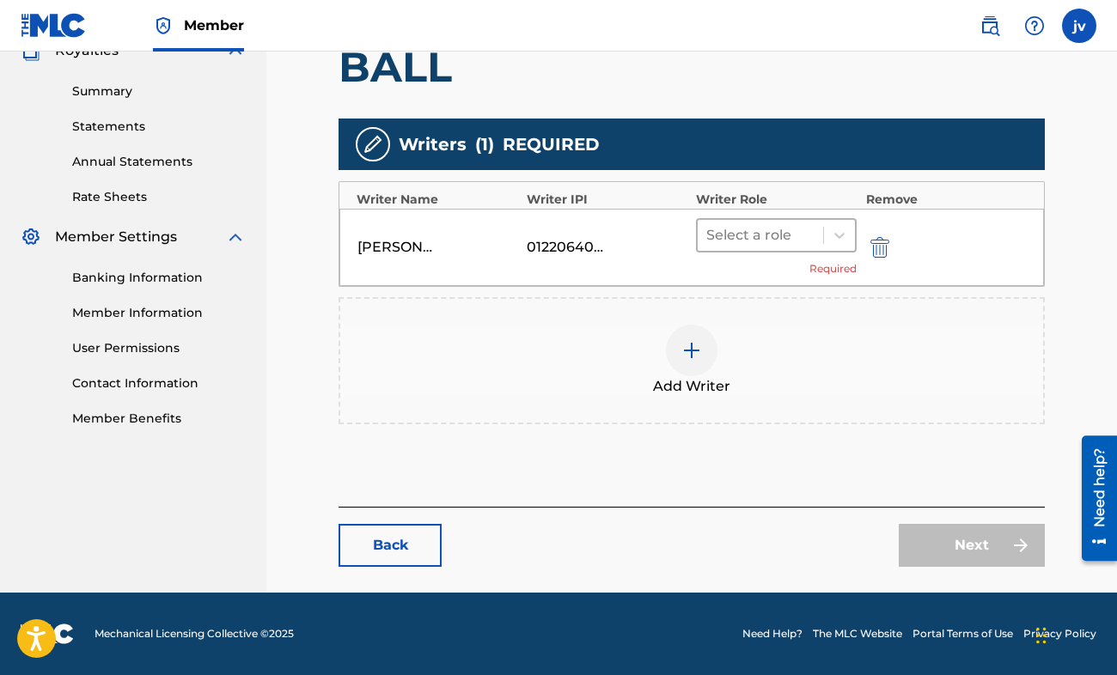
click at [774, 236] on div at bounding box center [760, 235] width 108 height 24
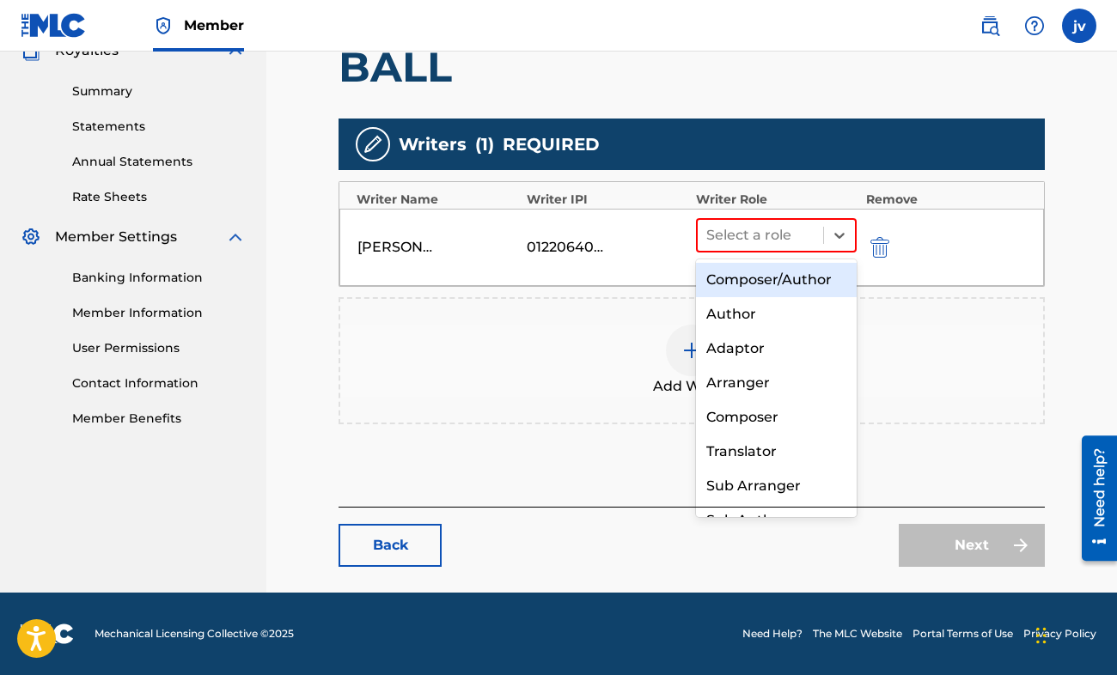
click at [761, 271] on div "Composer/Author" at bounding box center [776, 280] width 161 height 34
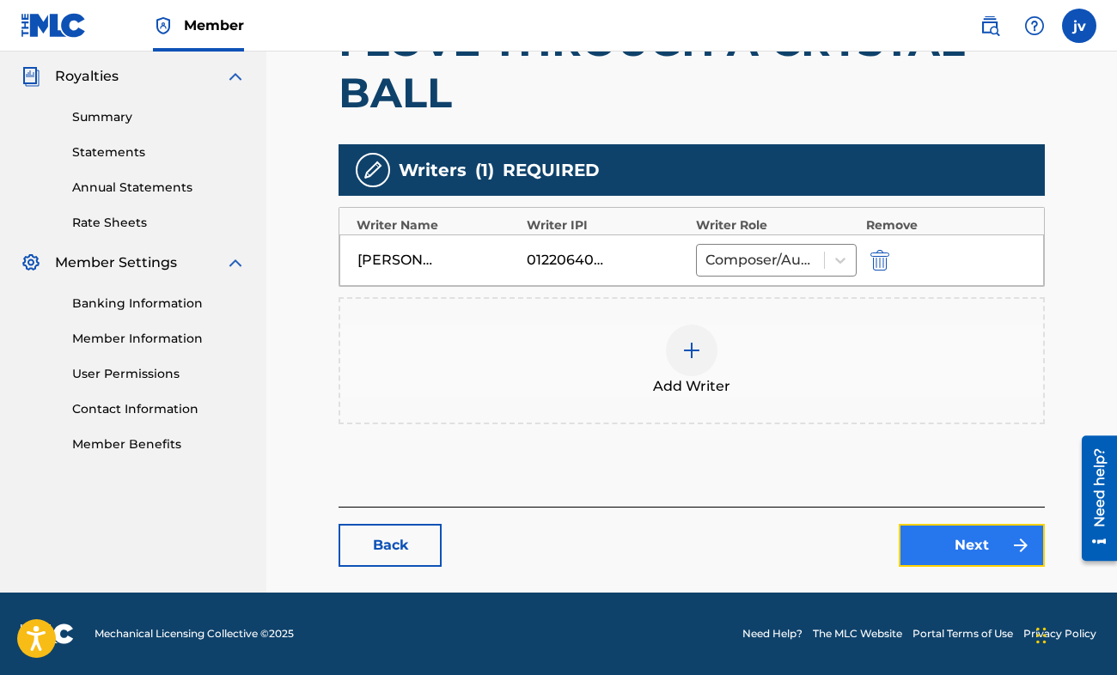
click at [966, 560] on link "Next" at bounding box center [972, 545] width 146 height 43
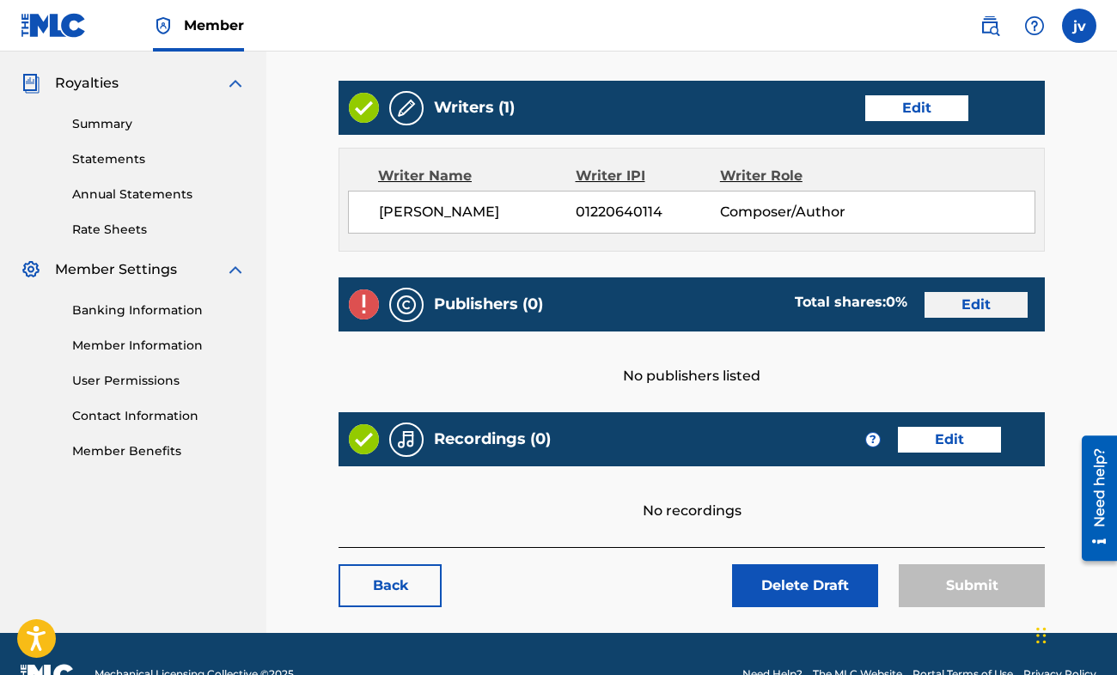
scroll to position [515, 0]
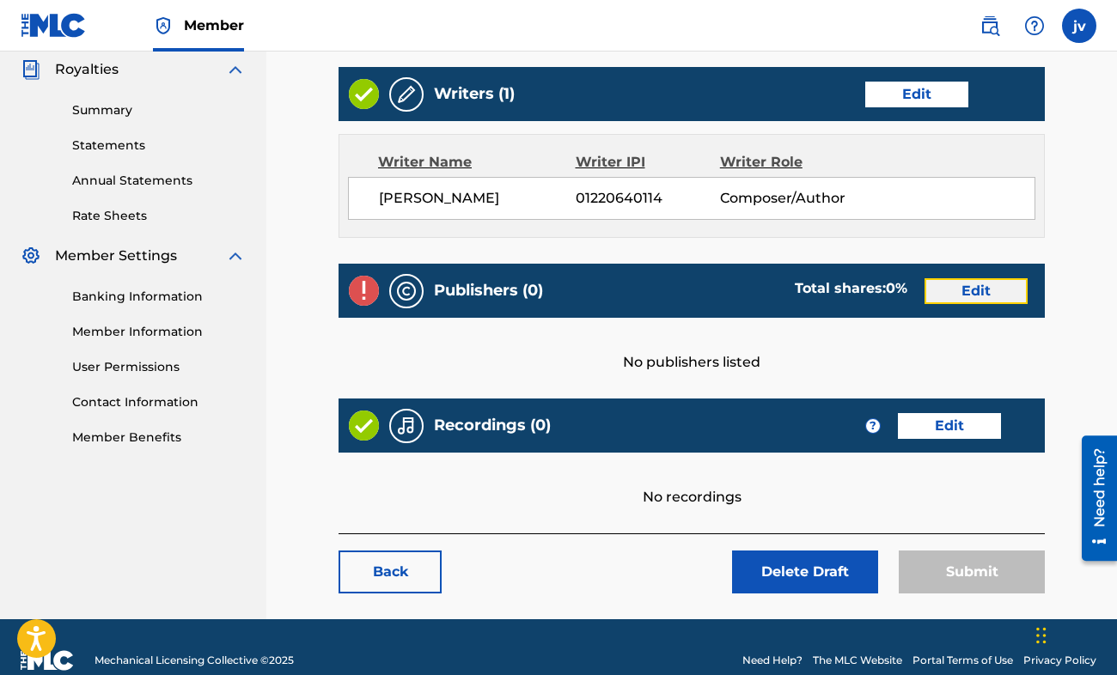
click at [937, 297] on link "Edit" at bounding box center [975, 291] width 103 height 26
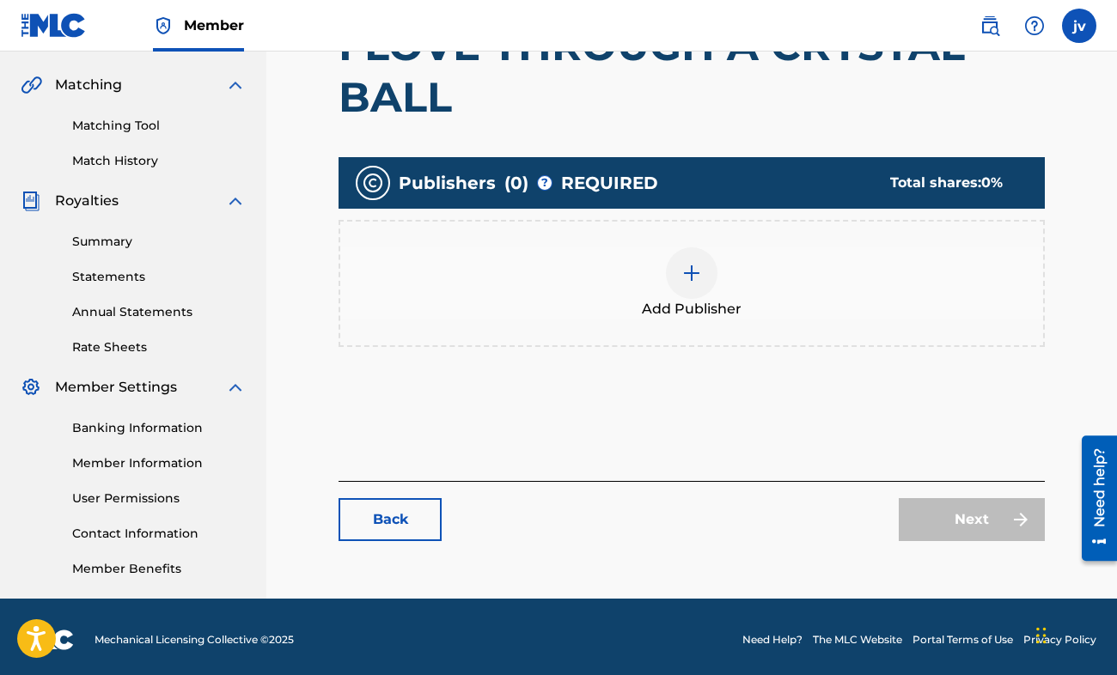
scroll to position [390, 0]
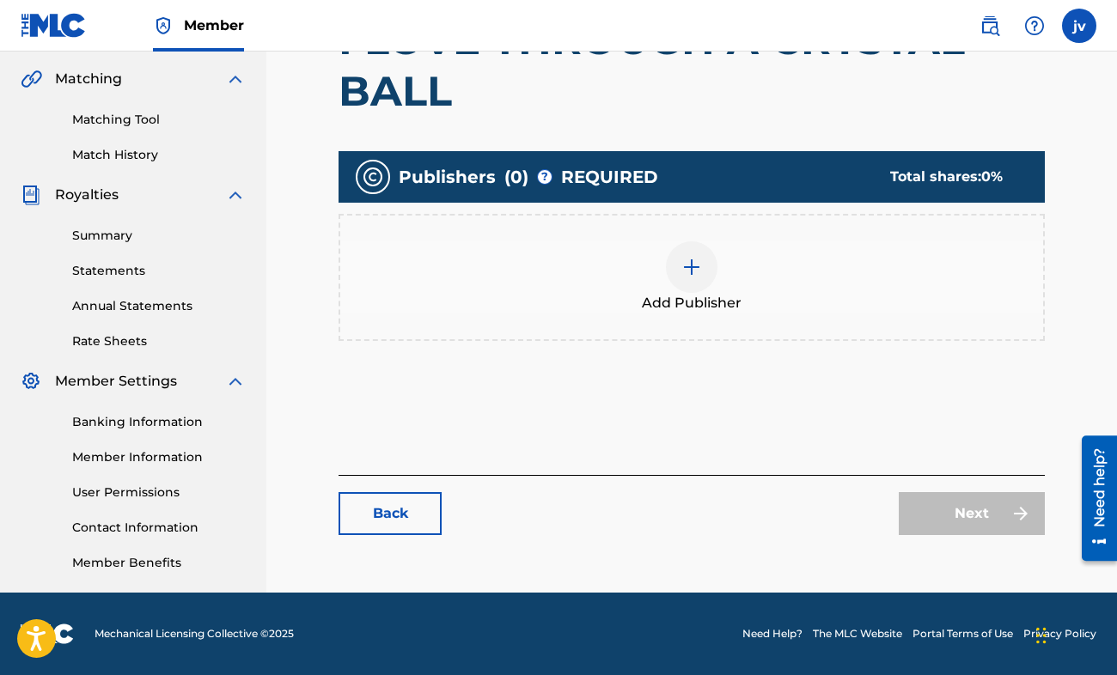
click at [666, 338] on div "Add Publisher" at bounding box center [691, 277] width 706 height 127
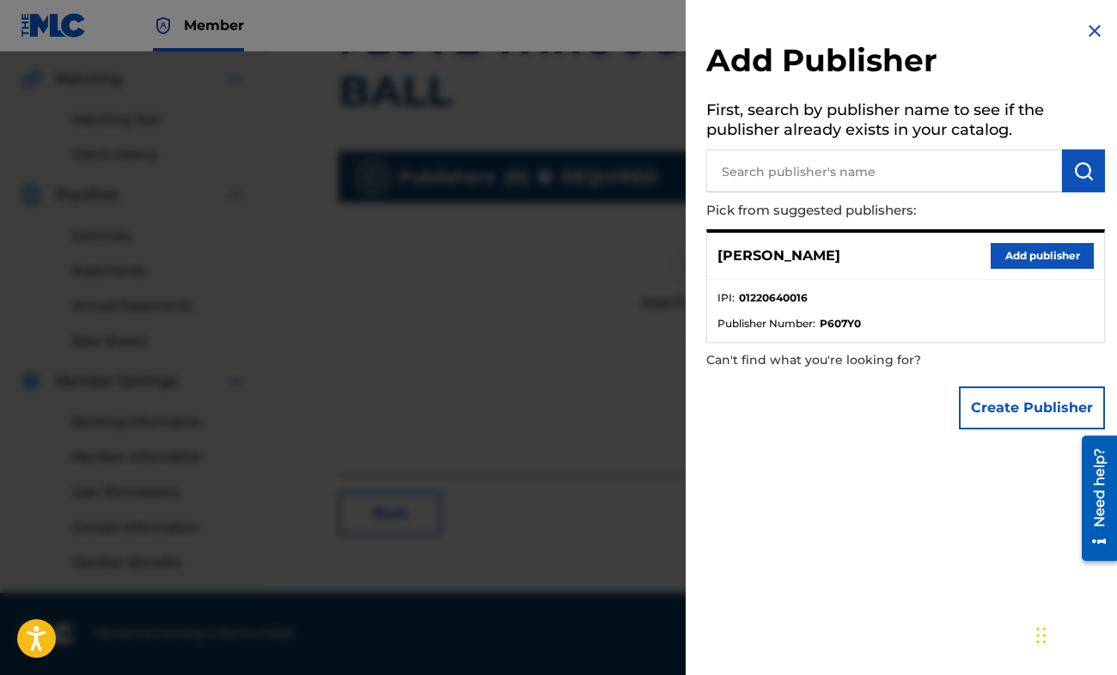
click at [1004, 241] on div "[PERSON_NAME] Add publisher" at bounding box center [905, 256] width 397 height 47
click at [1007, 248] on button "Add publisher" at bounding box center [1041, 256] width 103 height 26
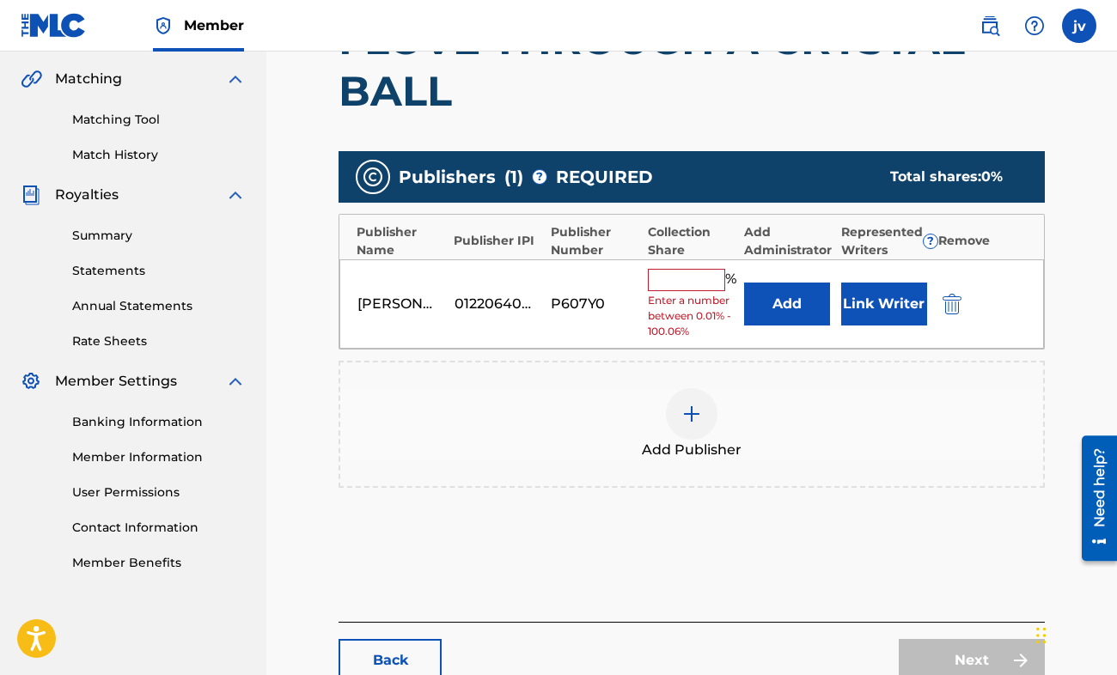
click at [686, 288] on input "text" at bounding box center [686, 280] width 77 height 22
type input "100"
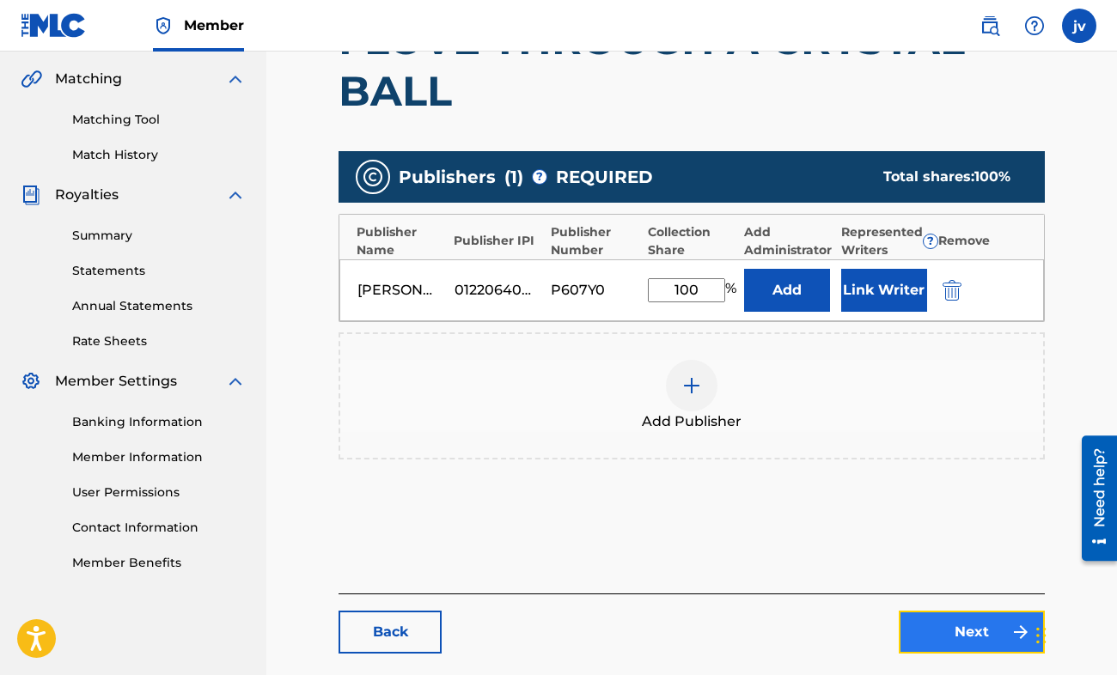
click at [957, 649] on link "Next" at bounding box center [972, 632] width 146 height 43
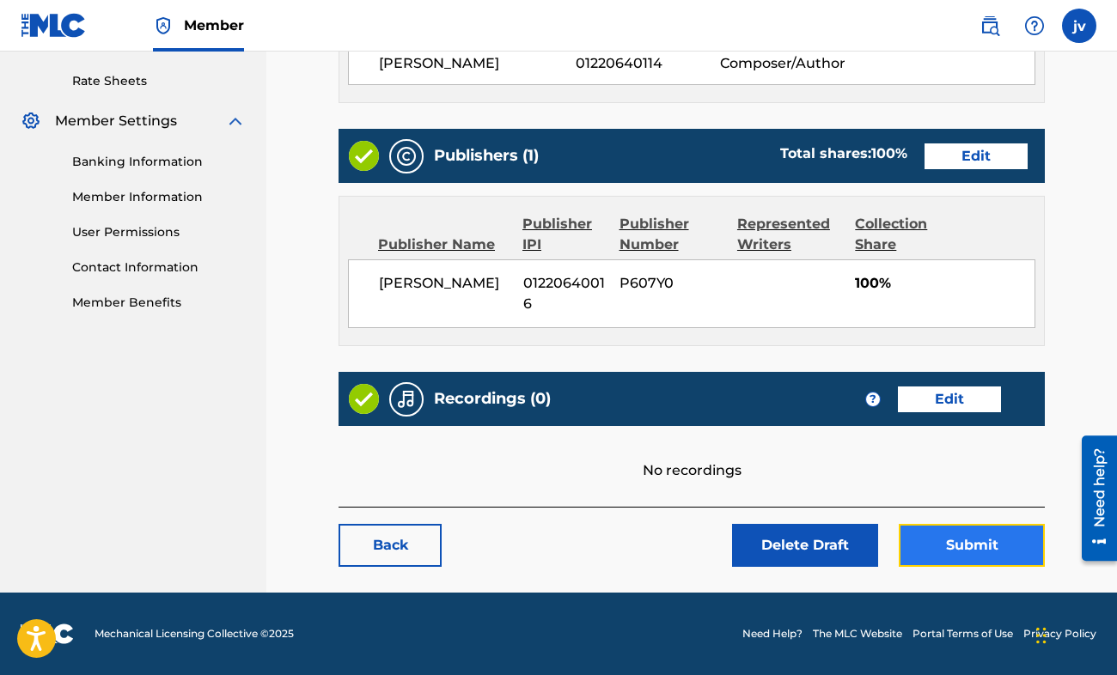
click at [948, 542] on button "Submit" at bounding box center [972, 545] width 146 height 43
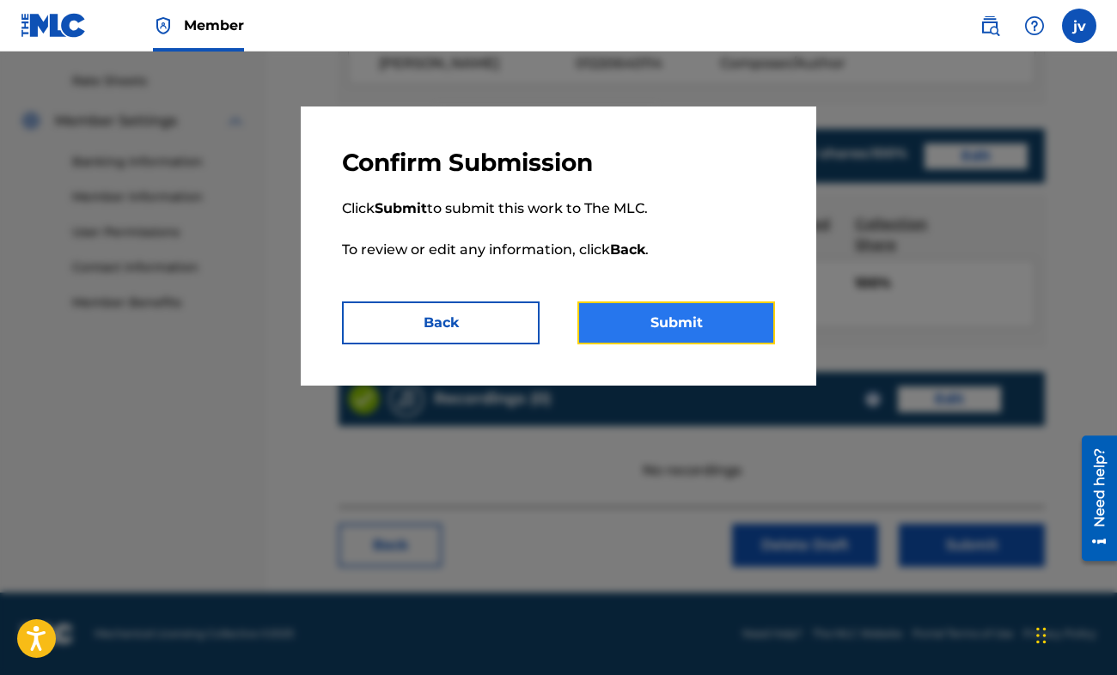
click at [694, 332] on button "Submit" at bounding box center [676, 323] width 198 height 43
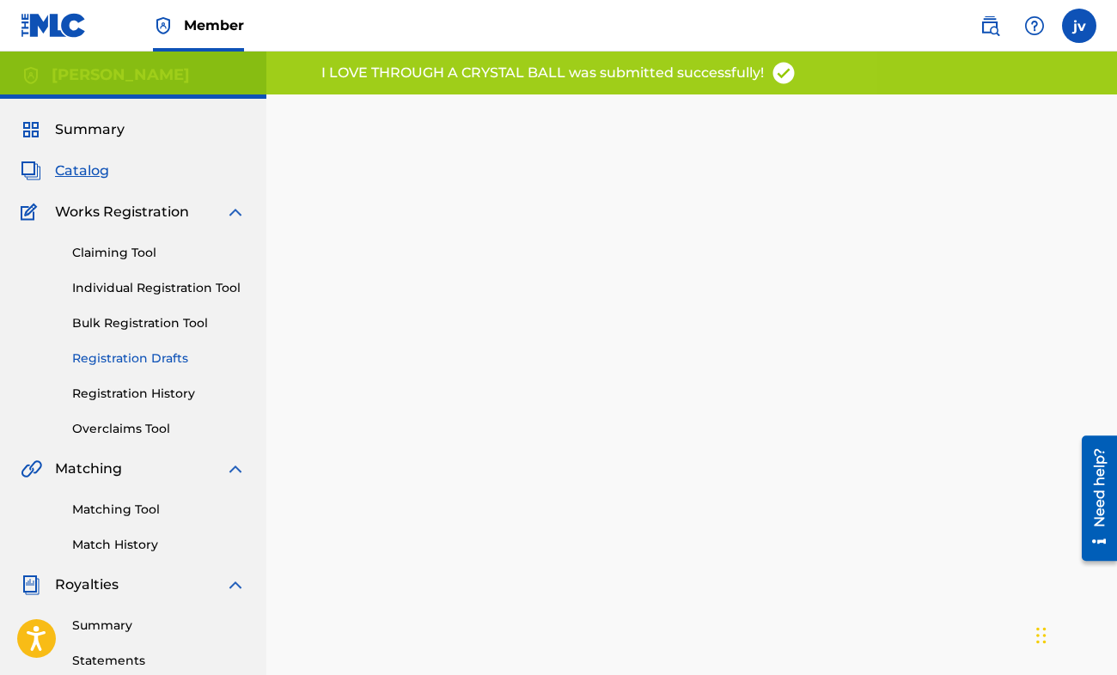
click at [148, 354] on link "Registration Drafts" at bounding box center [159, 359] width 174 height 18
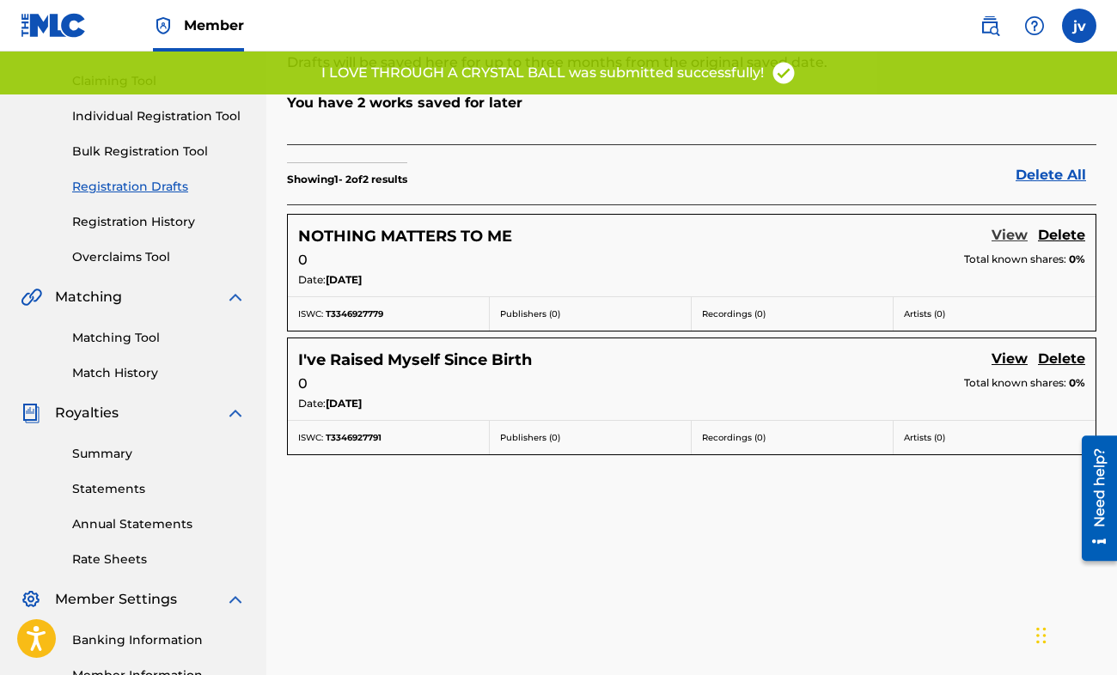
click at [999, 226] on link "View" at bounding box center [1009, 236] width 36 height 23
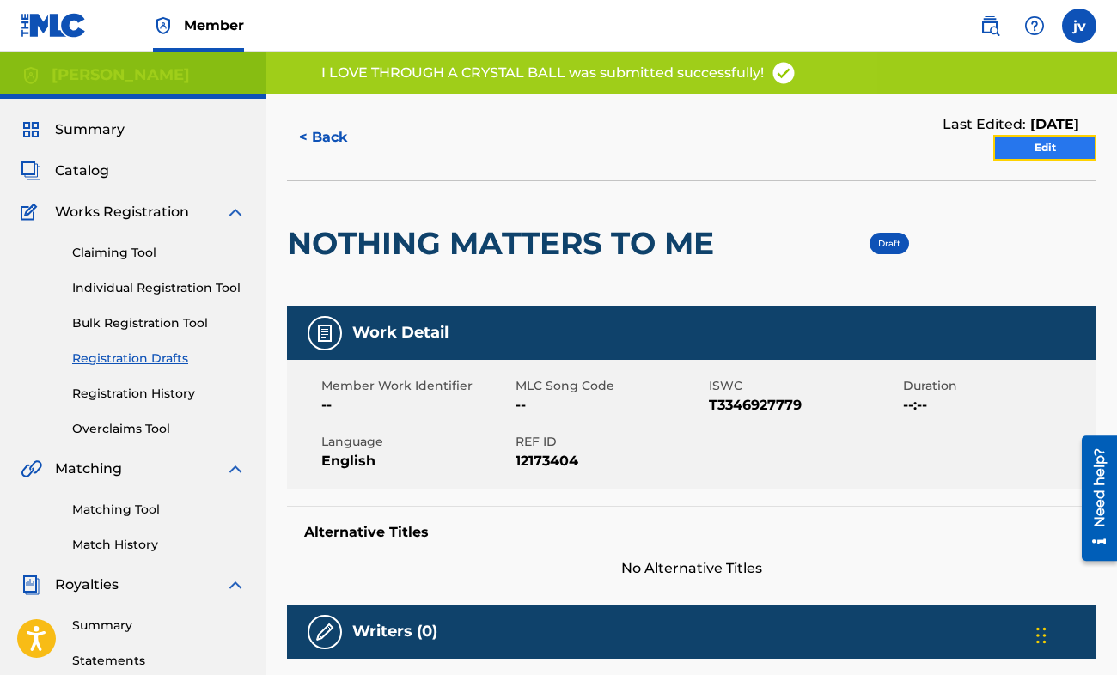
click at [1012, 155] on link "Edit" at bounding box center [1044, 148] width 103 height 26
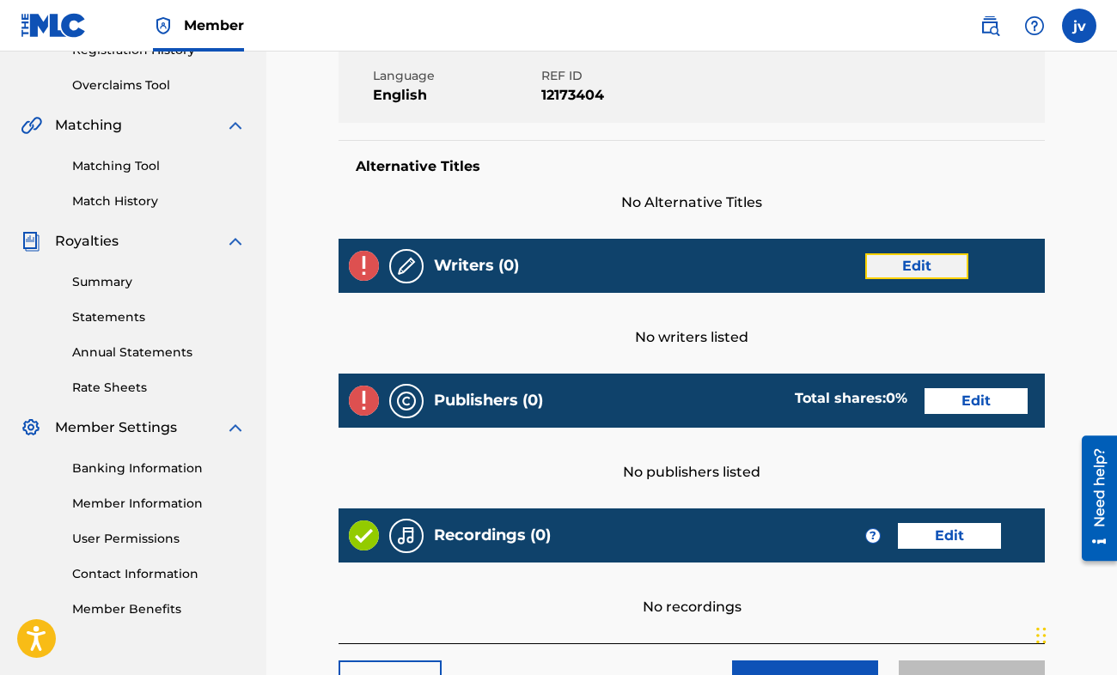
click at [892, 261] on link "Edit" at bounding box center [916, 266] width 103 height 26
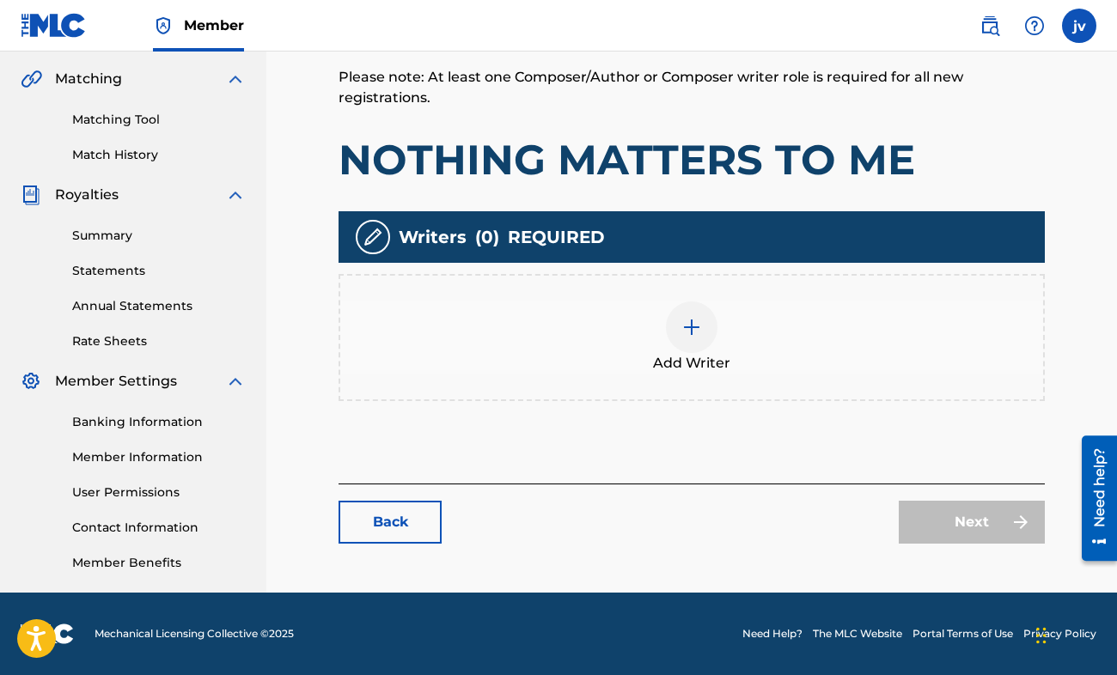
click at [719, 319] on div "Add Writer" at bounding box center [691, 338] width 703 height 72
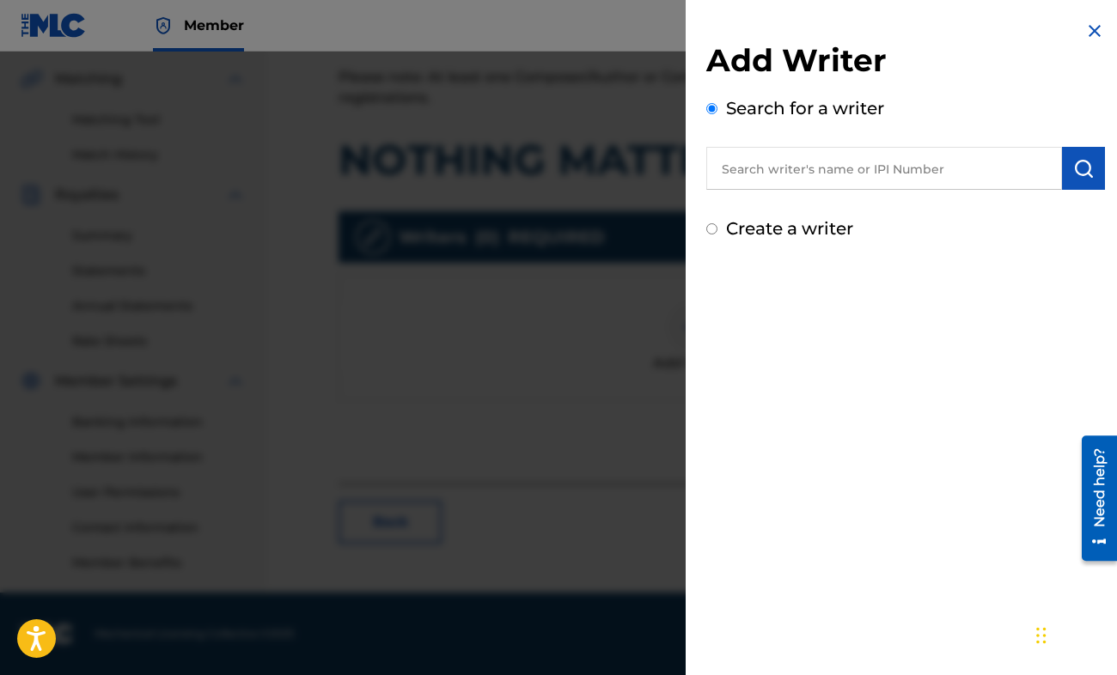
click at [788, 181] on input "text" at bounding box center [884, 168] width 356 height 43
paste input "01220640114"
type input "01220640114"
click at [1091, 161] on button "submit" at bounding box center [1083, 168] width 43 height 43
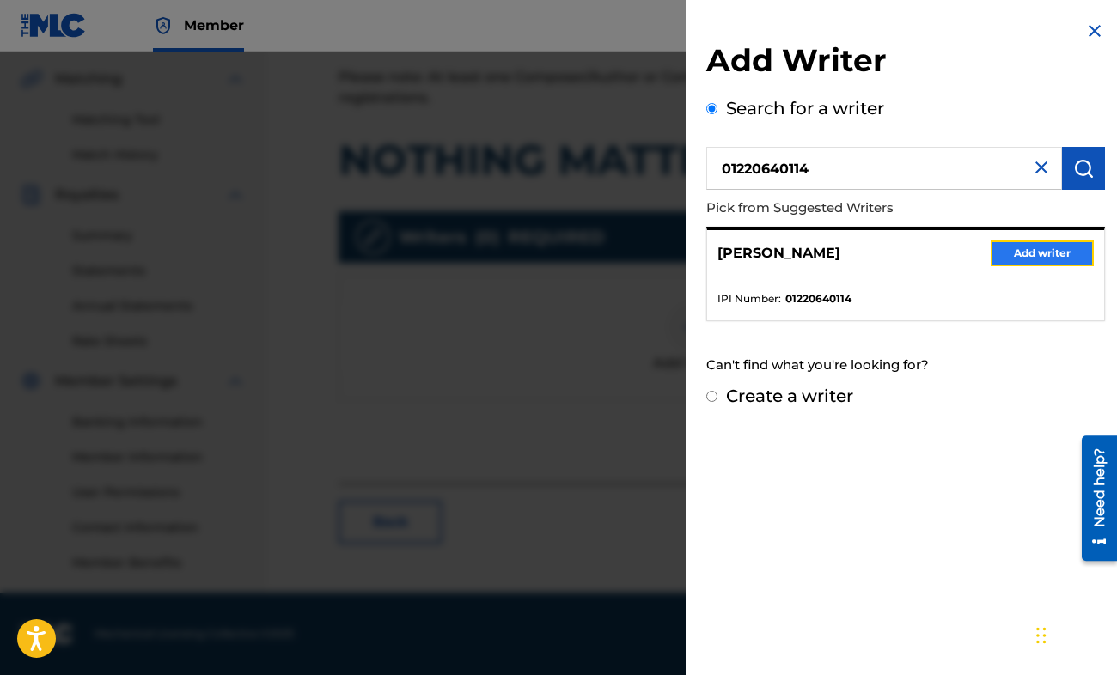
click at [998, 257] on button "Add writer" at bounding box center [1041, 254] width 103 height 26
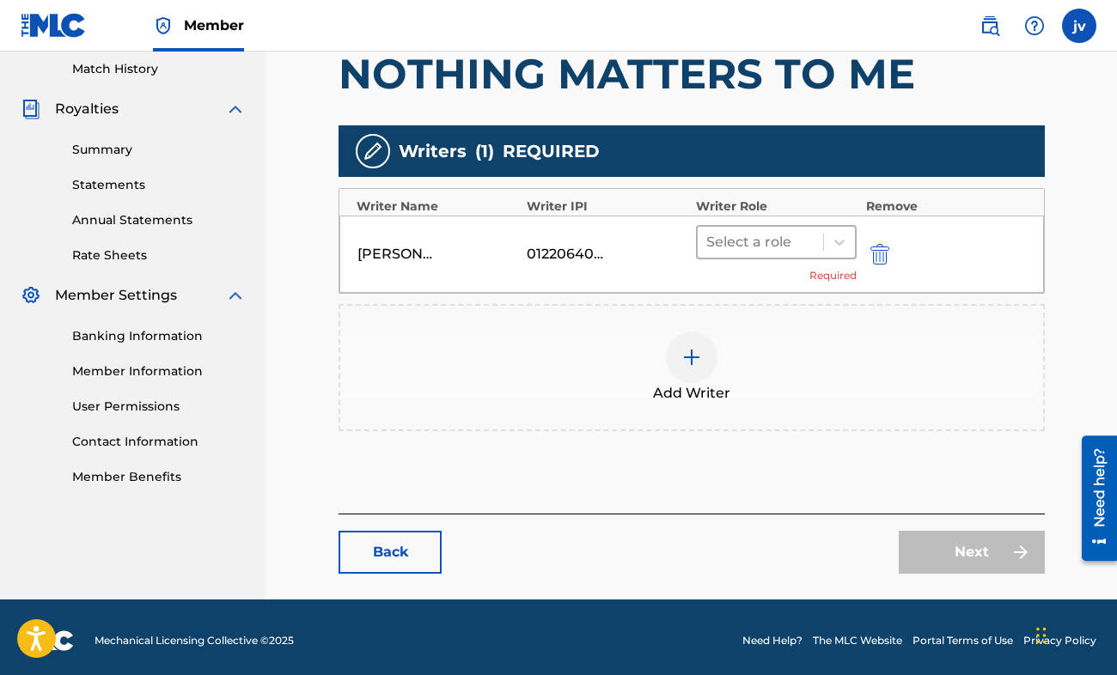
click at [771, 248] on div at bounding box center [760, 242] width 108 height 24
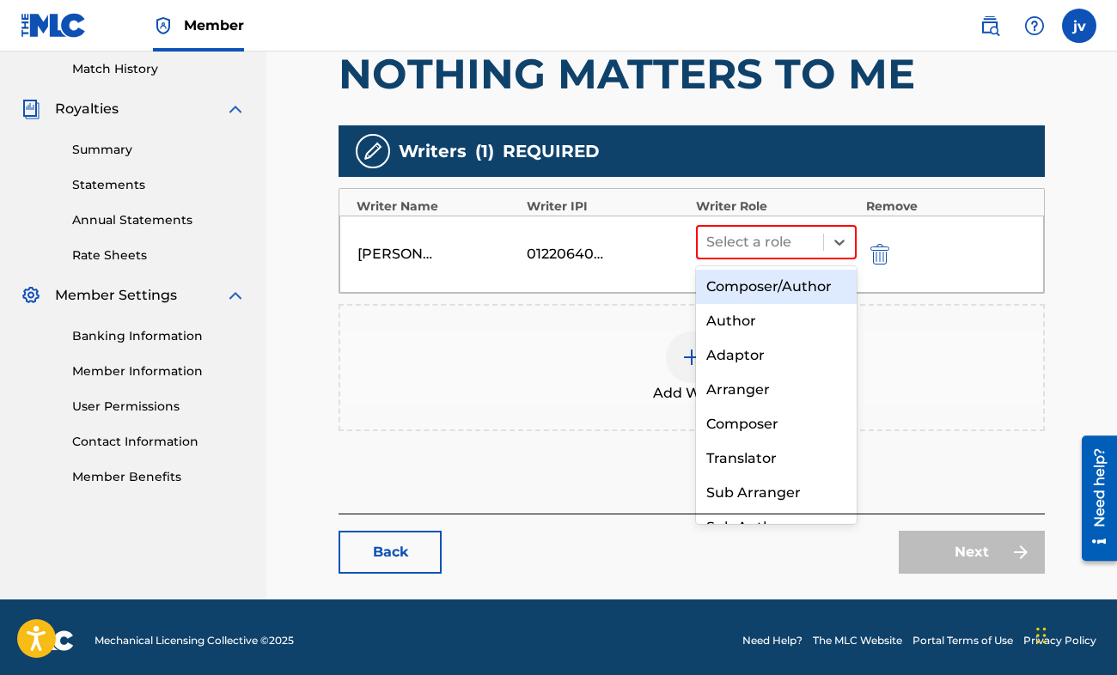
click at [771, 268] on div "Composer/Author Author Adaptor Arranger Composer Translator Sub Arranger Sub Au…" at bounding box center [776, 395] width 161 height 258
click at [768, 277] on div "Composer/Author" at bounding box center [776, 287] width 161 height 34
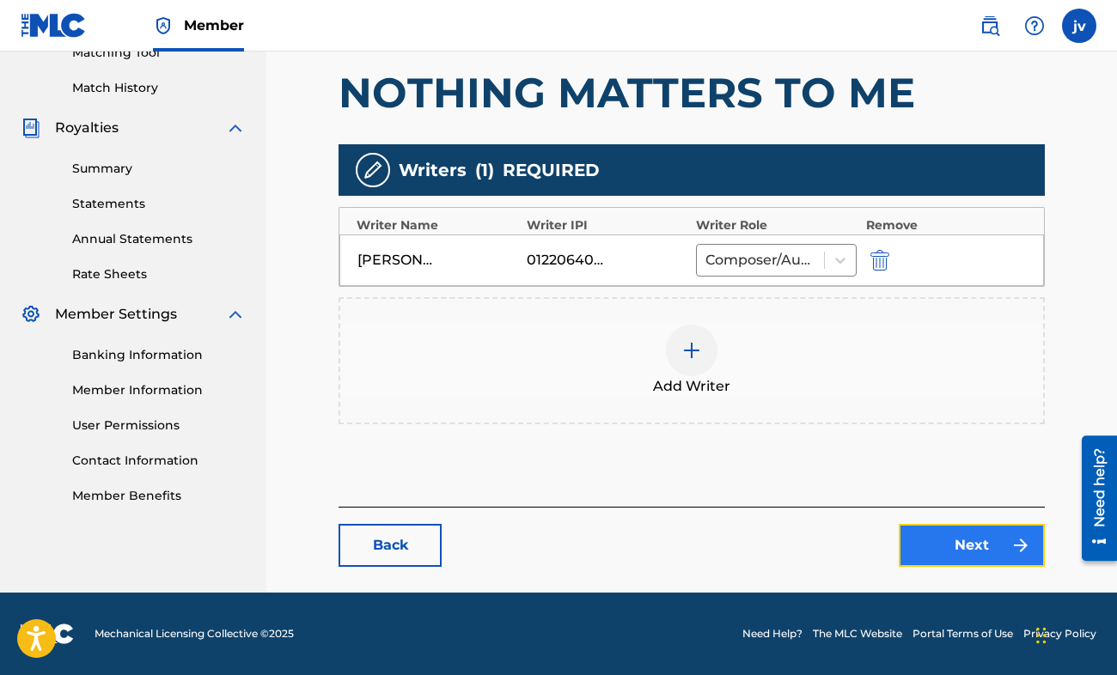
click at [942, 542] on link "Next" at bounding box center [972, 545] width 146 height 43
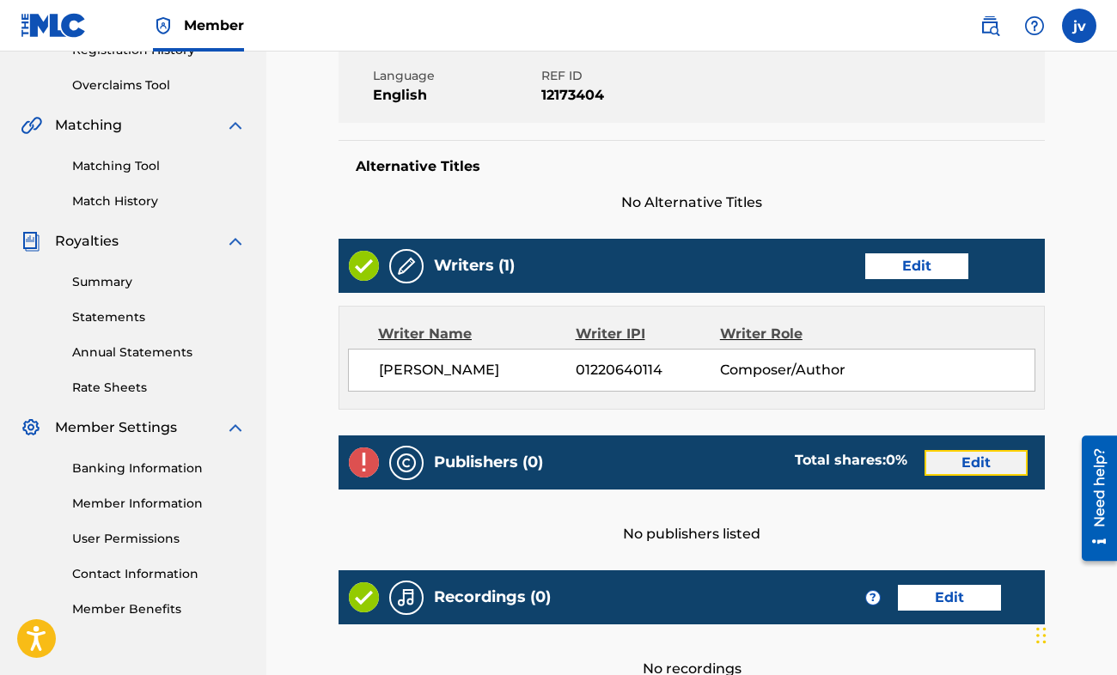
click at [930, 460] on link "Edit" at bounding box center [975, 463] width 103 height 26
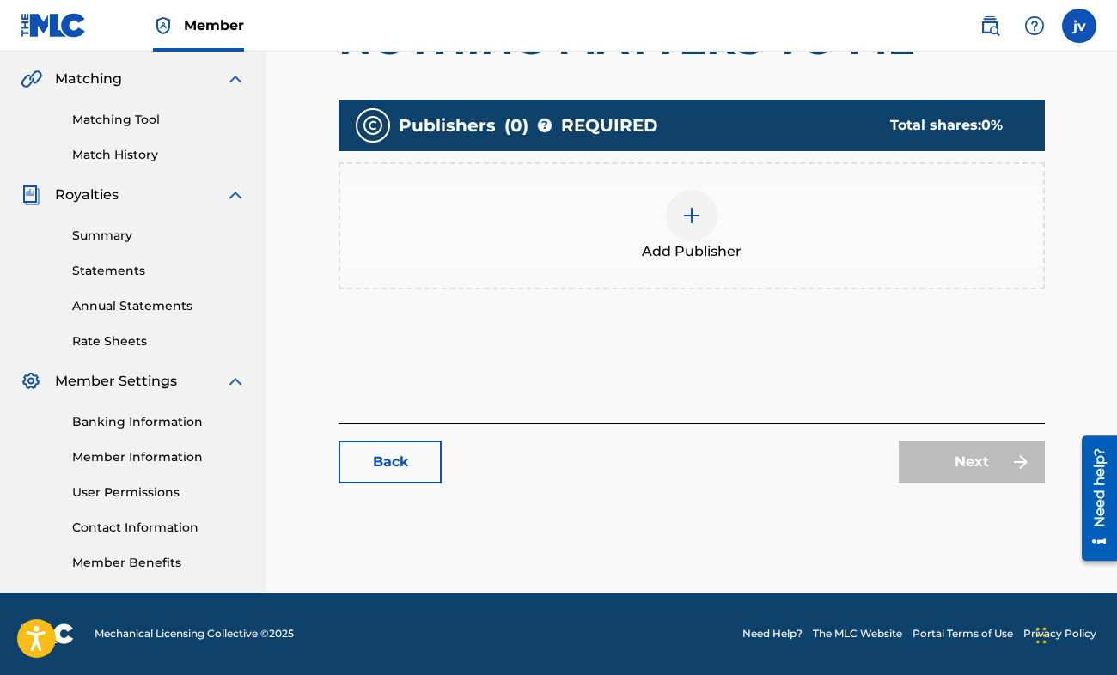
click at [654, 234] on div "Add Publisher" at bounding box center [691, 226] width 703 height 72
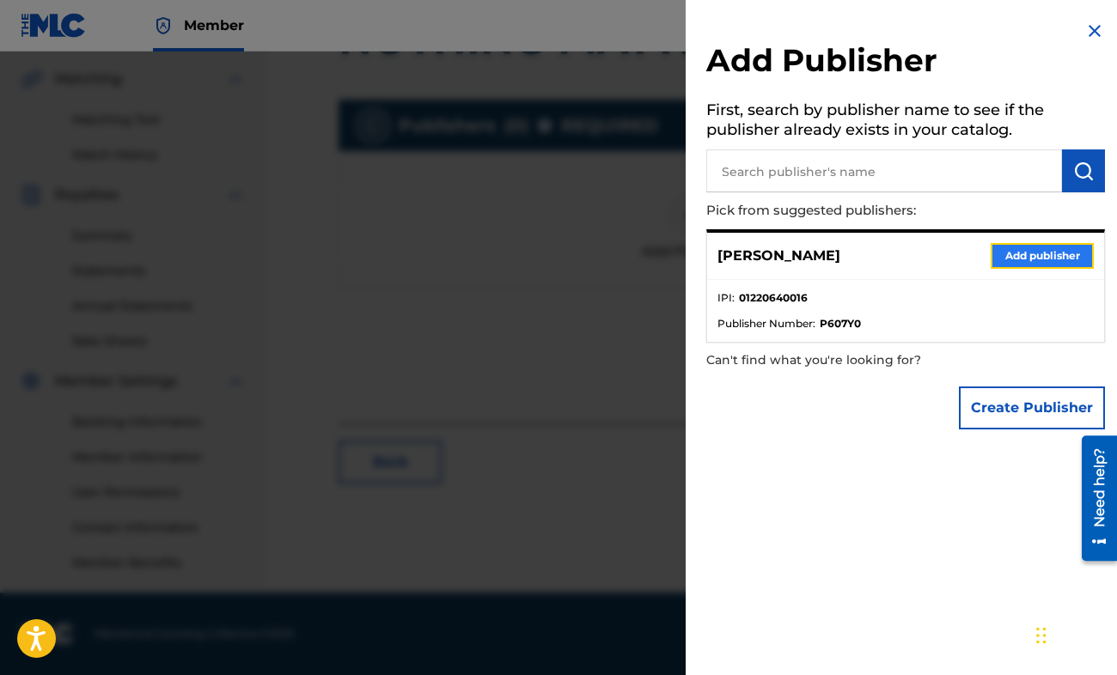
click at [1014, 251] on button "Add publisher" at bounding box center [1041, 256] width 103 height 26
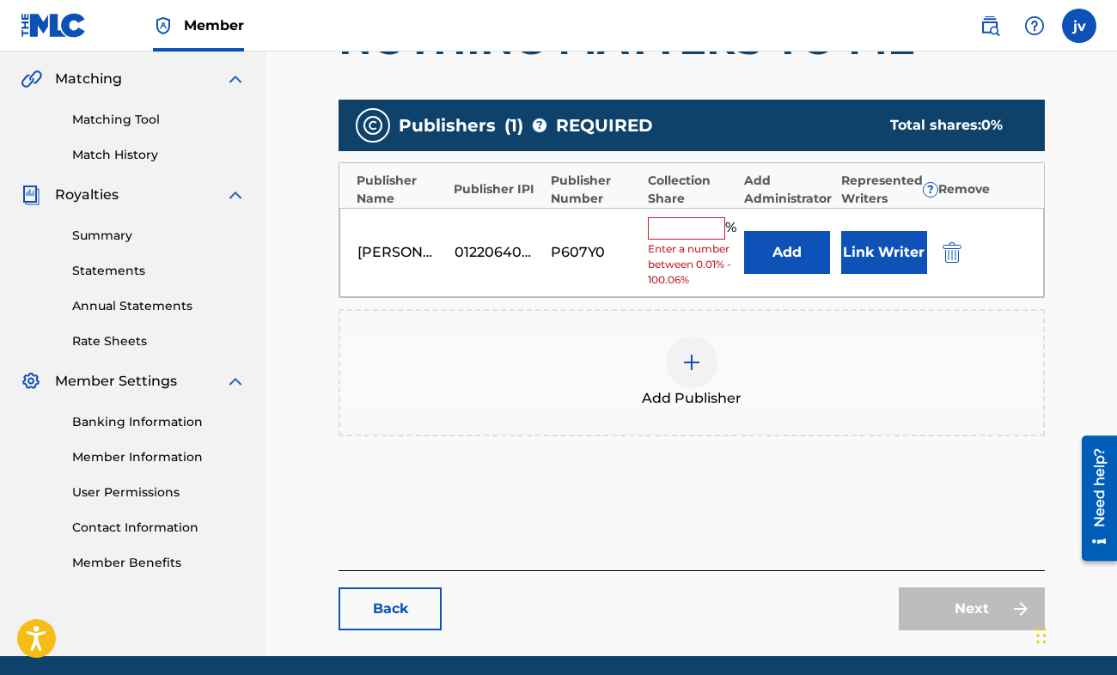
click at [679, 232] on input "text" at bounding box center [686, 228] width 77 height 22
type input "100"
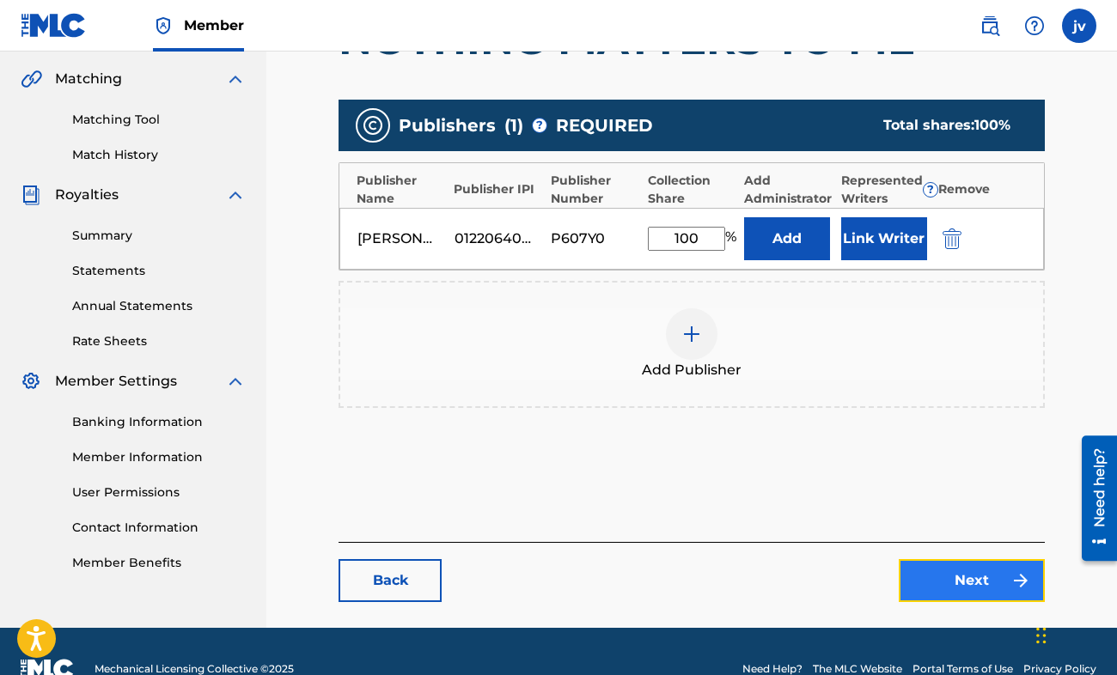
click at [942, 584] on link "Next" at bounding box center [972, 580] width 146 height 43
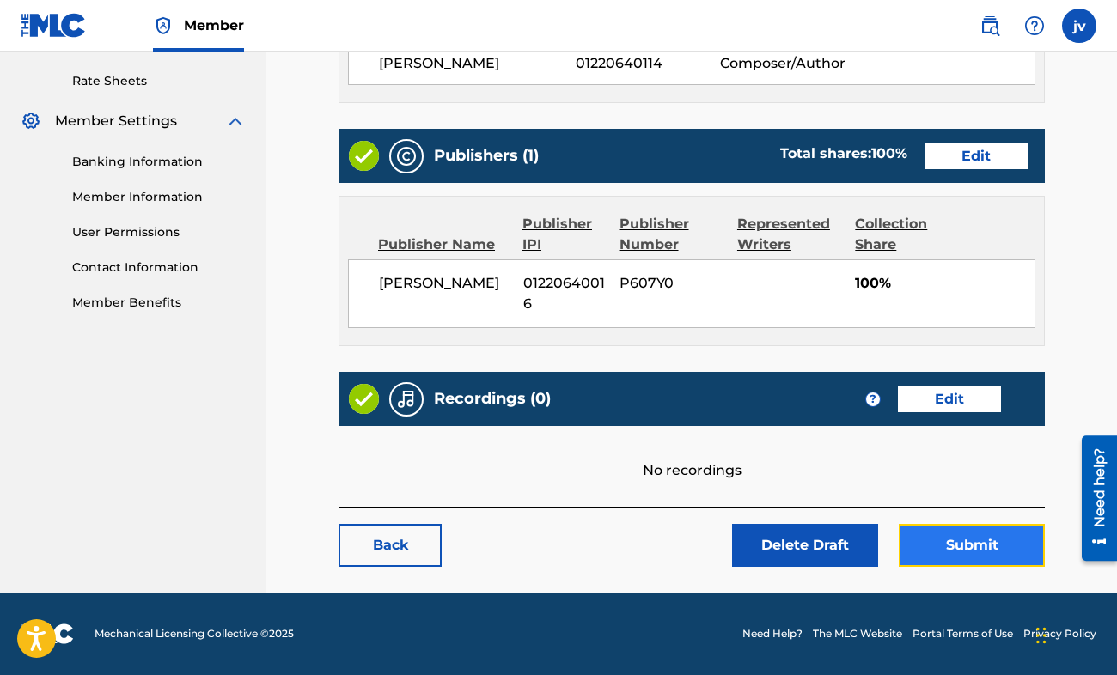
click at [935, 564] on button "Submit" at bounding box center [972, 545] width 146 height 43
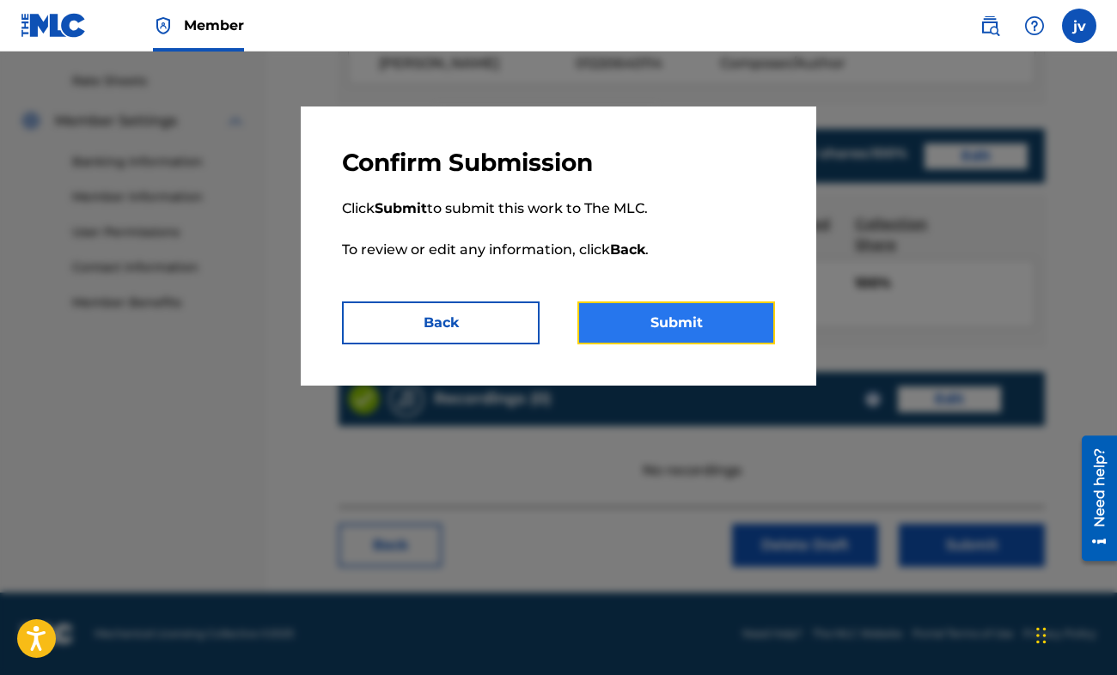
click at [692, 338] on button "Submit" at bounding box center [676, 323] width 198 height 43
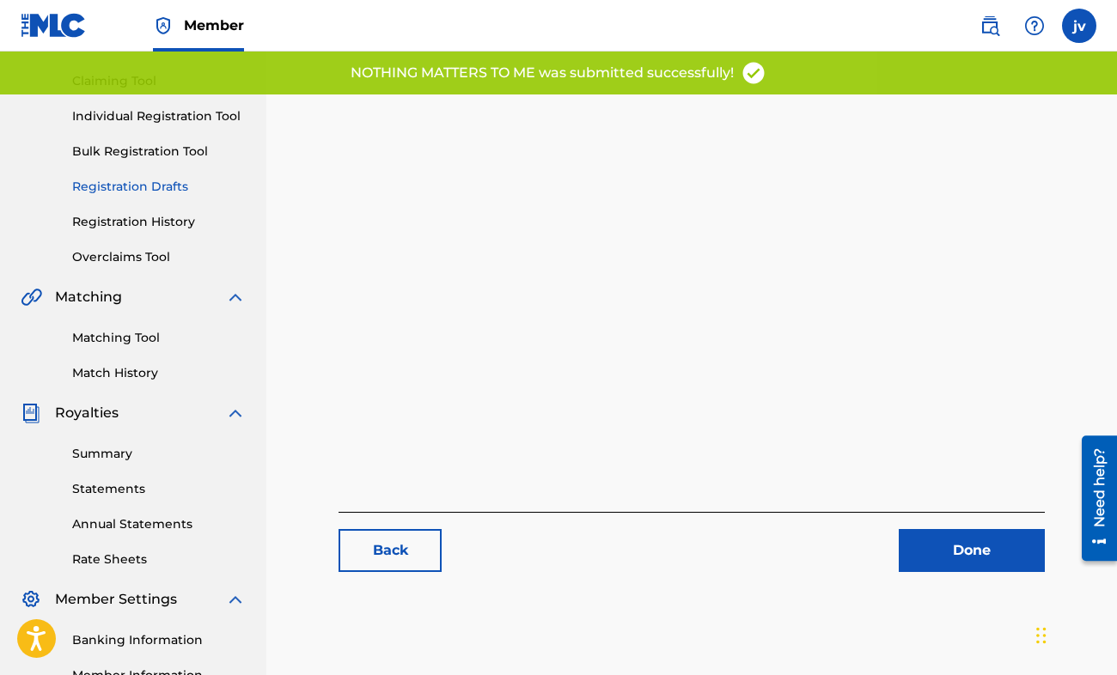
click at [142, 182] on link "Registration Drafts" at bounding box center [159, 187] width 174 height 18
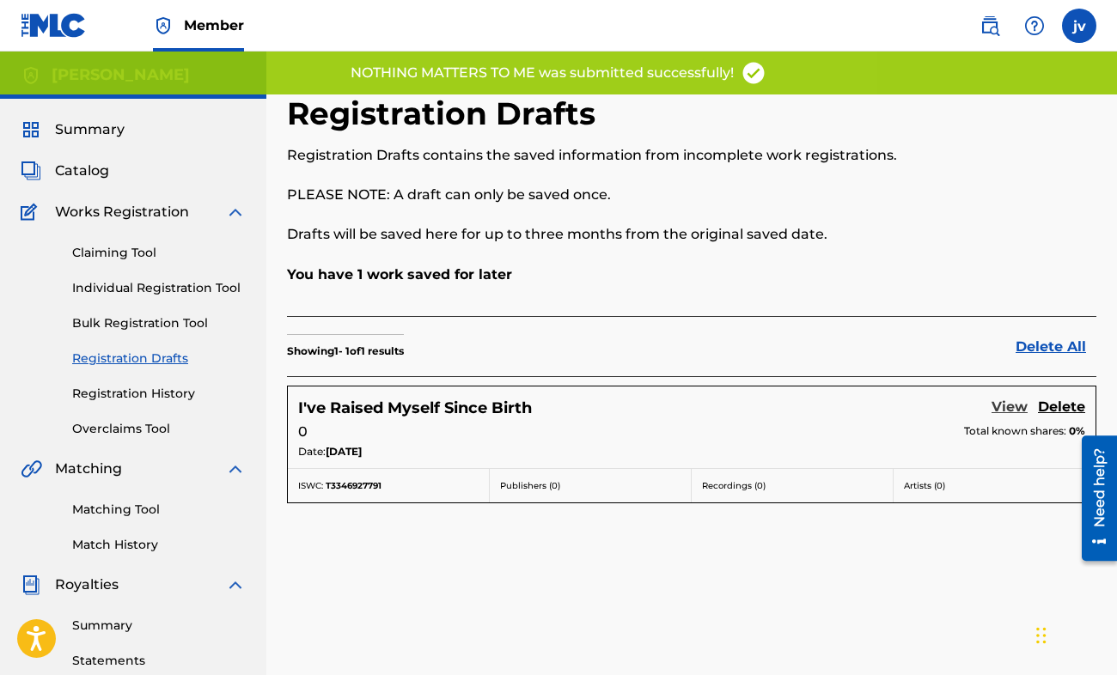
click at [1002, 407] on link "View" at bounding box center [1009, 408] width 36 height 23
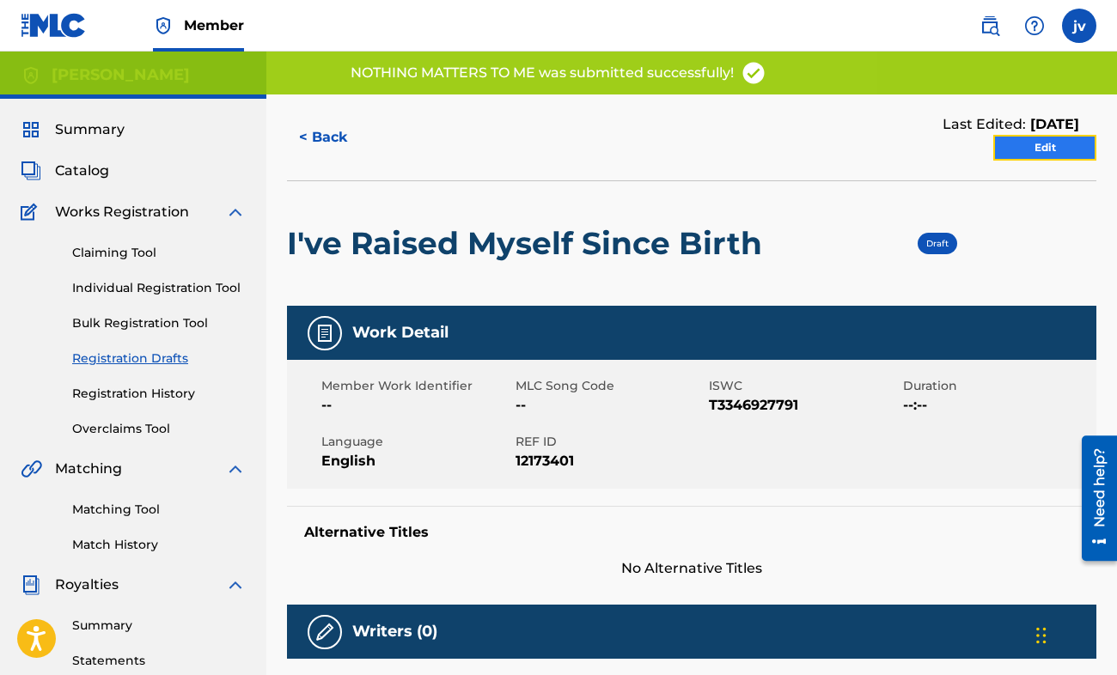
click at [1021, 149] on link "Edit" at bounding box center [1044, 148] width 103 height 26
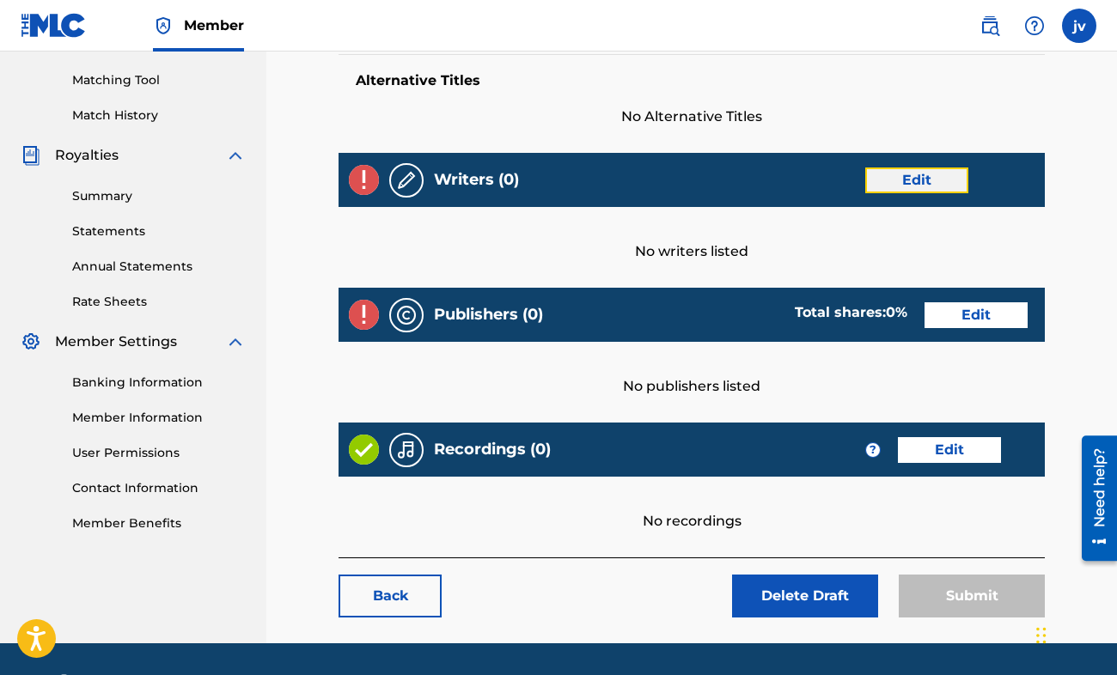
click at [943, 189] on link "Edit" at bounding box center [916, 181] width 103 height 26
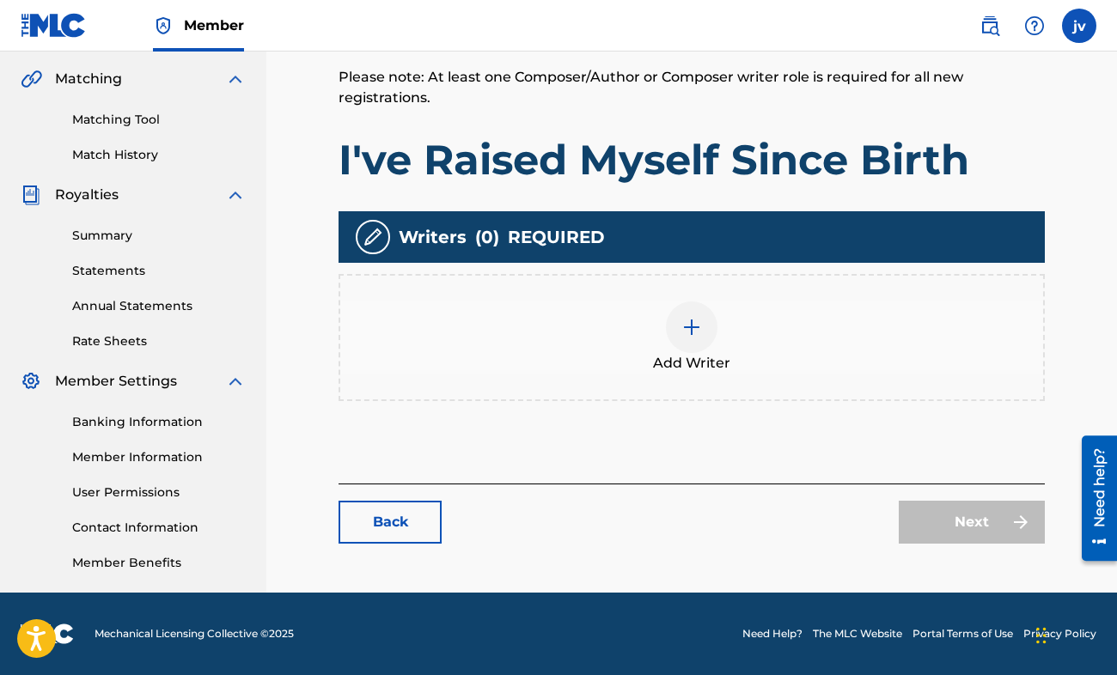
click at [666, 295] on div "Add Writer" at bounding box center [691, 337] width 706 height 127
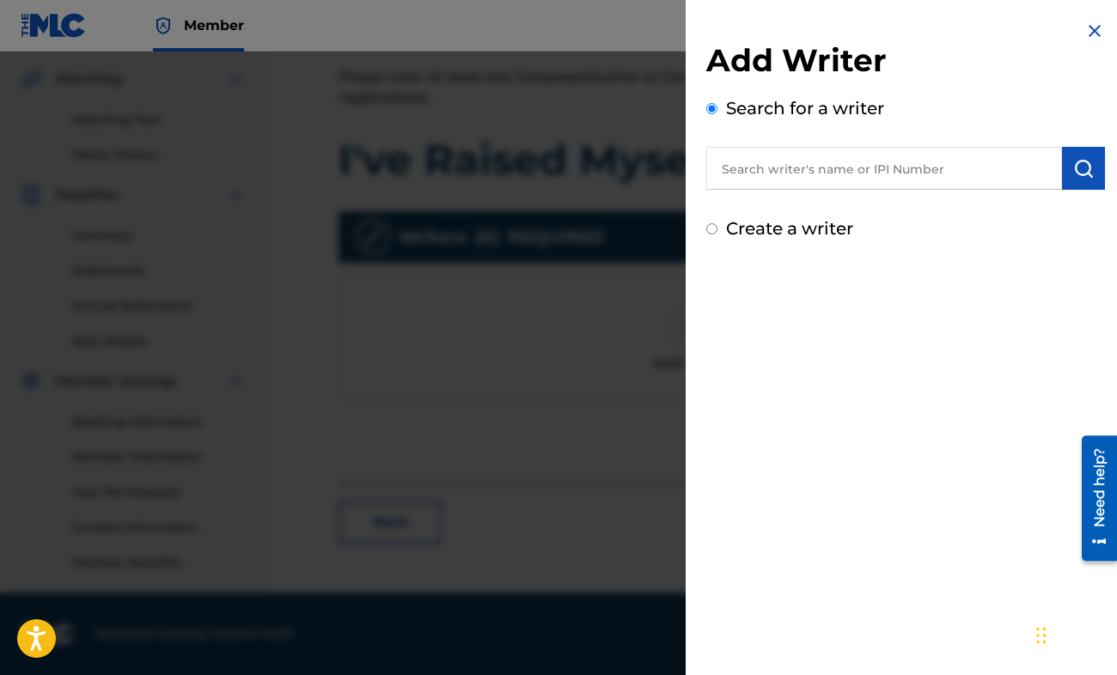
click at [753, 161] on input "text" at bounding box center [884, 168] width 356 height 43
paste input "01220640114"
type input "01220640114"
click at [1088, 166] on button "submit" at bounding box center [1083, 168] width 43 height 43
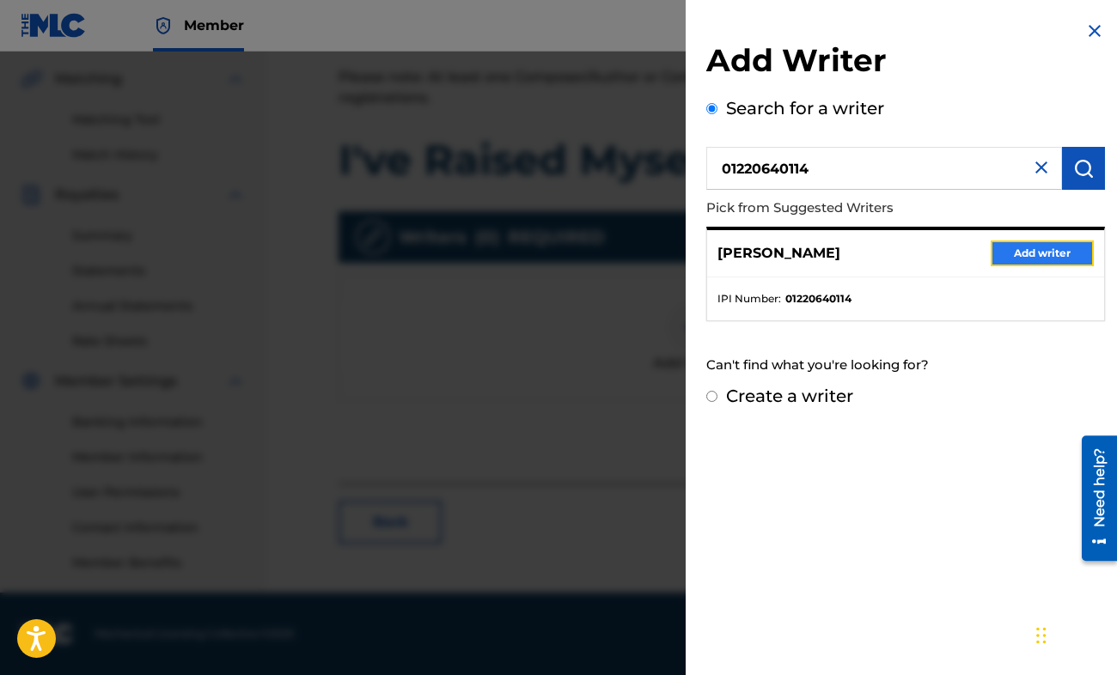
click at [1050, 248] on button "Add writer" at bounding box center [1041, 254] width 103 height 26
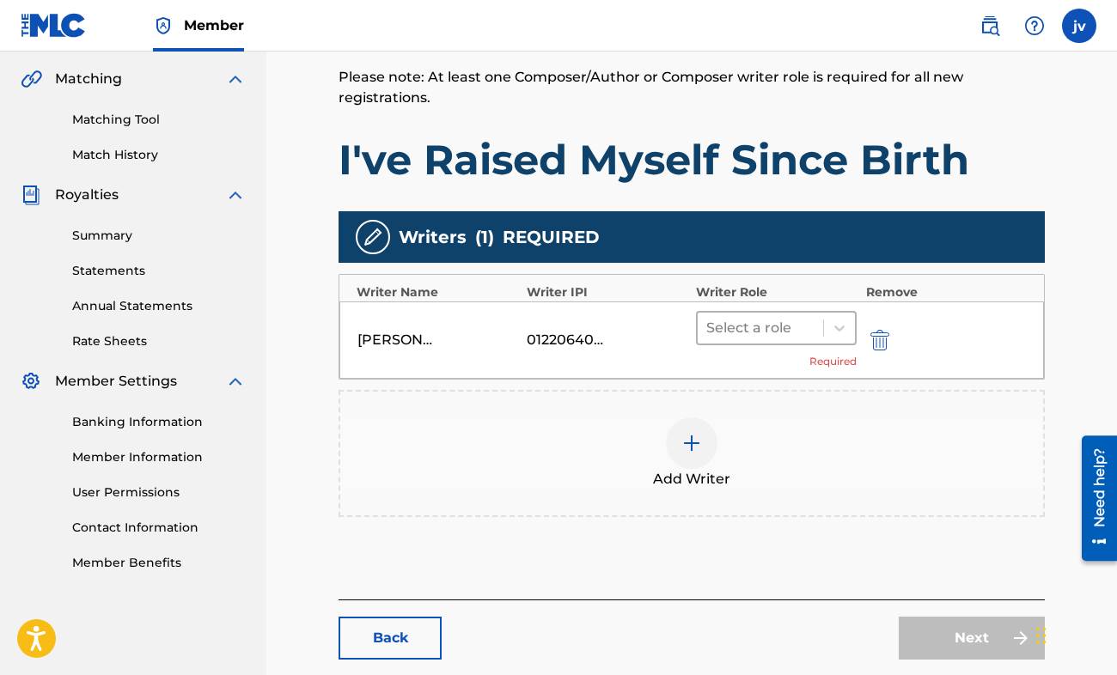
click at [786, 320] on div at bounding box center [760, 328] width 108 height 24
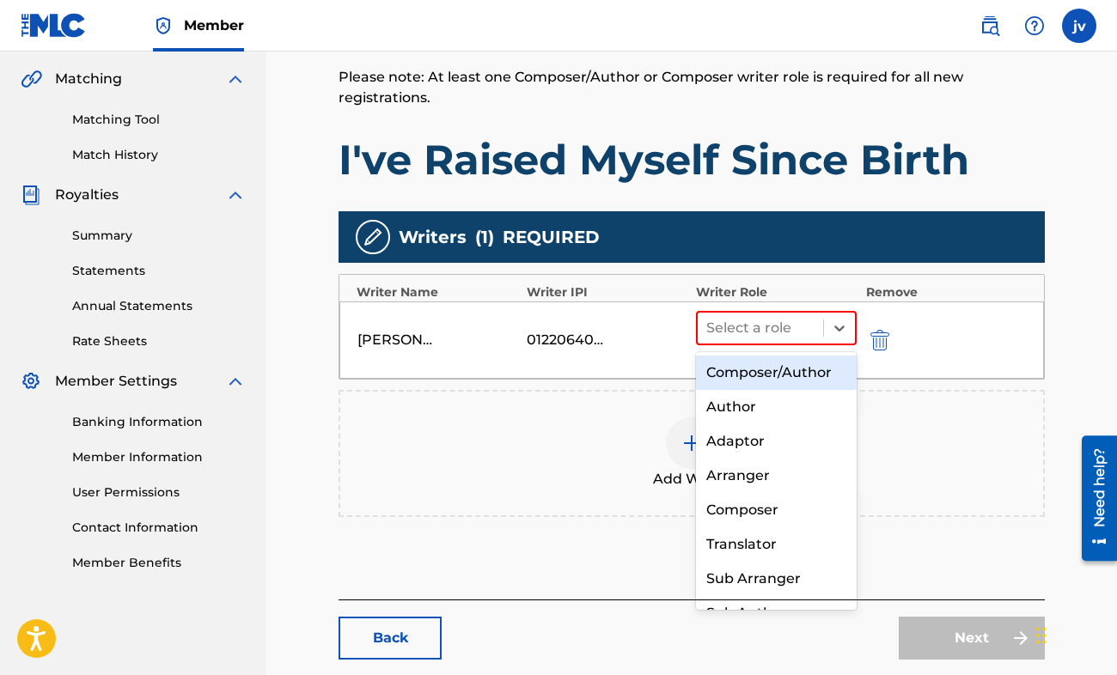
click at [773, 369] on div "Composer/Author" at bounding box center [776, 373] width 161 height 34
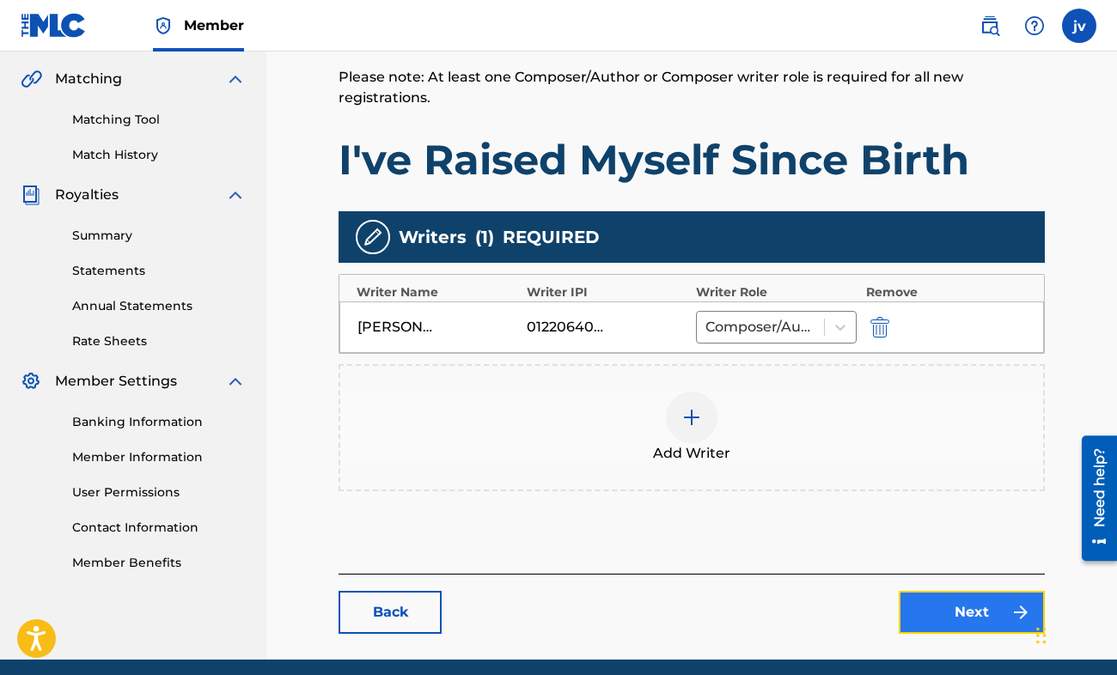
click at [953, 609] on link "Next" at bounding box center [972, 612] width 146 height 43
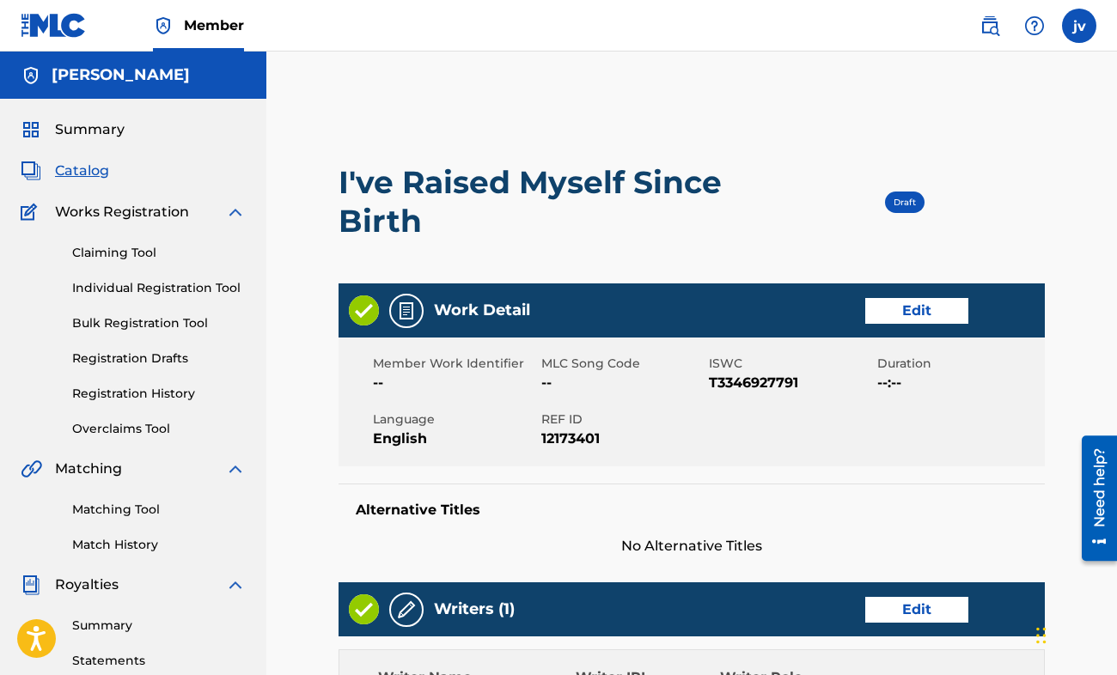
drag, startPoint x: 625, startPoint y: 382, endPoint x: 637, endPoint y: 387, distance: 13.1
click at [625, 382] on span "--" at bounding box center [623, 383] width 164 height 21
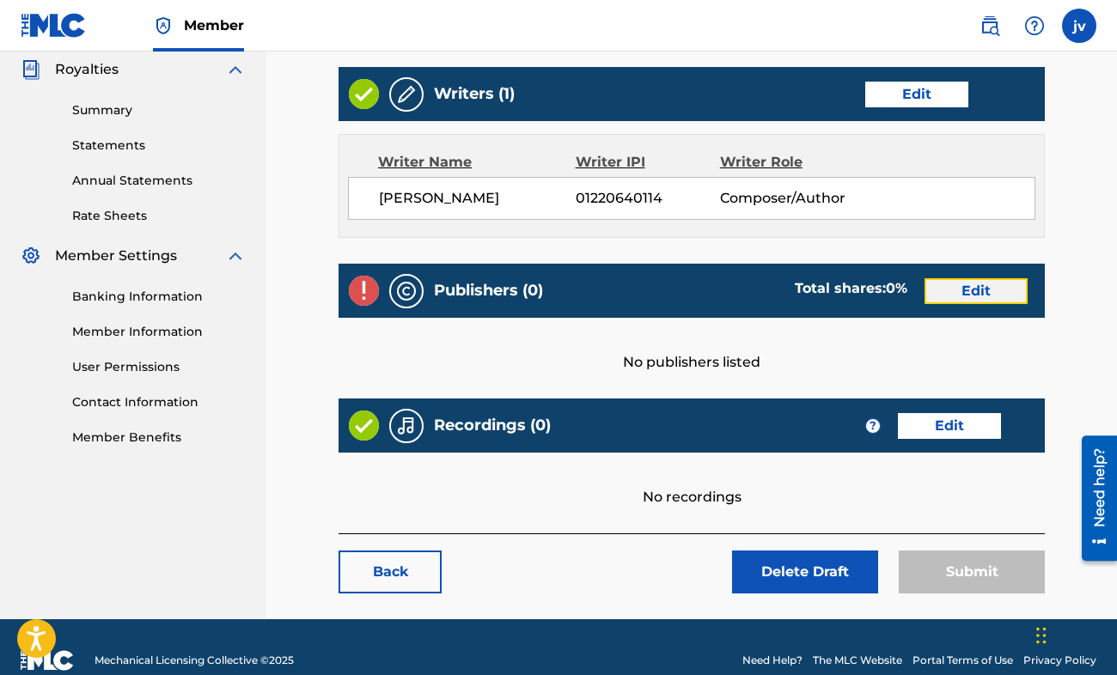
click at [941, 287] on link "Edit" at bounding box center [975, 291] width 103 height 26
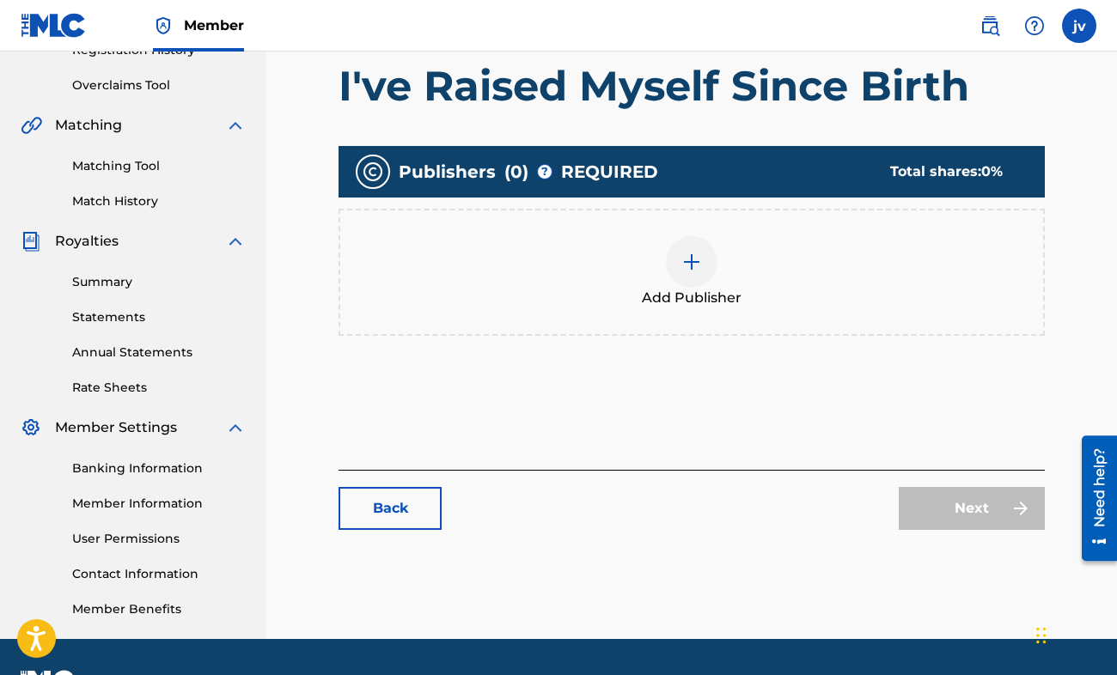
click at [690, 341] on div "Publishers ( 0 ) ? REQUIRED Total shares: 0 % Add Publisher" at bounding box center [691, 249] width 706 height 207
click at [680, 318] on div "Add Publisher" at bounding box center [691, 272] width 706 height 127
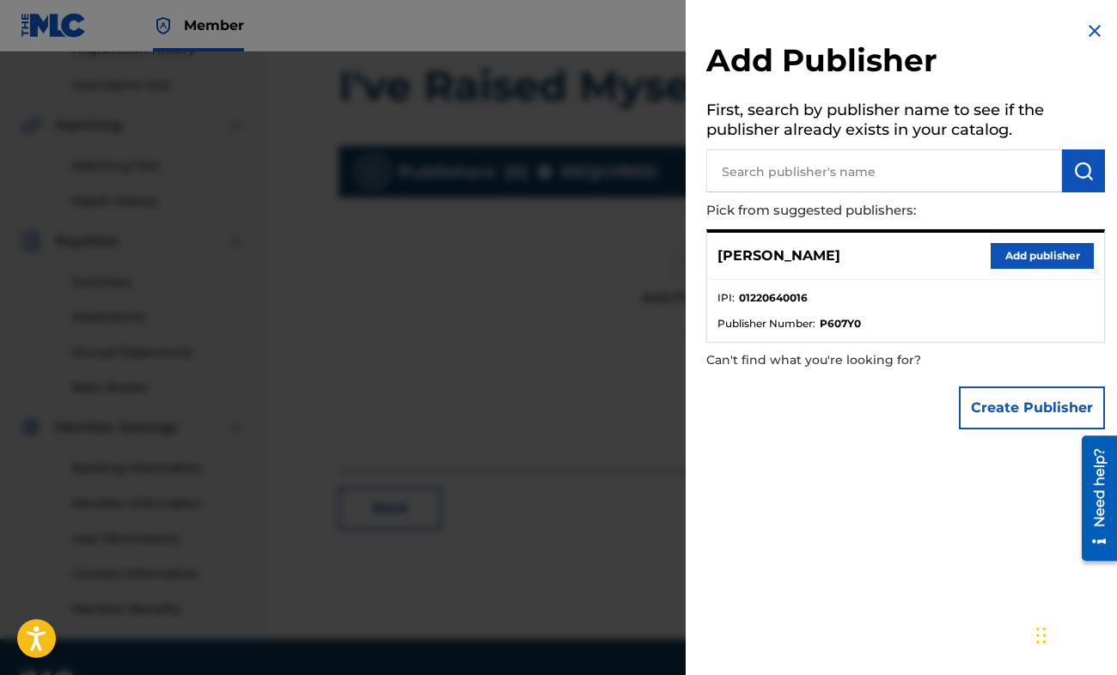
click at [837, 148] on h5 "First, search by publisher name to see if the publisher already exists in your …" at bounding box center [905, 122] width 399 height 54
click at [981, 236] on div "[PERSON_NAME] Add publisher" at bounding box center [905, 256] width 397 height 47
click at [1011, 255] on button "Add publisher" at bounding box center [1041, 256] width 103 height 26
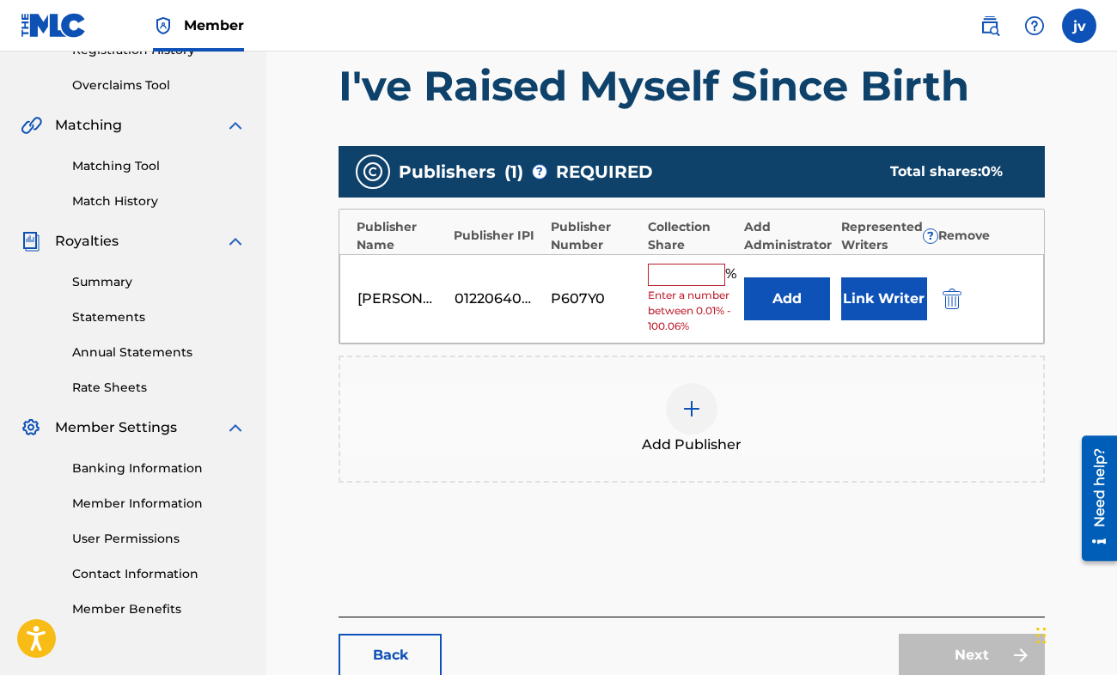
click at [694, 267] on input "text" at bounding box center [686, 275] width 77 height 22
type input "100"
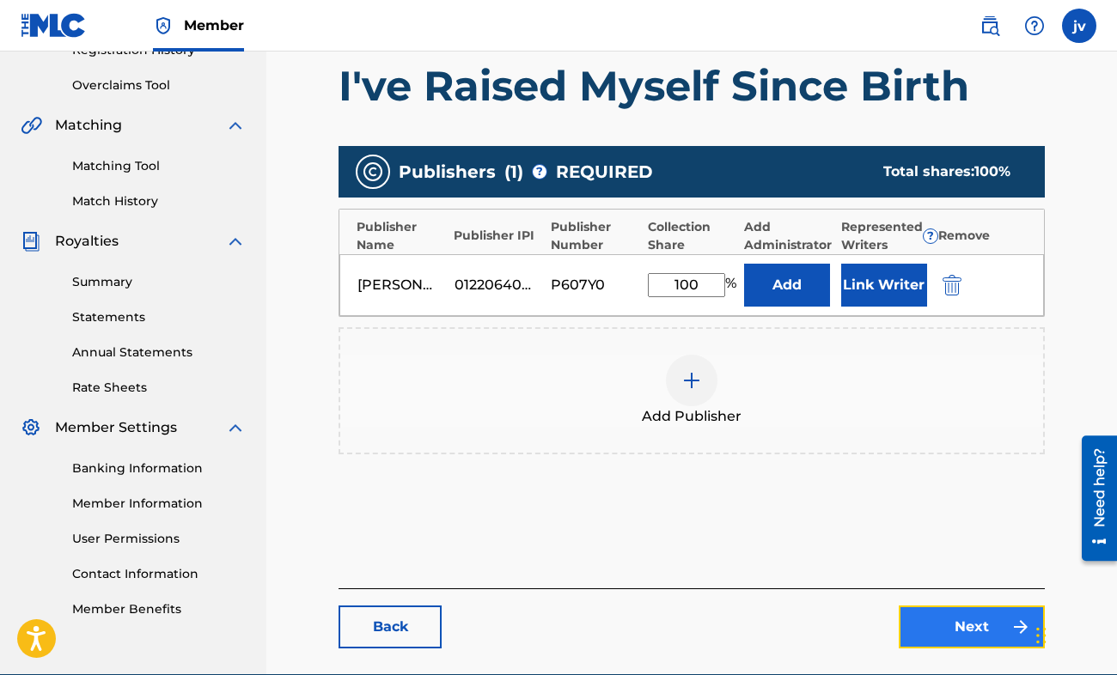
click at [976, 618] on link "Next" at bounding box center [972, 627] width 146 height 43
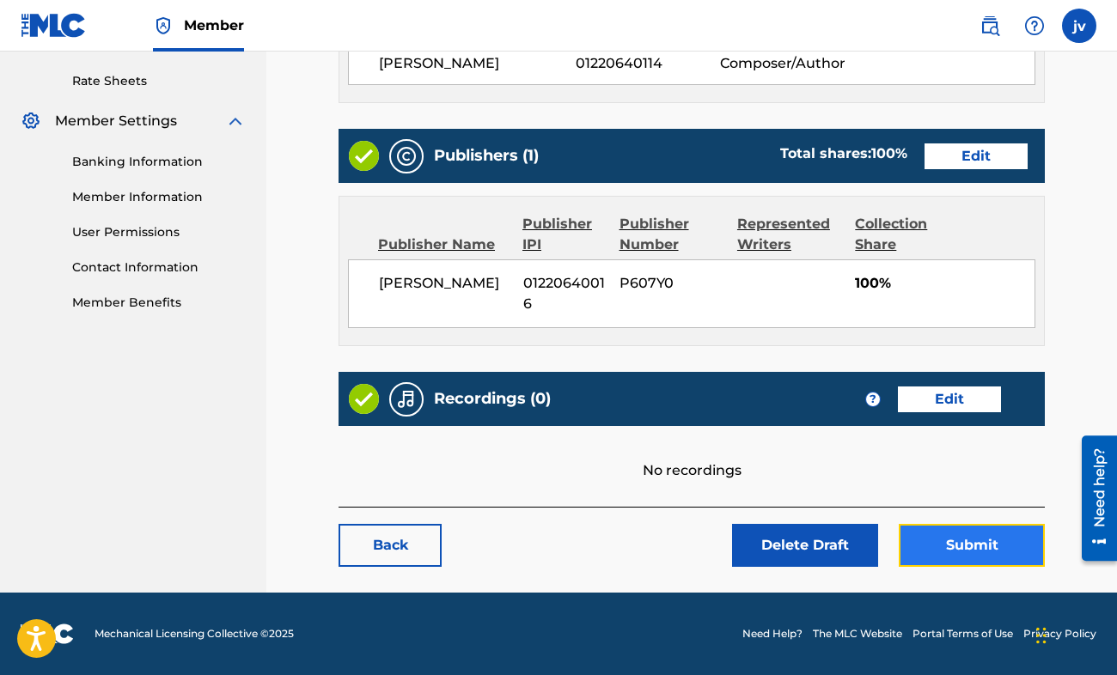
click at [984, 539] on button "Submit" at bounding box center [972, 545] width 146 height 43
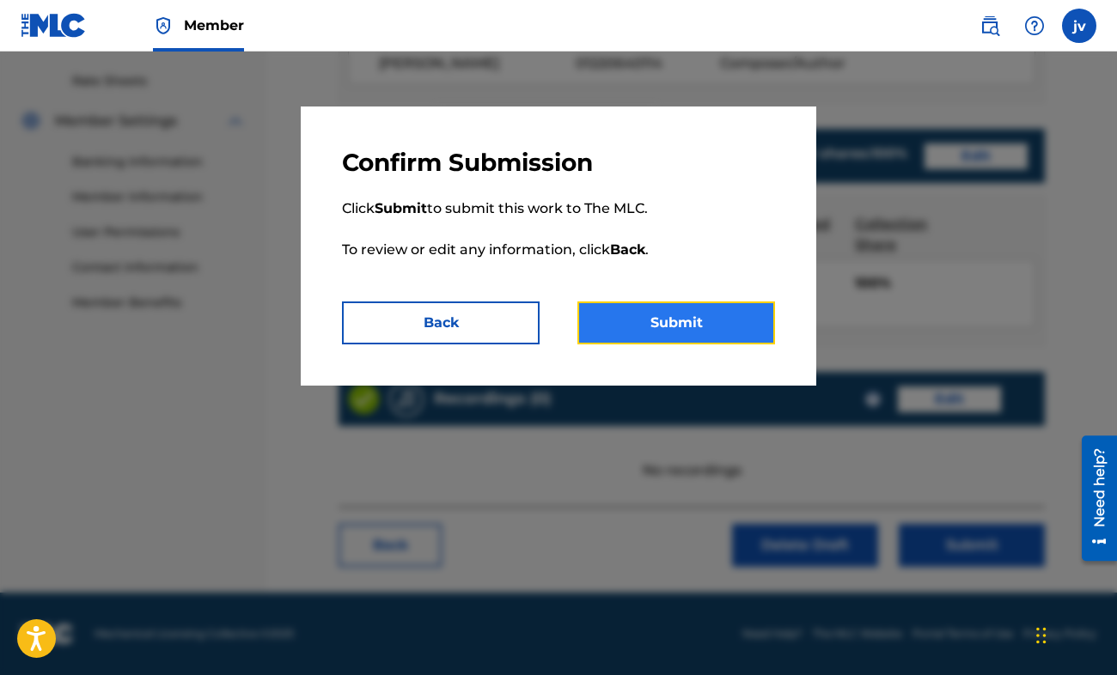
click at [728, 302] on button "Submit" at bounding box center [676, 323] width 198 height 43
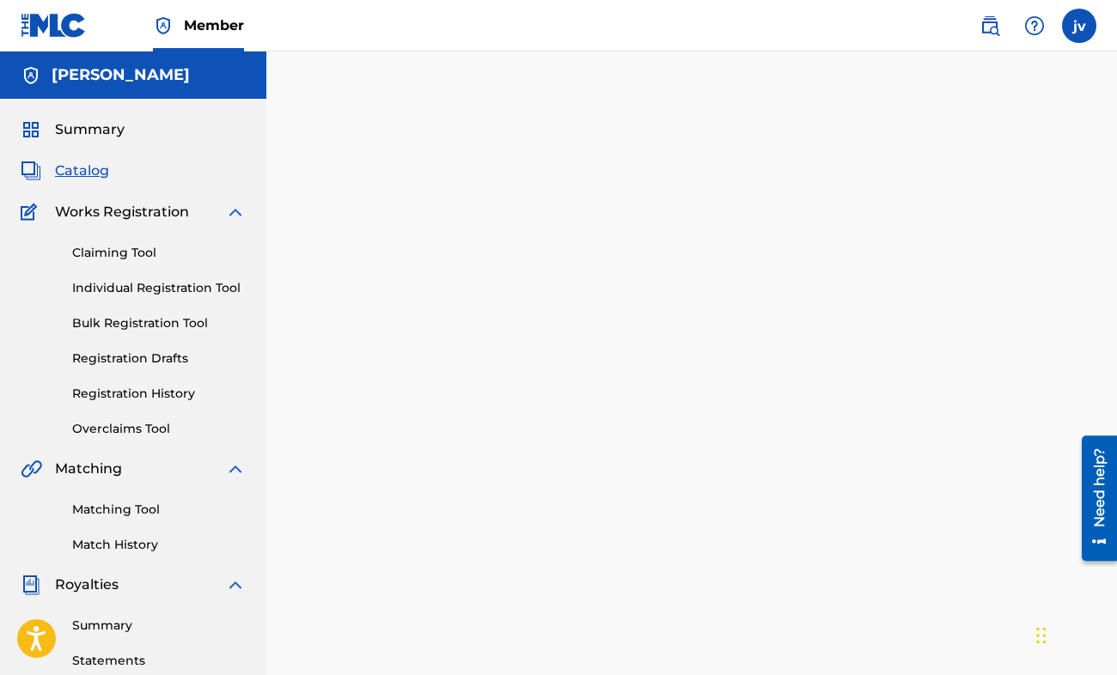
click at [134, 384] on div "Claiming Tool Individual Registration Tool Bulk Registration Tool Registration …" at bounding box center [133, 330] width 225 height 216
click at [136, 390] on link "Registration History" at bounding box center [159, 394] width 174 height 18
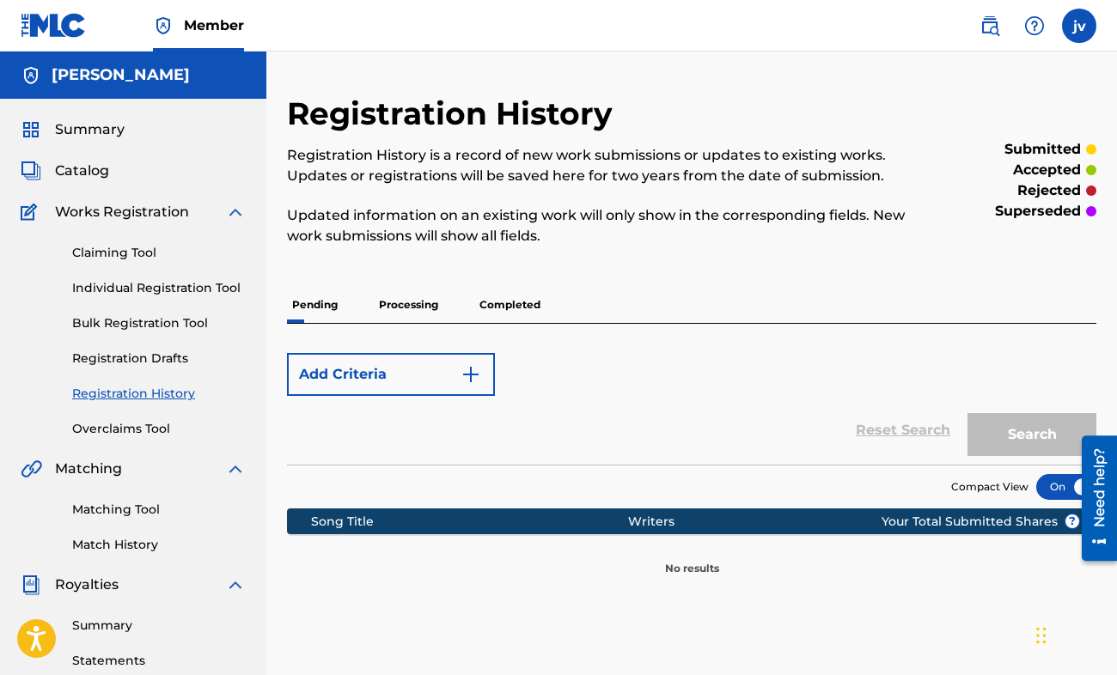
click at [403, 303] on p "Processing" at bounding box center [409, 305] width 70 height 36
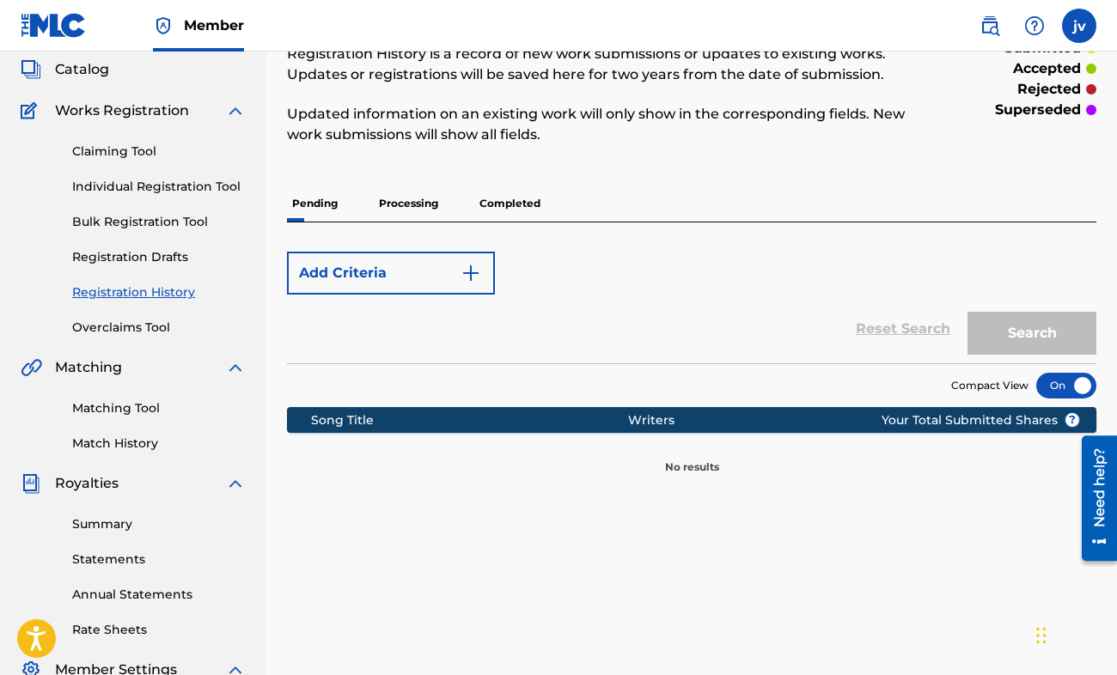
scroll to position [86, 0]
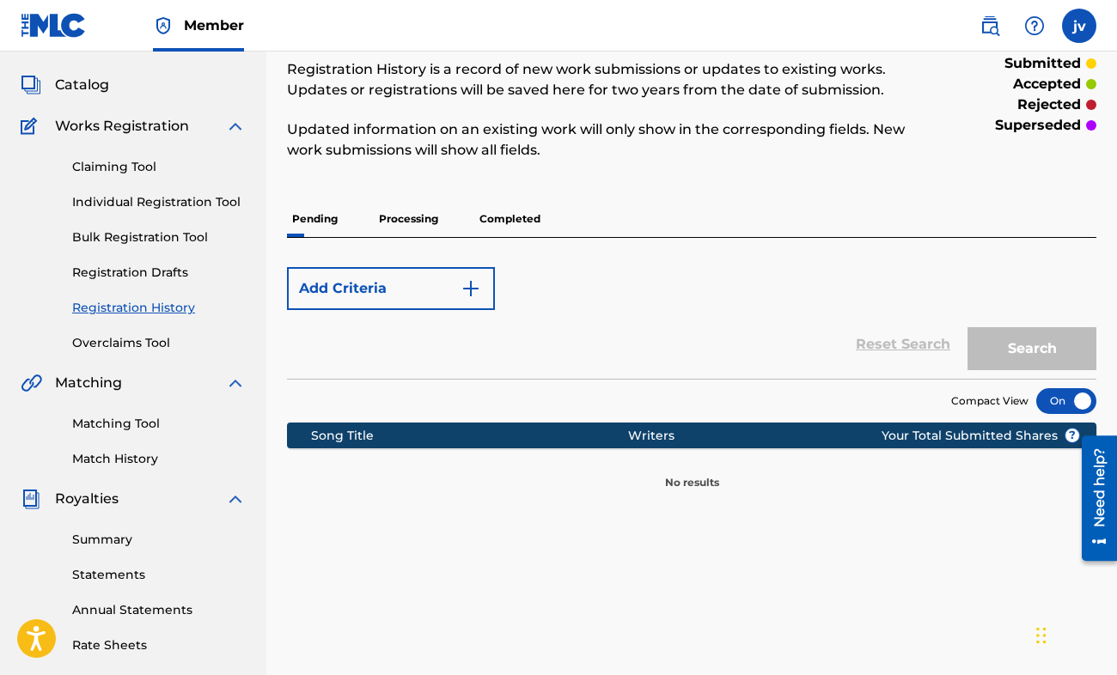
click at [428, 210] on p "Processing" at bounding box center [409, 219] width 70 height 36
click at [504, 220] on p "Completed" at bounding box center [509, 219] width 71 height 36
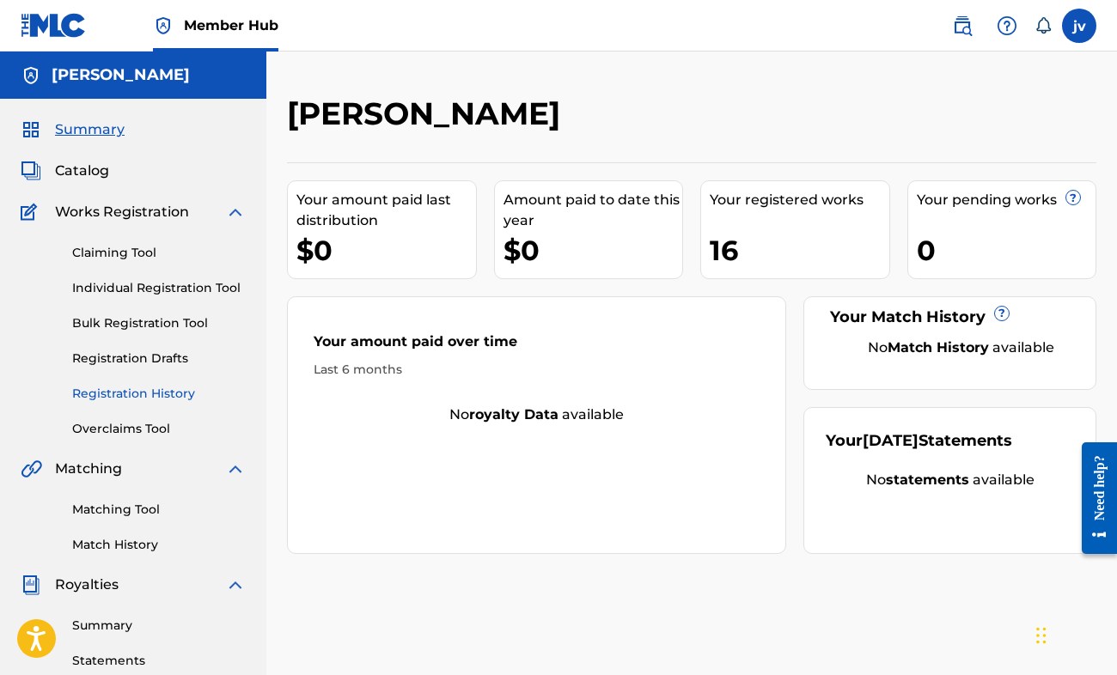
click at [146, 396] on link "Registration History" at bounding box center [159, 394] width 174 height 18
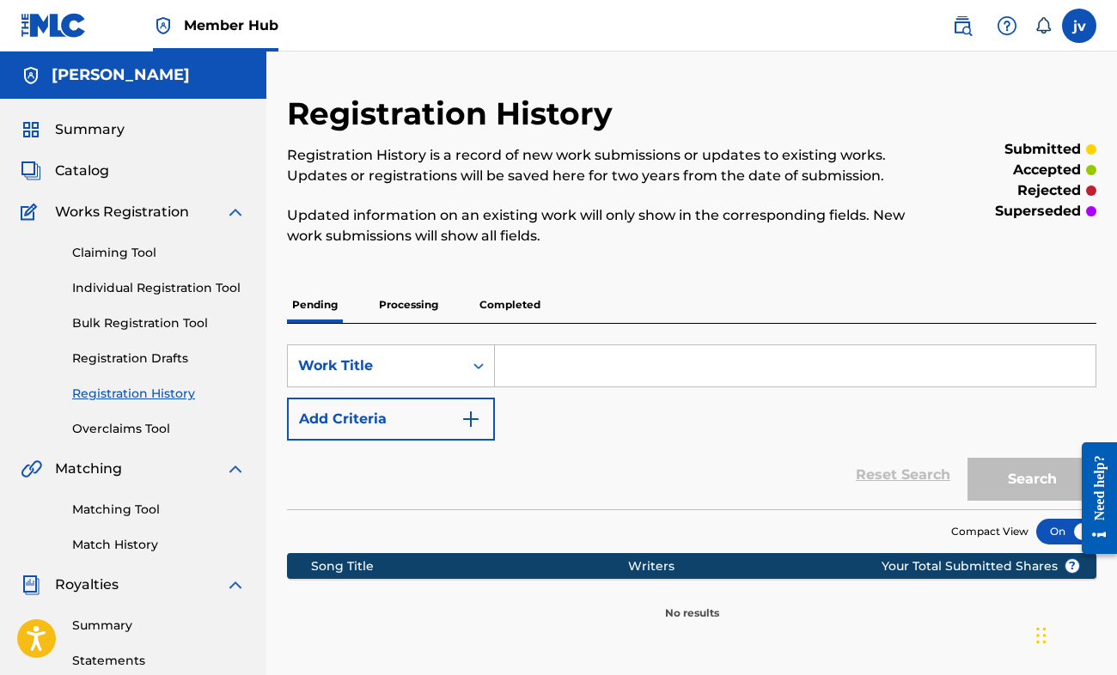
click at [393, 317] on p "Processing" at bounding box center [409, 305] width 70 height 36
click at [509, 308] on p "Completed" at bounding box center [509, 305] width 71 height 36
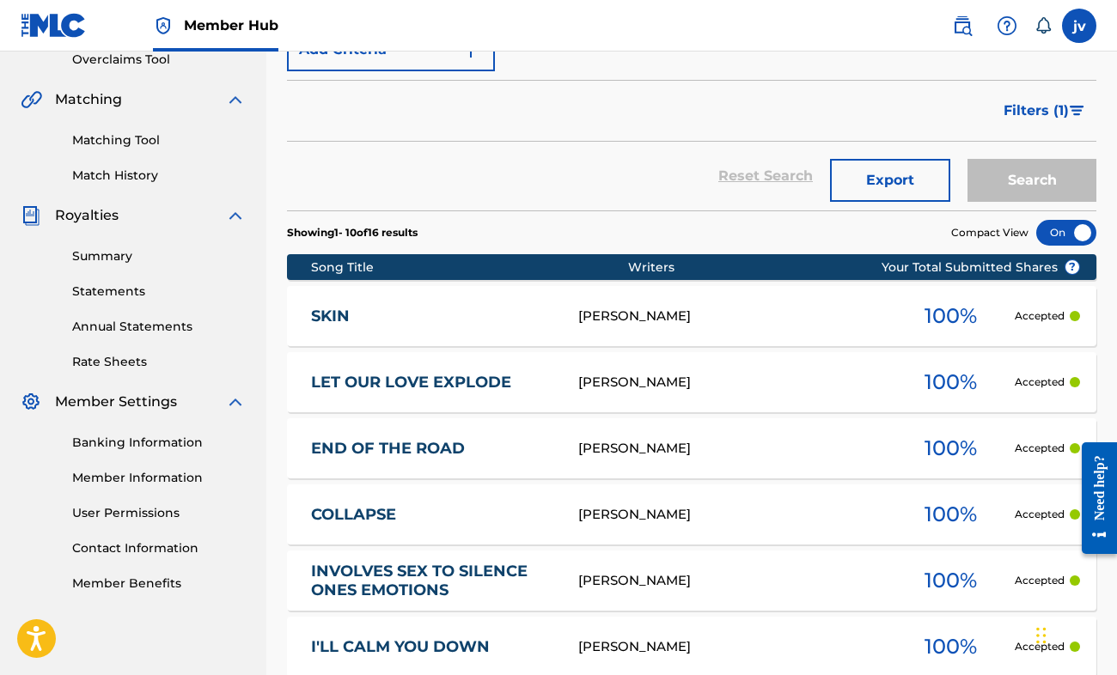
scroll to position [430, 0]
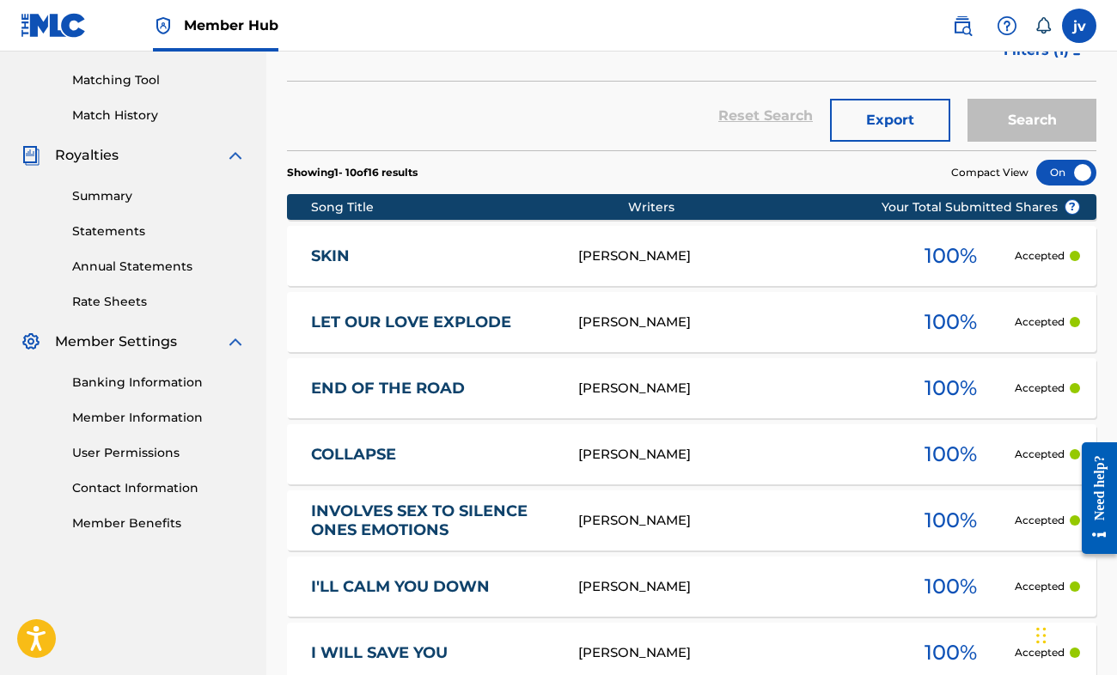
click at [613, 253] on div "[PERSON_NAME]" at bounding box center [732, 257] width 308 height 20
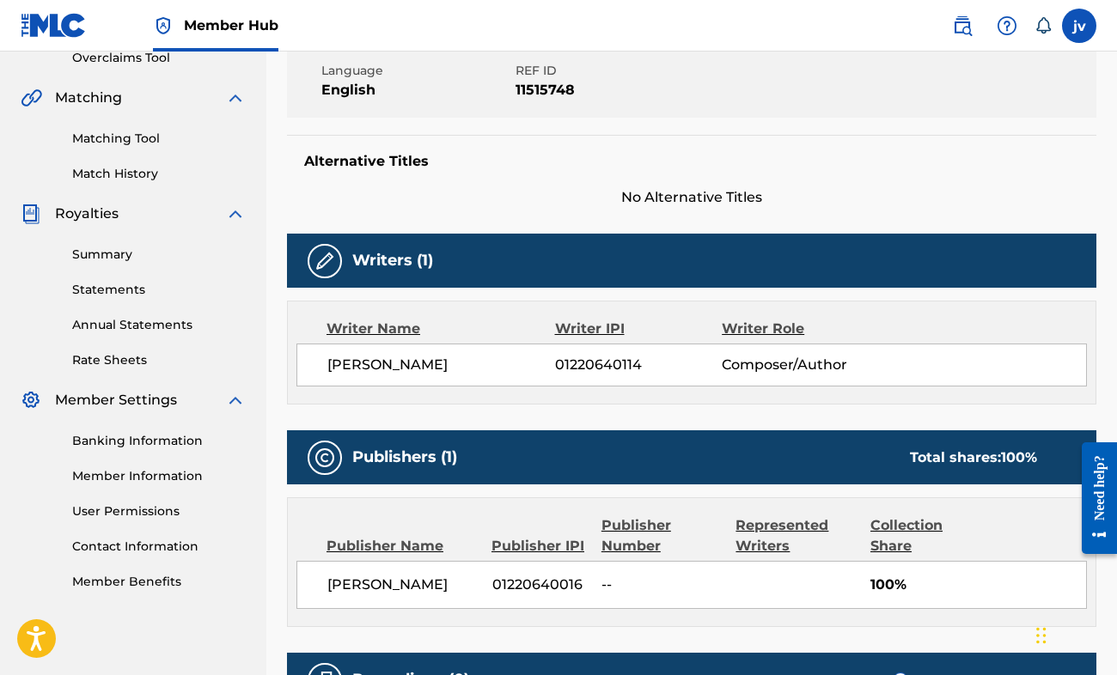
scroll to position [515, 0]
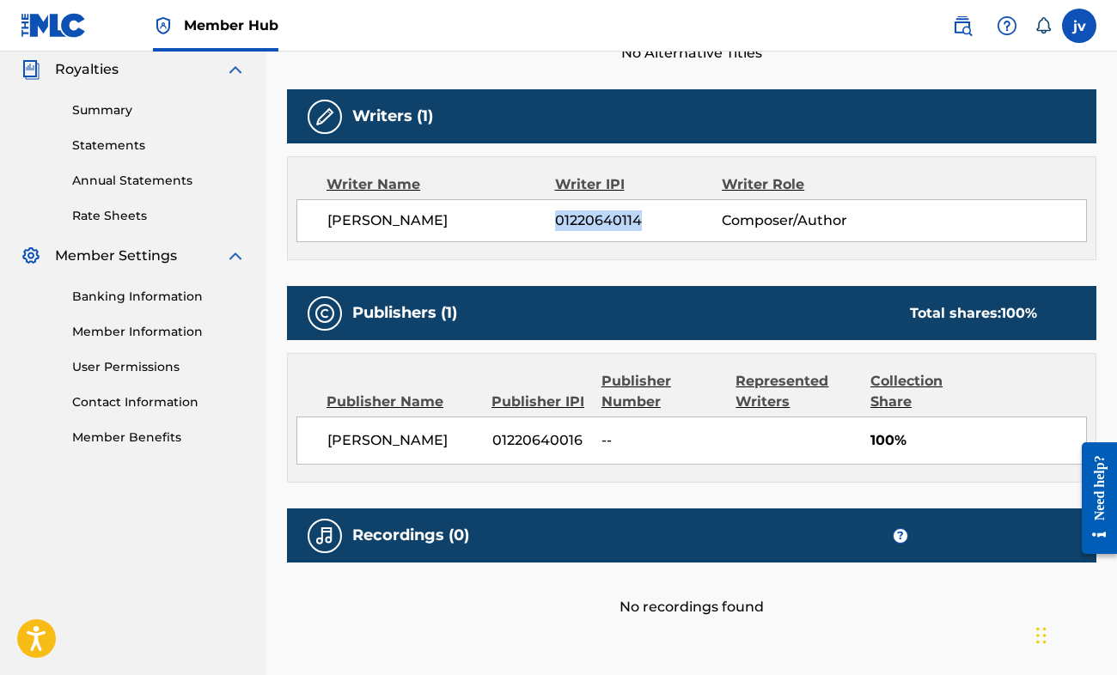
drag, startPoint x: 652, startPoint y: 219, endPoint x: 554, endPoint y: 222, distance: 98.0
click at [555, 222] on span "01220640114" at bounding box center [638, 220] width 167 height 21
copy span "01220640114"
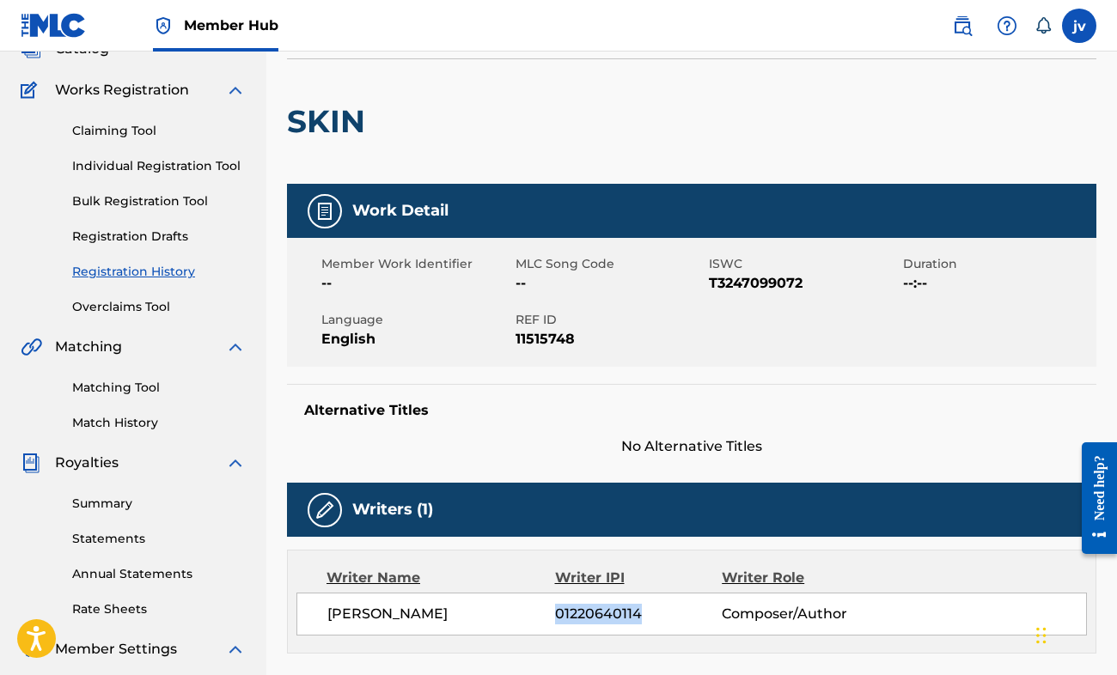
scroll to position [0, 0]
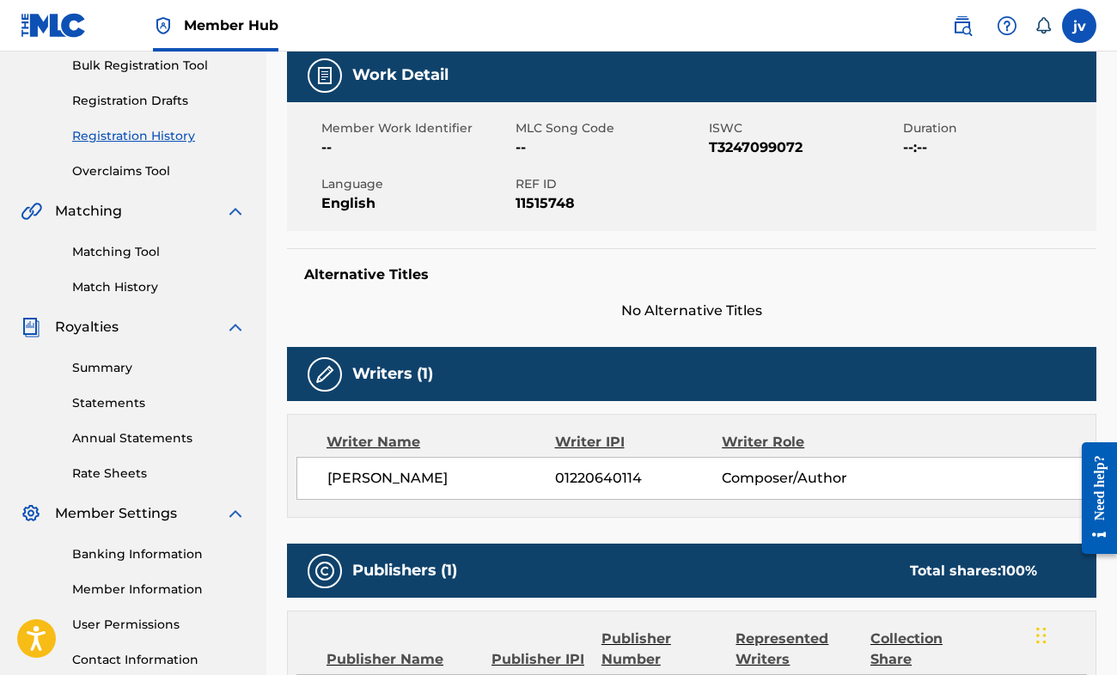
click at [350, 344] on div "Work Detail Member Work Identifier -- MLC Song Code -- ISWC T3247099072 Duratio…" at bounding box center [691, 461] width 809 height 827
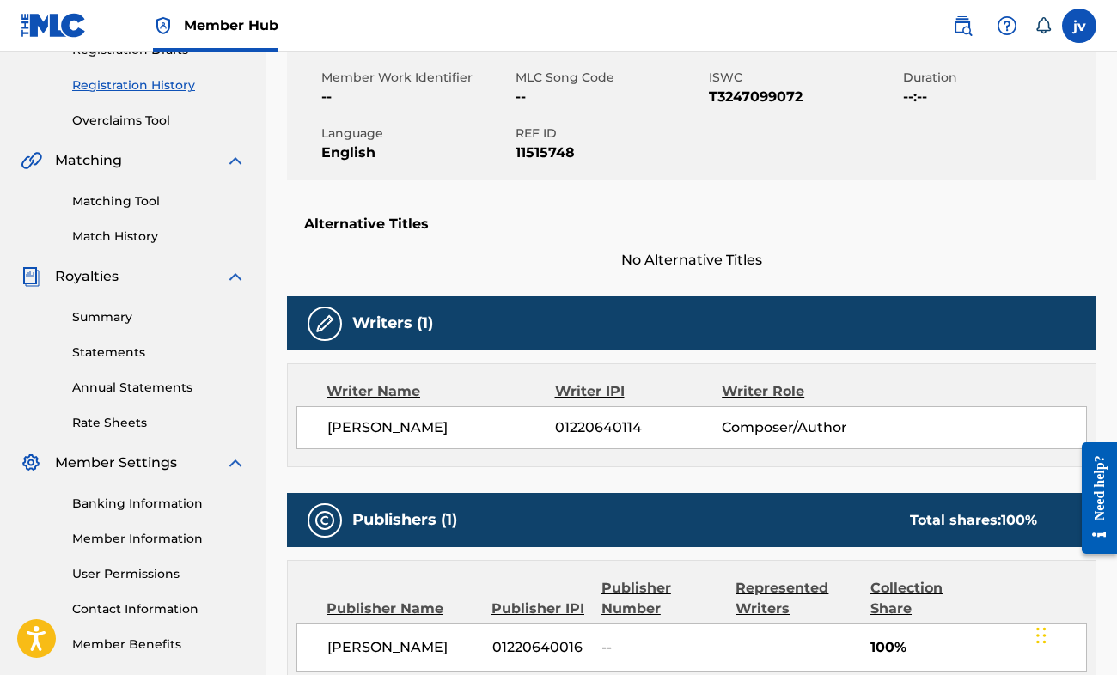
scroll to position [344, 0]
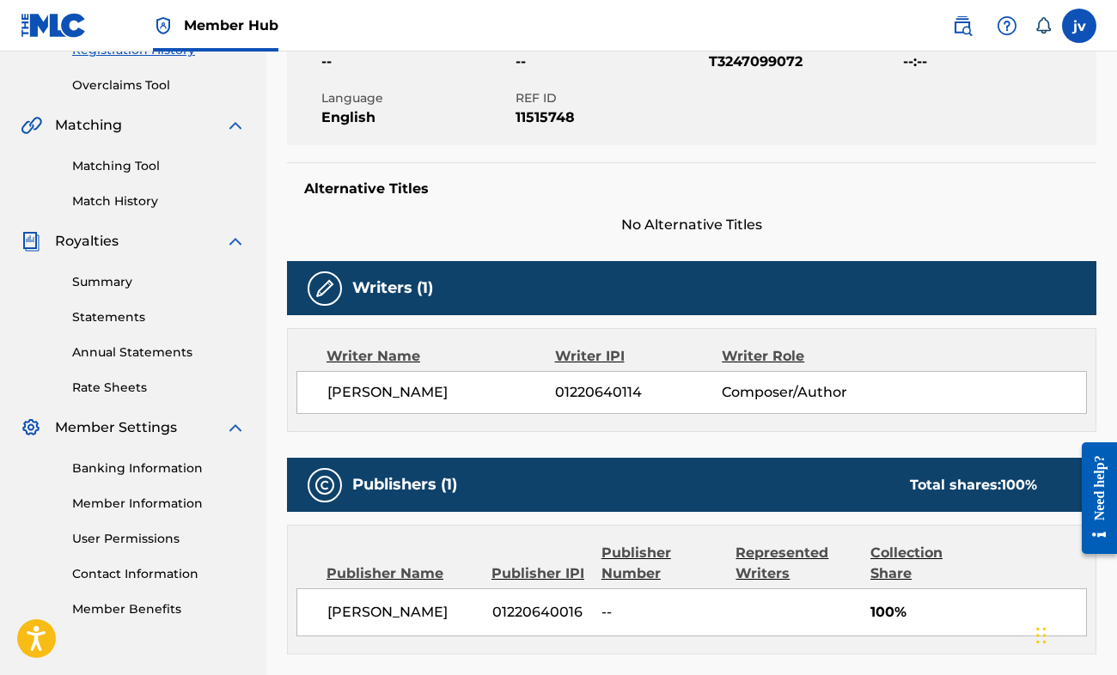
click at [592, 393] on span "01220640114" at bounding box center [638, 392] width 167 height 21
copy span "01220640114"
